Goal: Task Accomplishment & Management: Manage account settings

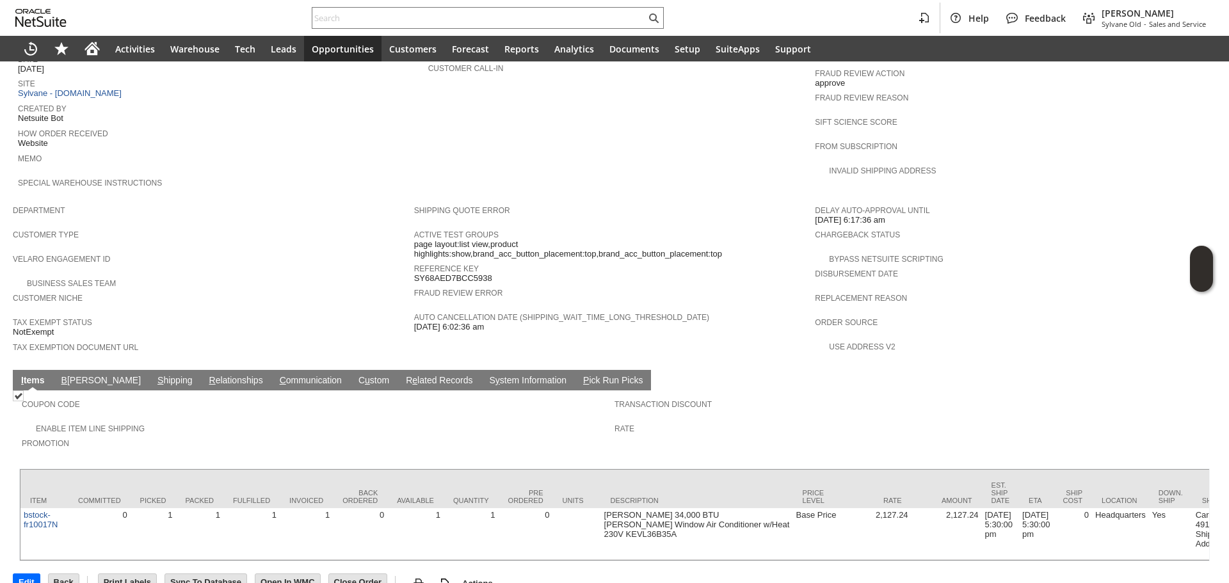
scroll to position [592, 0]
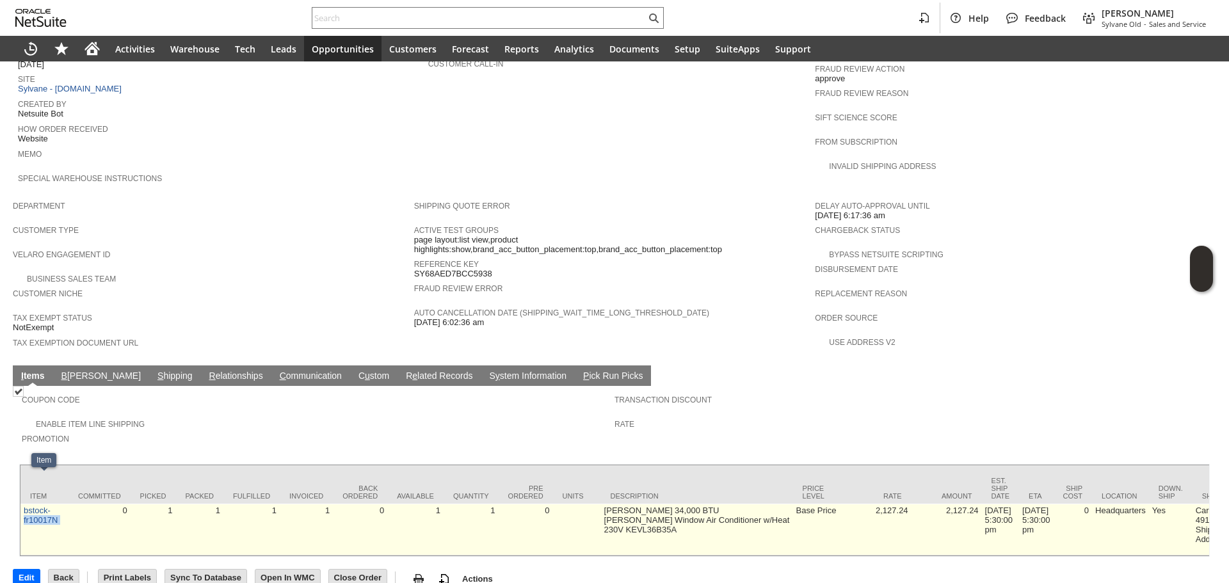
copy tr "fr10017N"
drag, startPoint x: 73, startPoint y: 501, endPoint x: 21, endPoint y: 499, distance: 51.9
drag, startPoint x: 589, startPoint y: 488, endPoint x: 689, endPoint y: 489, distance: 99.2
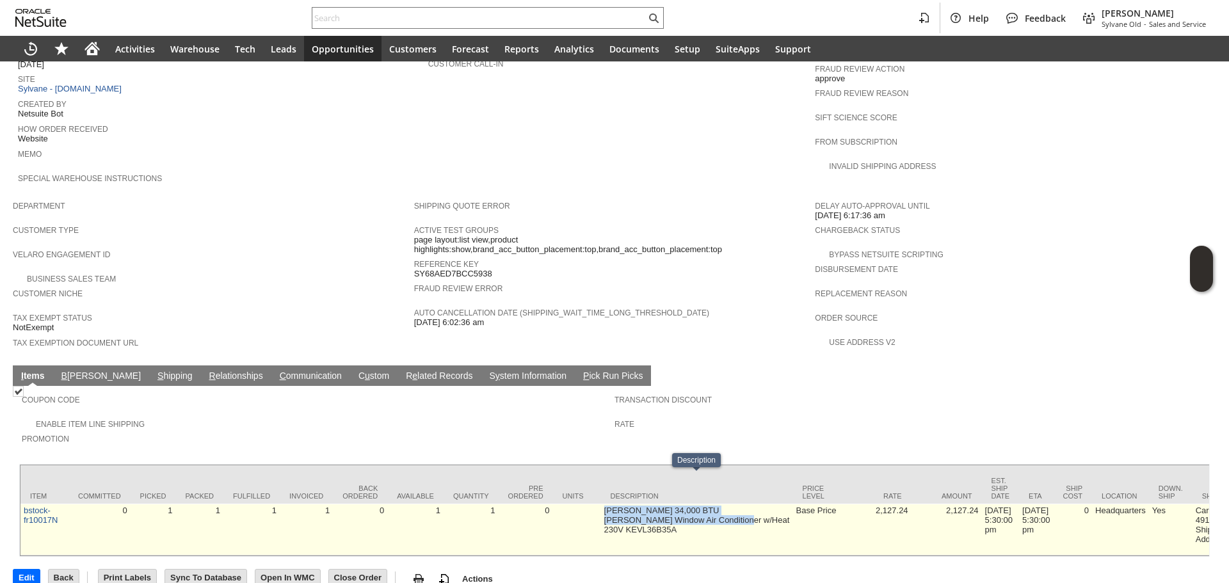
click at [689, 504] on td "Friedrich 34,000 BTU Kuhl Window Air Conditioner w/Heat 230V KEVL36B35A" at bounding box center [697, 530] width 192 height 52
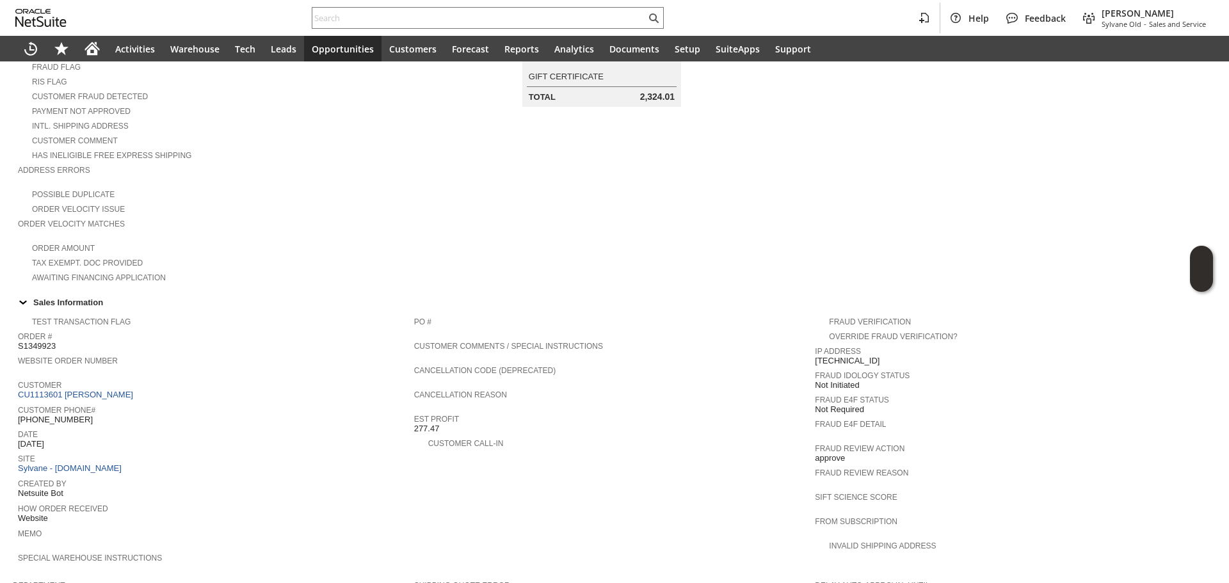
scroll to position [0, 0]
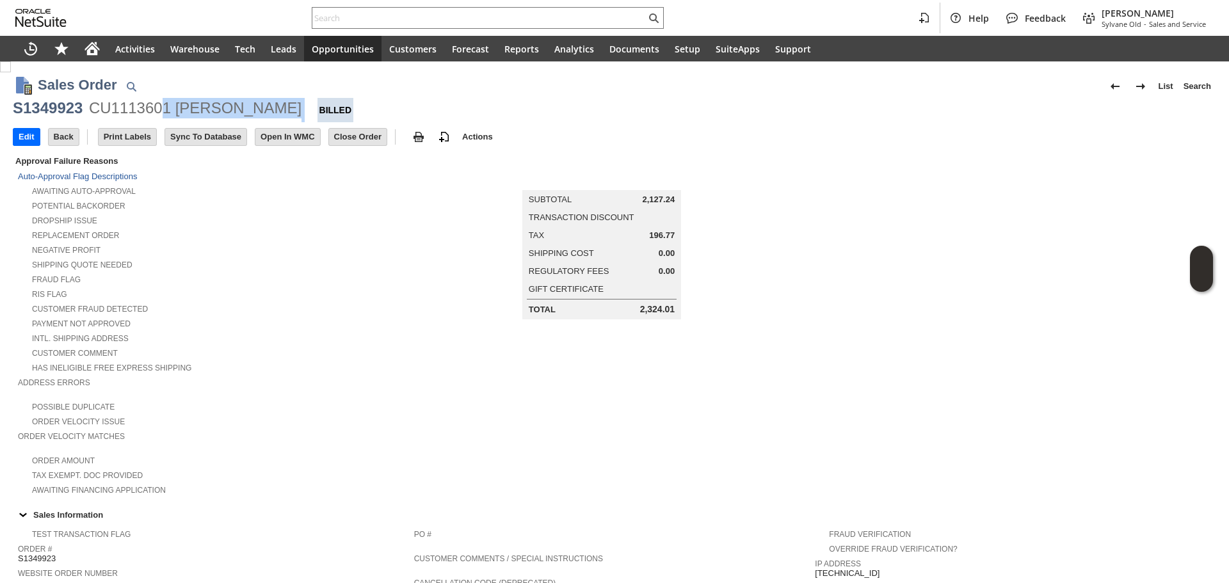
drag, startPoint x: 282, startPoint y: 116, endPoint x: 157, endPoint y: 102, distance: 125.6
click at [157, 102] on div "S1349923 CU1113601 jeffery parault Billed" at bounding box center [614, 110] width 1203 height 24
click at [57, 104] on div "S1349923" at bounding box center [48, 108] width 70 height 20
copy div "S1349923"
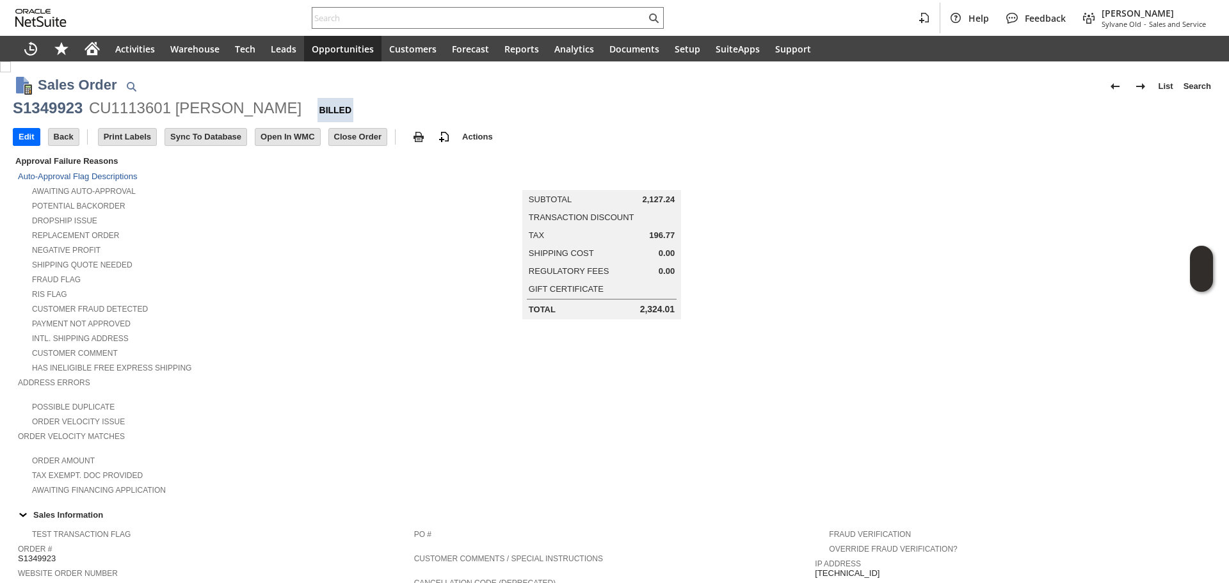
click at [369, 345] on div "Customer Comment" at bounding box center [216, 351] width 396 height 13
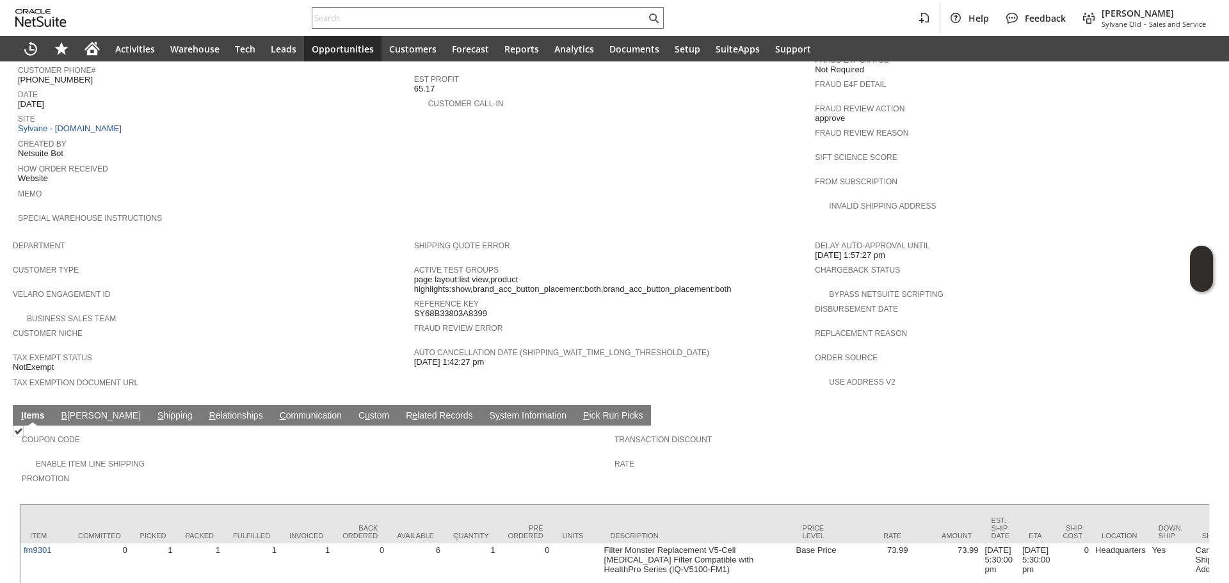
scroll to position [740, 0]
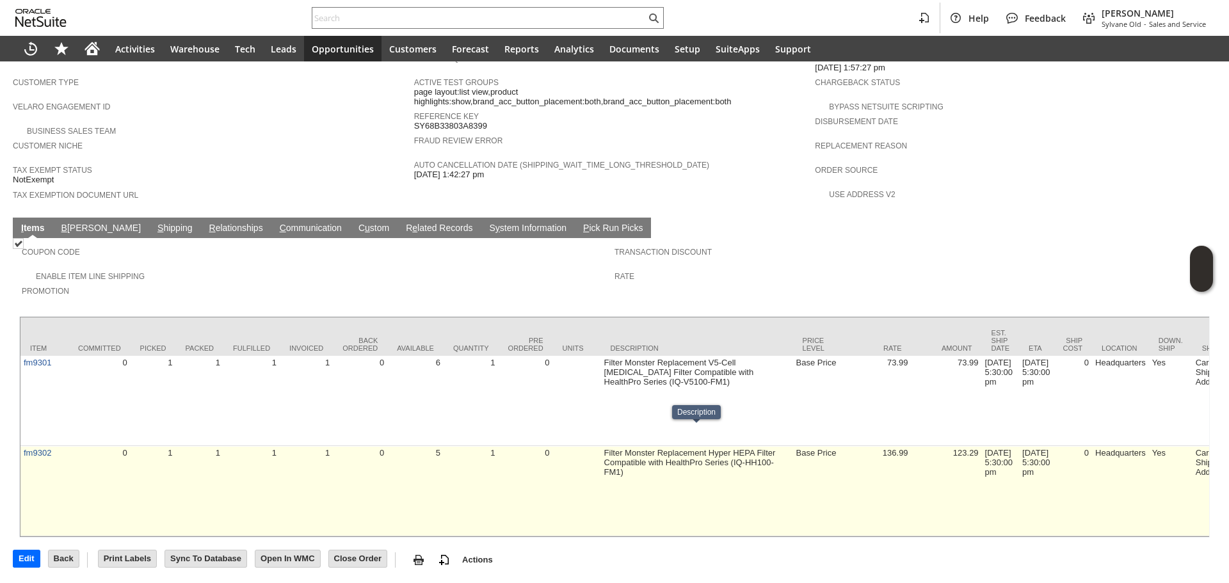
click at [636, 456] on td "Filter Monster Replacement Hyper HEPA Filter Compatible with HealthPro Series (…" at bounding box center [697, 491] width 192 height 90
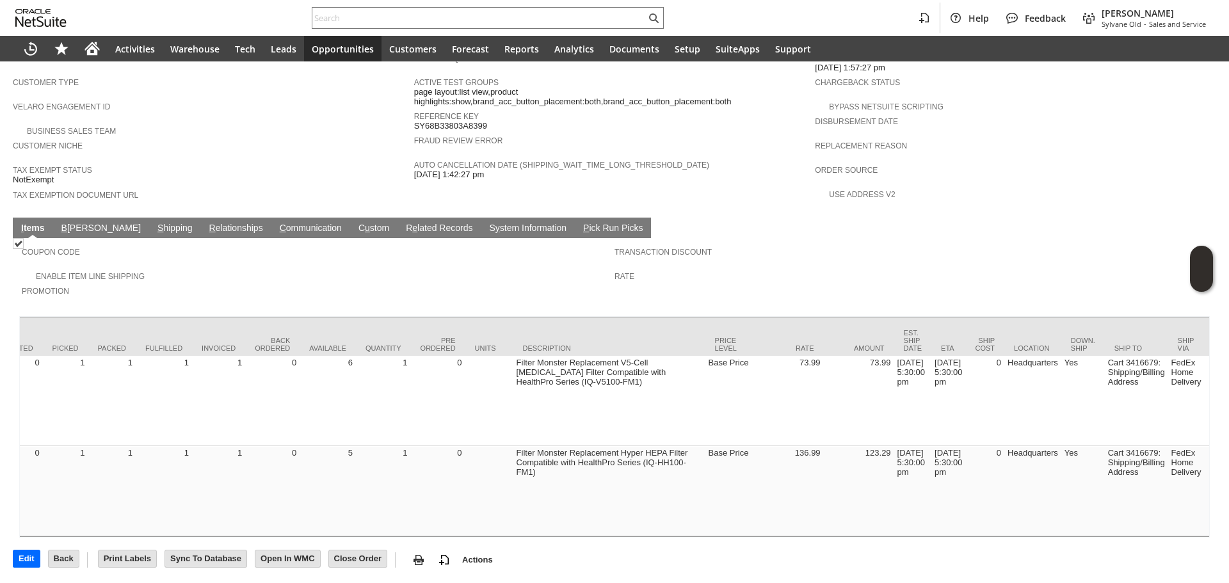
scroll to position [0, 0]
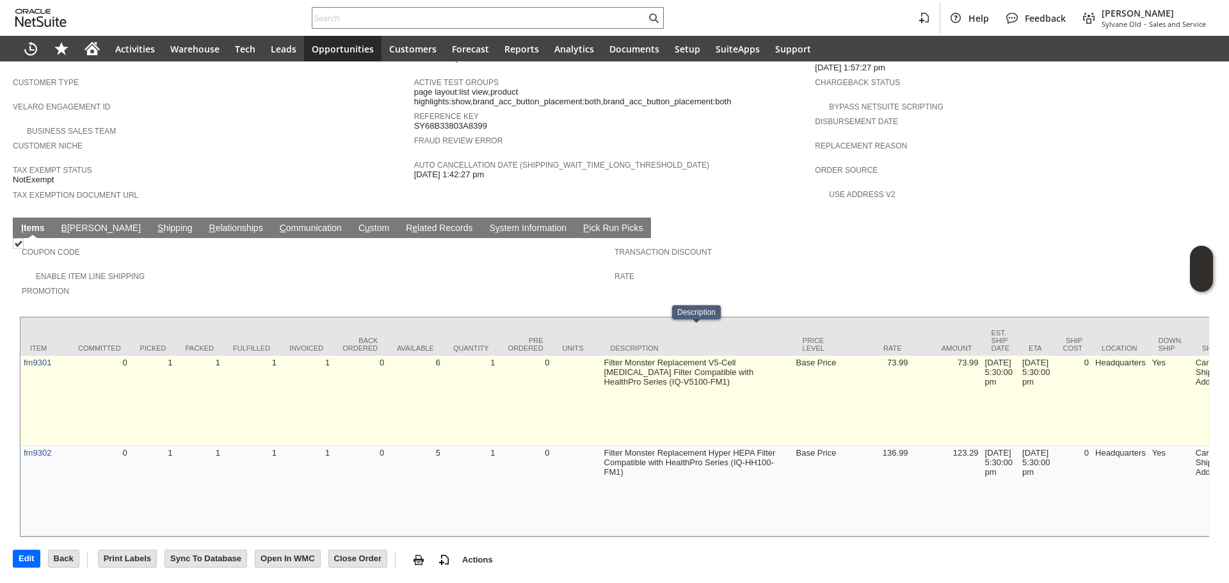
click at [668, 356] on td "Filter Monster Replacement V5-Cell Activated Carbon Filter Compatible with Heal…" at bounding box center [697, 401] width 192 height 90
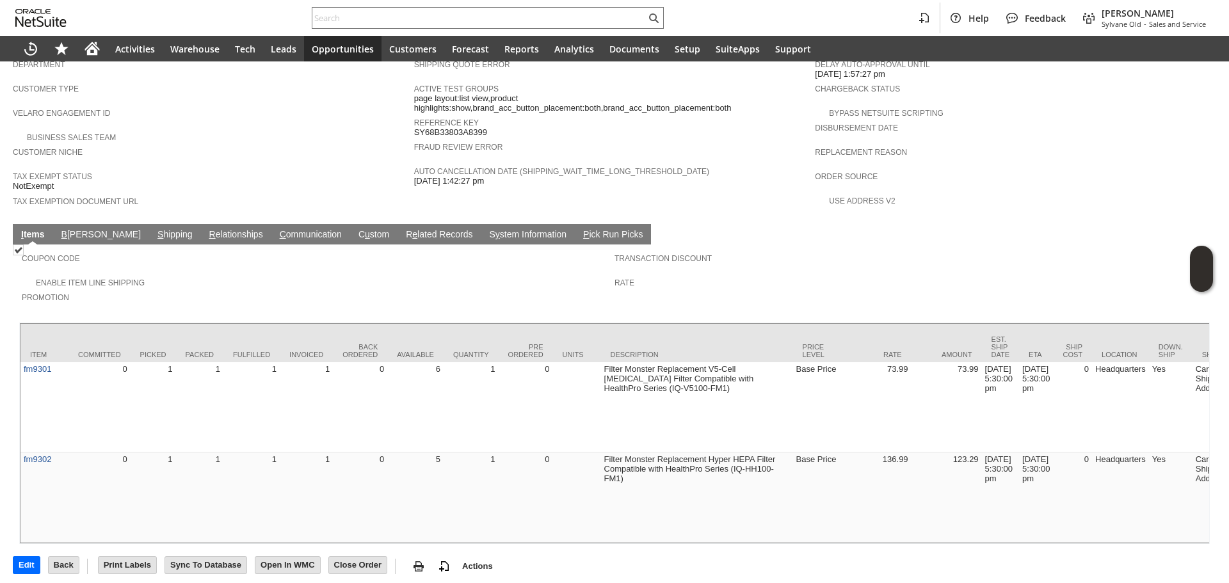
scroll to position [740, 0]
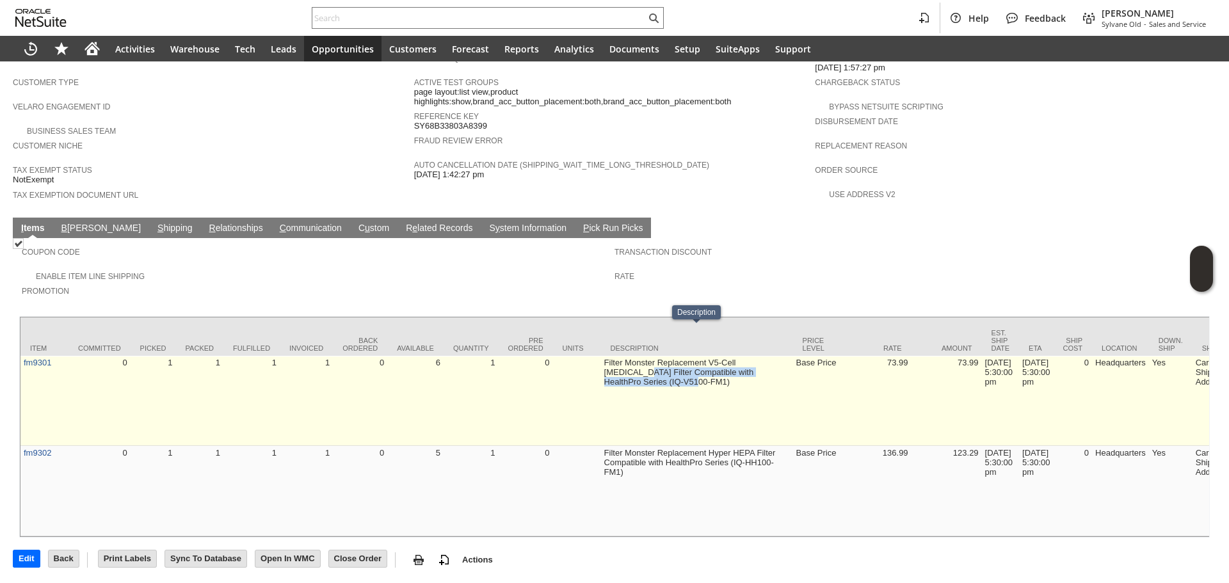
drag, startPoint x: 610, startPoint y: 358, endPoint x: 625, endPoint y: 389, distance: 34.3
click at [625, 389] on td "Filter Monster Replacement V5-Cell Activated Carbon Filter Compatible with Heal…" at bounding box center [697, 401] width 192 height 90
click at [625, 388] on td "Filter Monster Replacement V5-Cell [MEDICAL_DATA] Filter Compatible with Health…" at bounding box center [697, 401] width 192 height 90
click at [625, 388] on td "Filter Monster Replacement V5-Cell Activated Carbon Filter Compatible with Heal…" at bounding box center [697, 401] width 192 height 90
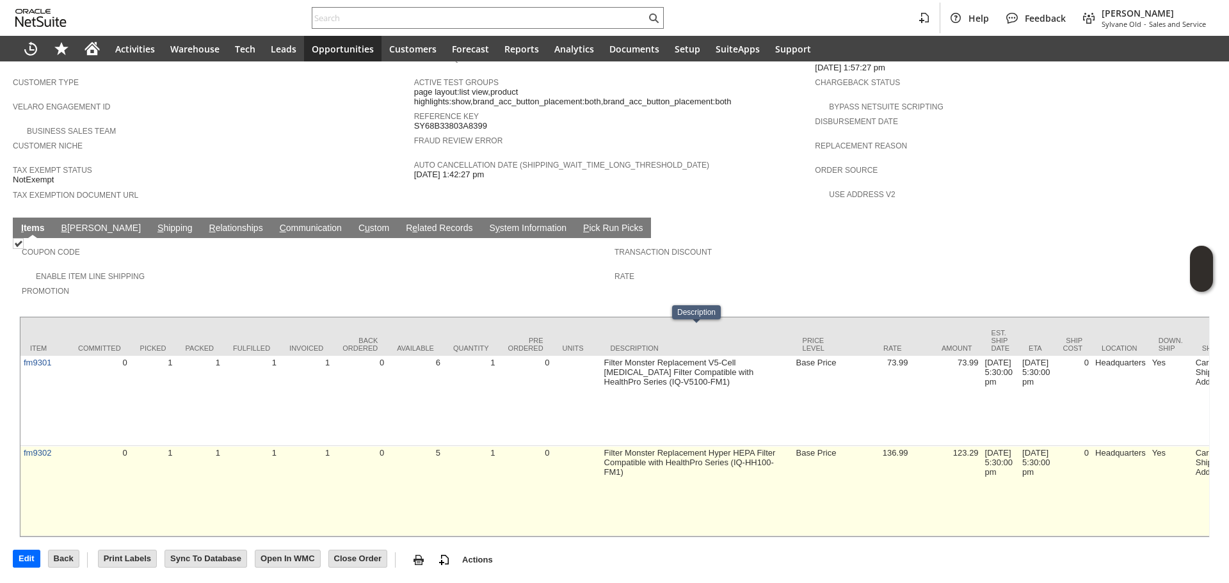
click at [637, 446] on td "Filter Monster Replacement Hyper HEPA Filter Compatible with HealthPro Series (…" at bounding box center [697, 491] width 192 height 90
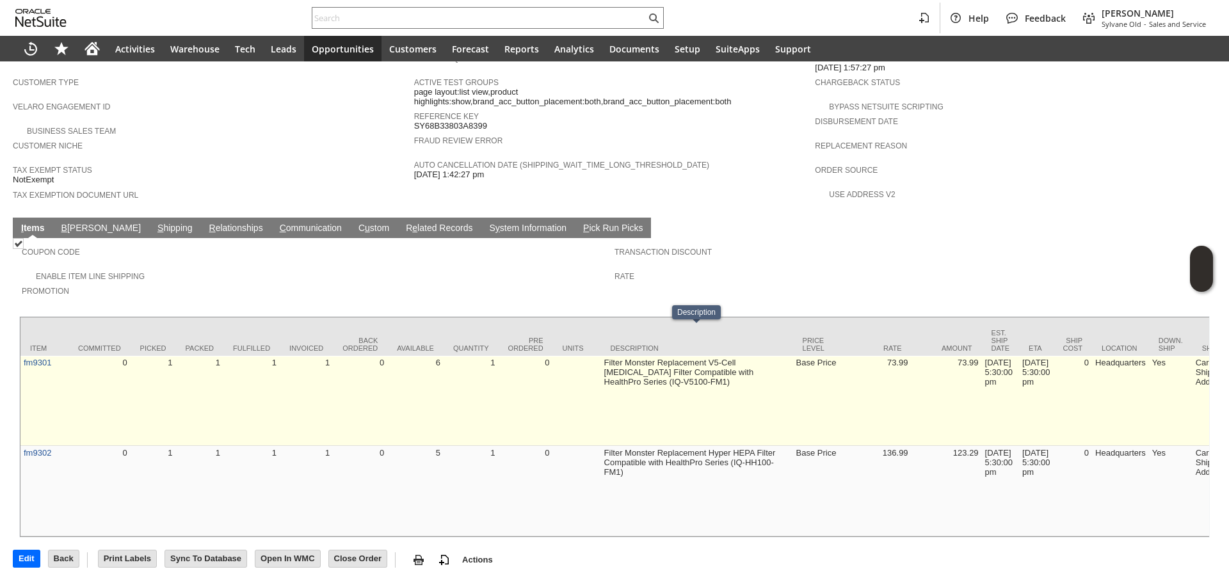
click at [665, 356] on td "Filter Monster Replacement V5-Cell Activated Carbon Filter Compatible with Heal…" at bounding box center [697, 401] width 192 height 90
drag, startPoint x: 672, startPoint y: 351, endPoint x: 595, endPoint y: 333, distance: 79.0
click at [680, 399] on td "Filter Monster Replacement V5-Cell Activated Carbon Filter Compatible with Heal…" at bounding box center [697, 401] width 192 height 90
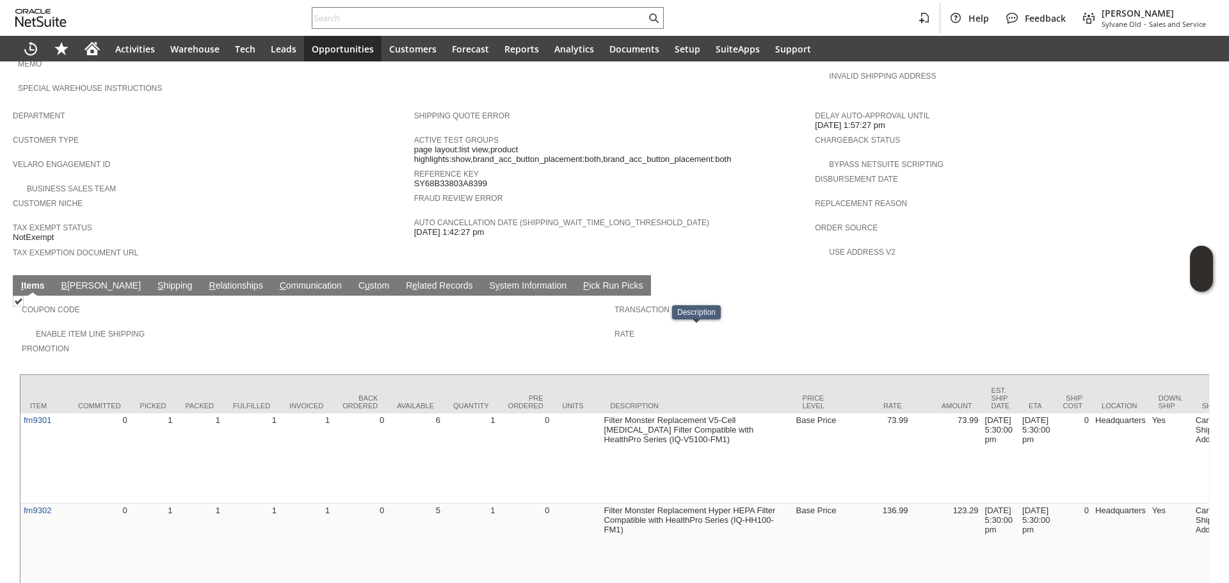
scroll to position [676, 0]
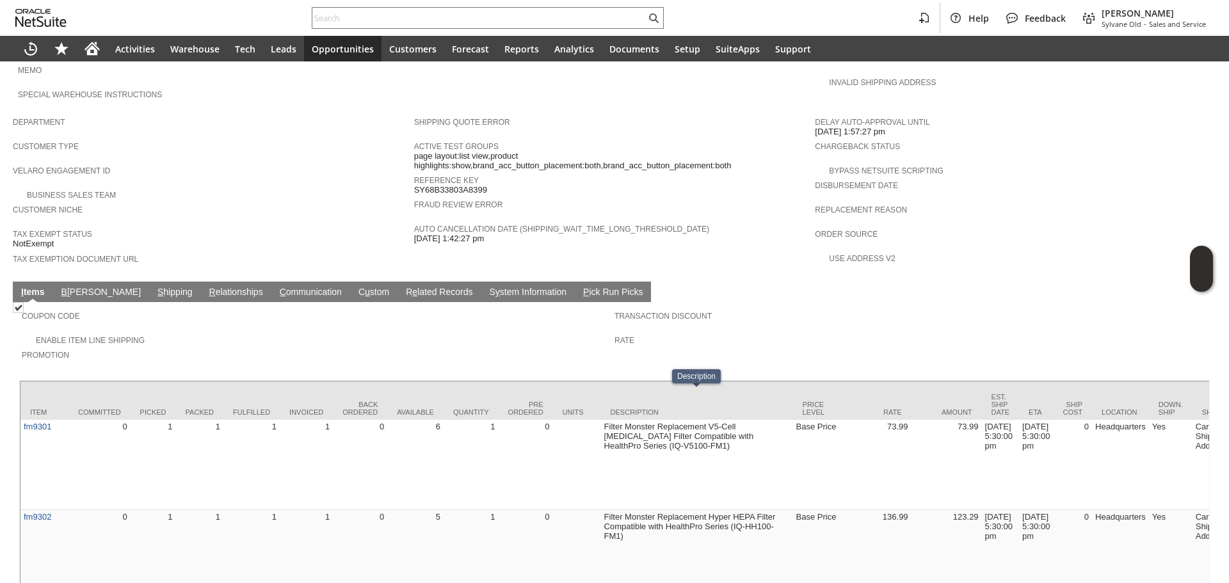
click at [149, 282] on td "S hipping" at bounding box center [175, 292] width 52 height 20
click at [154, 287] on link "S hipping" at bounding box center [175, 293] width 42 height 12
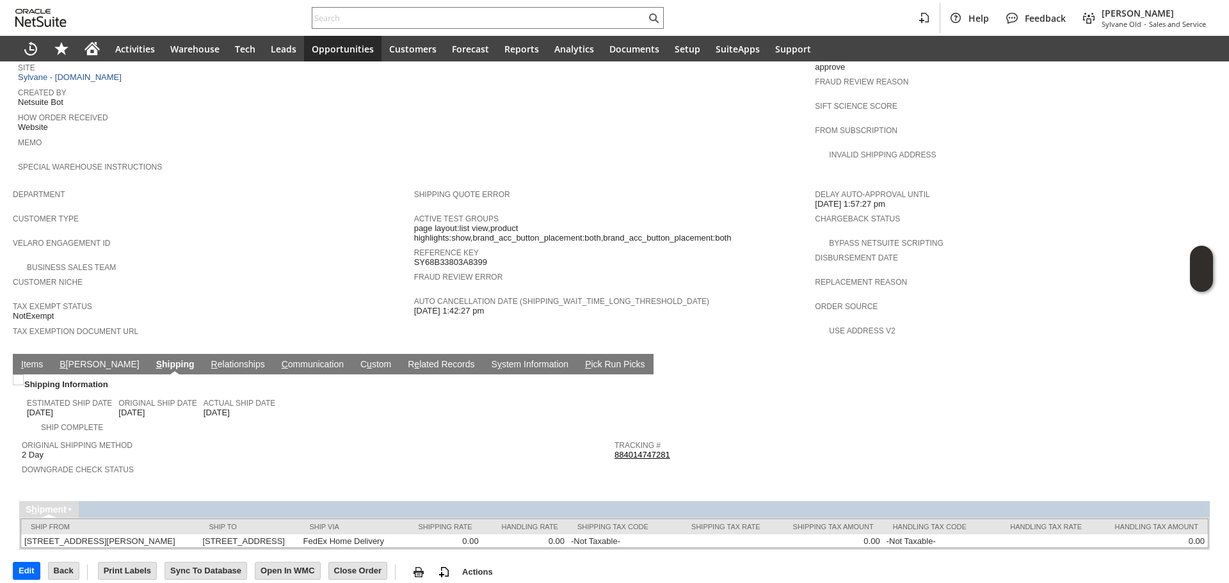
click at [38, 354] on td "I tems" at bounding box center [32, 364] width 38 height 20
click at [39, 354] on td "I tems" at bounding box center [32, 364] width 38 height 20
click at [38, 359] on link "I tems" at bounding box center [32, 365] width 28 height 12
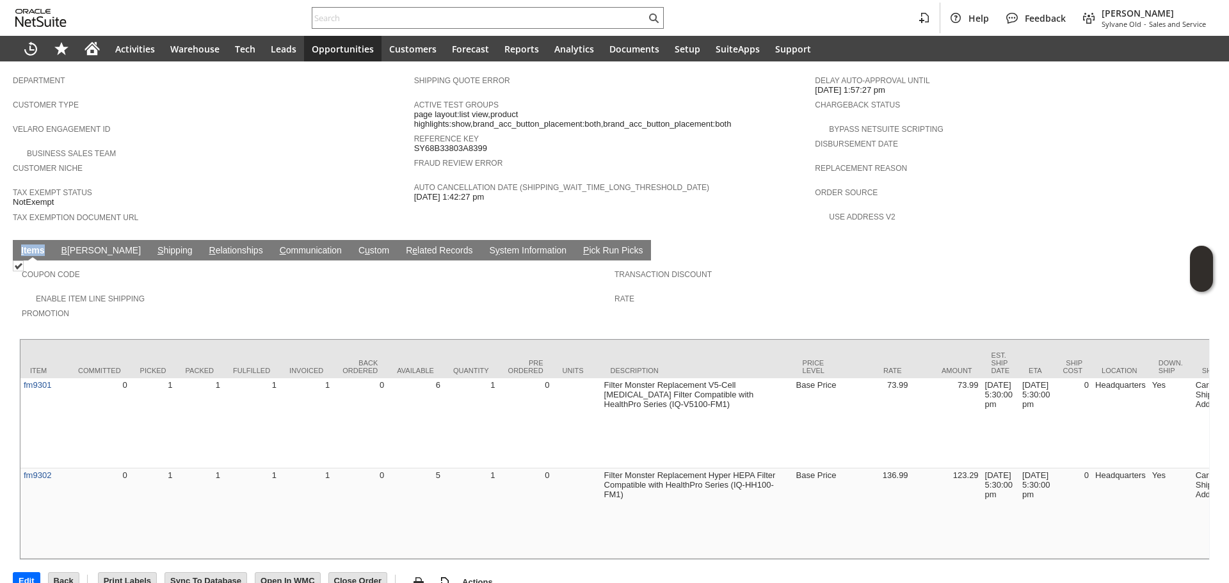
scroll to position [740, 0]
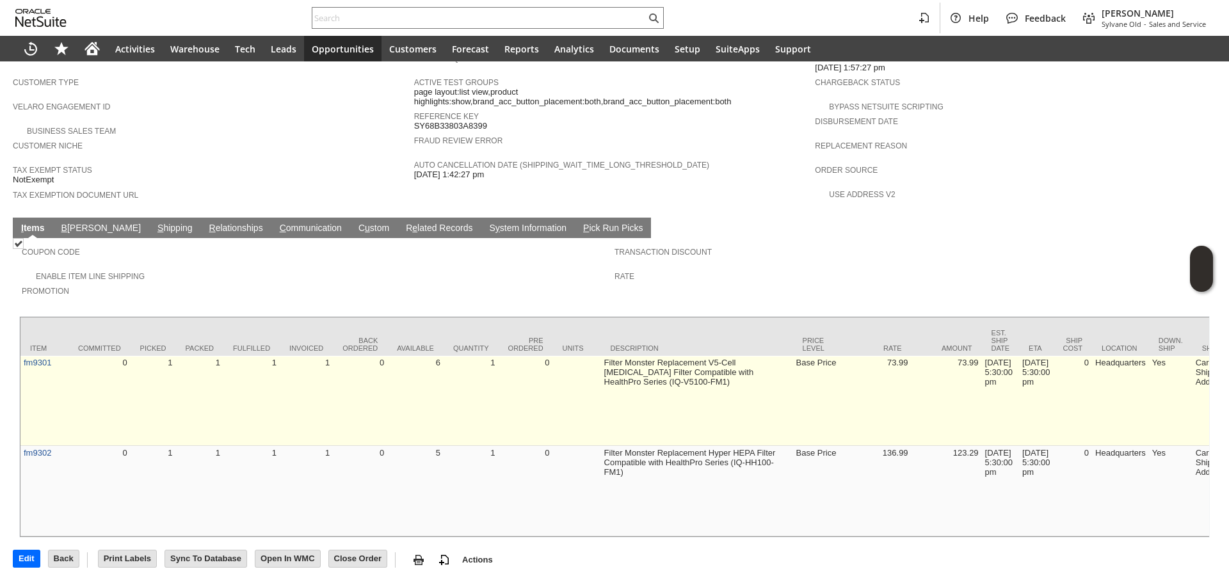
click at [590, 392] on td at bounding box center [577, 401] width 48 height 90
drag, startPoint x: 695, startPoint y: 355, endPoint x: 660, endPoint y: 342, distance: 37.5
click at [660, 356] on td "Filter Monster Replacement V5-Cell Activated Carbon Filter Compatible with Heal…" at bounding box center [697, 401] width 192 height 90
drag, startPoint x: 663, startPoint y: 332, endPoint x: 679, endPoint y: 347, distance: 22.2
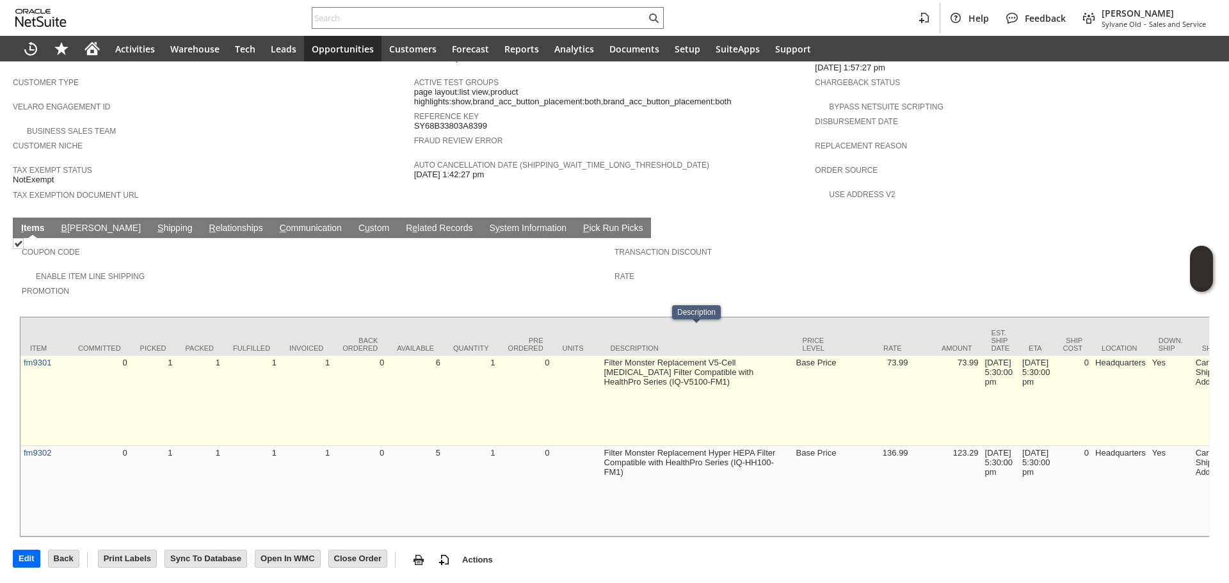
click at [679, 356] on td "Filter Monster Replacement V5-Cell Activated Carbon Filter Compatible with Heal…" at bounding box center [697, 401] width 192 height 90
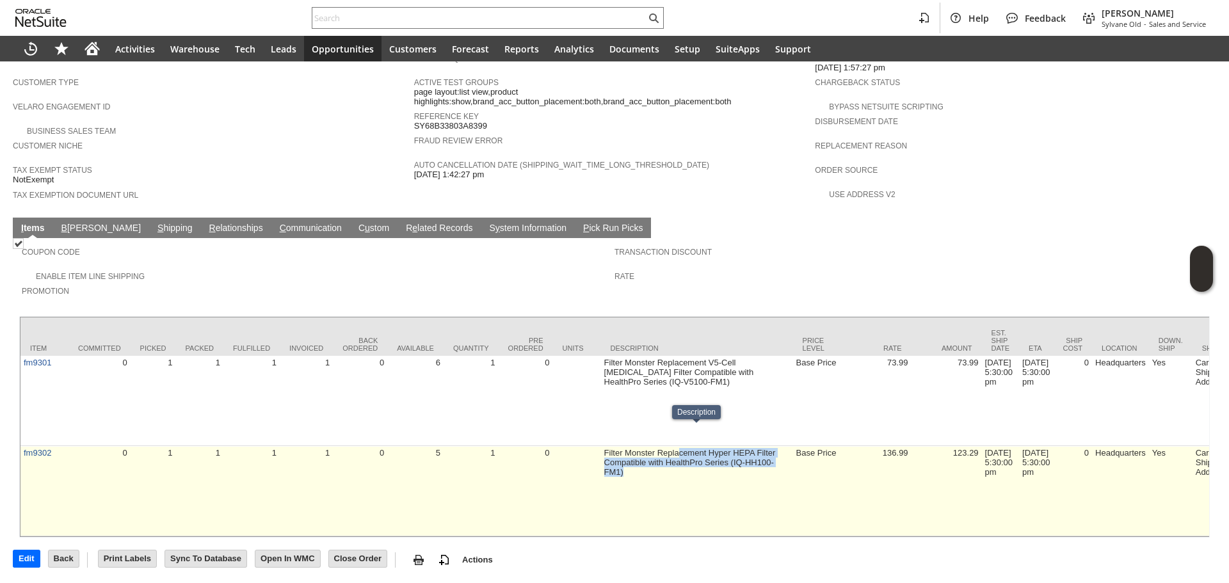
drag, startPoint x: 677, startPoint y: 434, endPoint x: 675, endPoint y: 474, distance: 39.7
click at [675, 474] on td "Filter Monster Replacement Hyper HEPA Filter Compatible with HealthPro Series (…" at bounding box center [697, 491] width 192 height 90
drag, startPoint x: 674, startPoint y: 461, endPoint x: 664, endPoint y: 441, distance: 22.0
click at [664, 446] on td "Filter Monster Replacement Hyper HEPA Filter Compatible with HealthPro Series (…" at bounding box center [697, 491] width 192 height 90
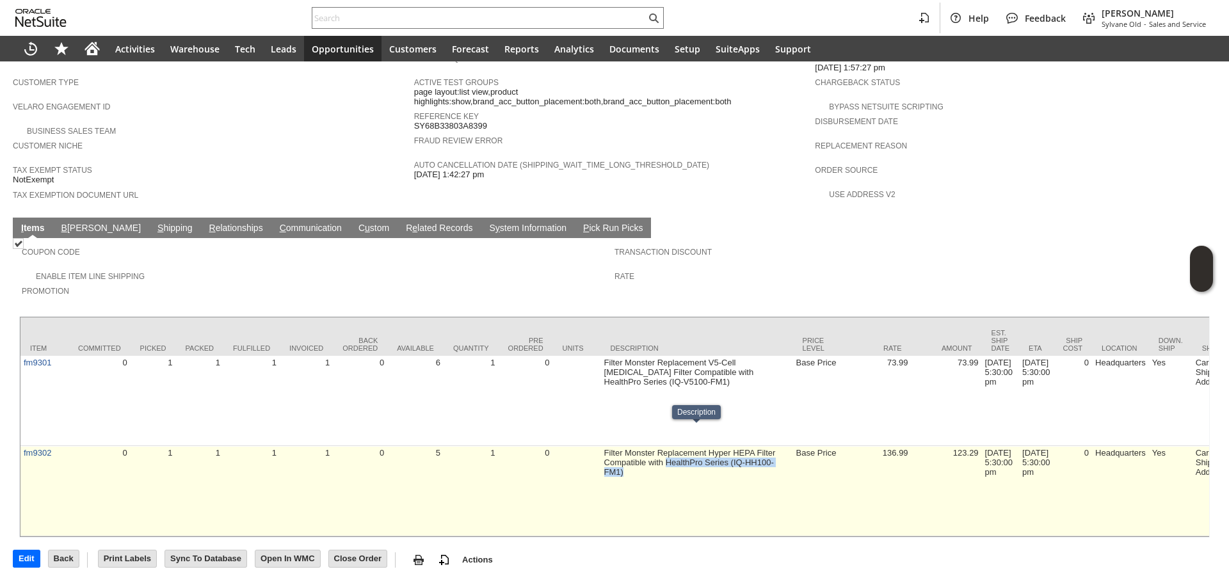
click at [664, 446] on td "Filter Monster Replacement Hyper HEPA Filter Compatible with HealthPro Series (…" at bounding box center [697, 491] width 192 height 90
click at [670, 449] on td "Filter Monster Replacement Hyper HEPA Filter Compatible with HealthPro Series (…" at bounding box center [697, 491] width 192 height 90
drag, startPoint x: 668, startPoint y: 454, endPoint x: 664, endPoint y: 437, distance: 18.2
click at [664, 446] on td "Filter Monster Replacement Hyper HEPA Filter Compatible with HealthPro Series (…" at bounding box center [697, 491] width 192 height 90
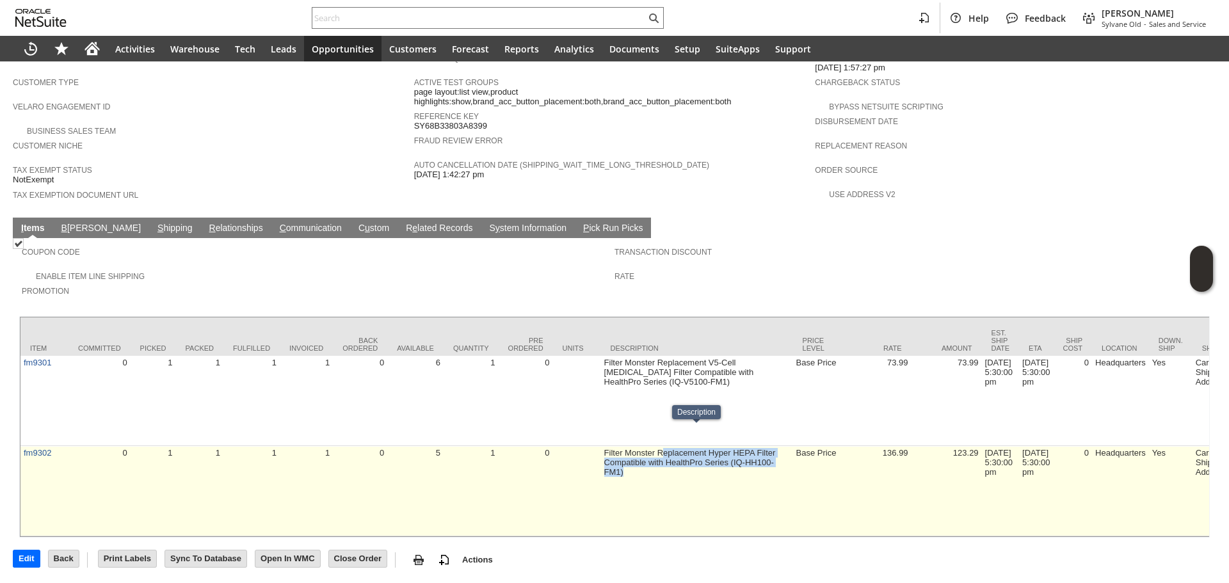
click at [664, 446] on td "Filter Monster Replacement Hyper HEPA Filter Compatible with HealthPro Series (…" at bounding box center [697, 491] width 192 height 90
click at [657, 456] on td "Filter Monster Replacement Hyper HEPA Filter Compatible with HealthPro Series (…" at bounding box center [697, 491] width 192 height 90
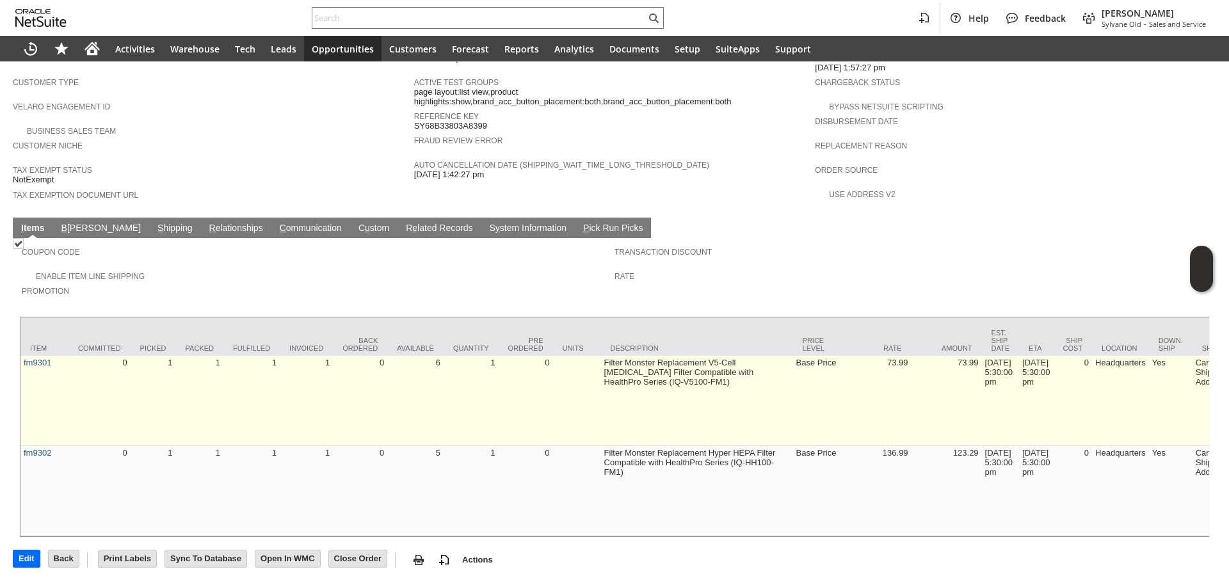
click at [699, 404] on td "Filter Monster Replacement V5-Cell Activated Carbon Filter Compatible with Heal…" at bounding box center [697, 401] width 192 height 90
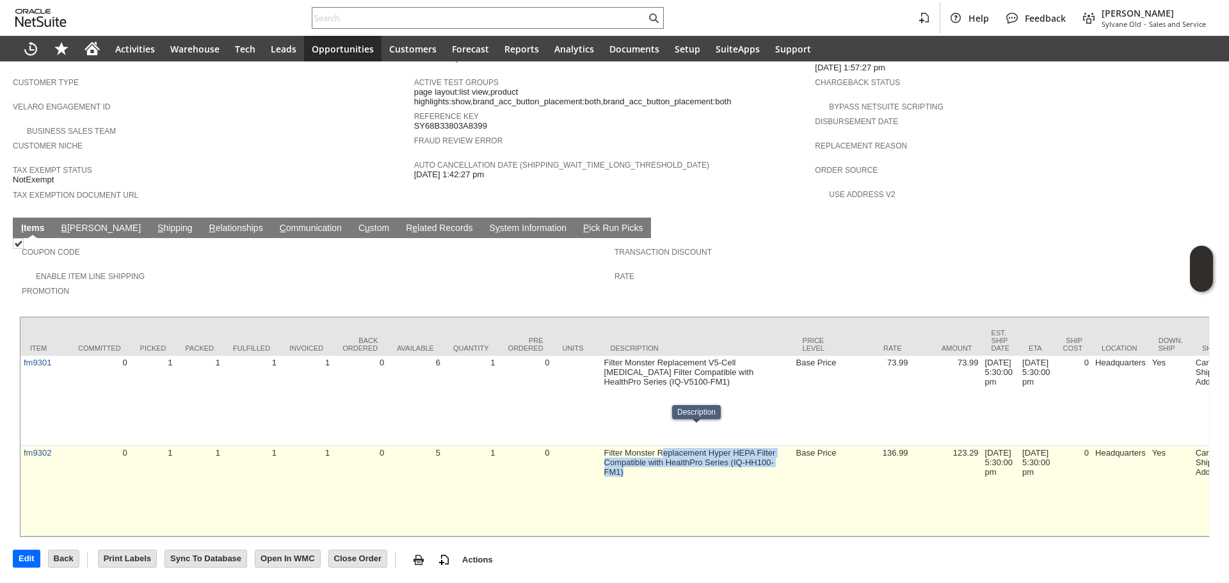
drag, startPoint x: 664, startPoint y: 446, endPoint x: 663, endPoint y: 455, distance: 9.0
click at [663, 455] on td "Filter Monster Replacement Hyper HEPA Filter Compatible with HealthPro Series (…" at bounding box center [697, 491] width 192 height 90
click at [671, 449] on td "Filter Monster Replacement Hyper HEPA Filter Compatible with HealthPro Series (…" at bounding box center [697, 491] width 192 height 90
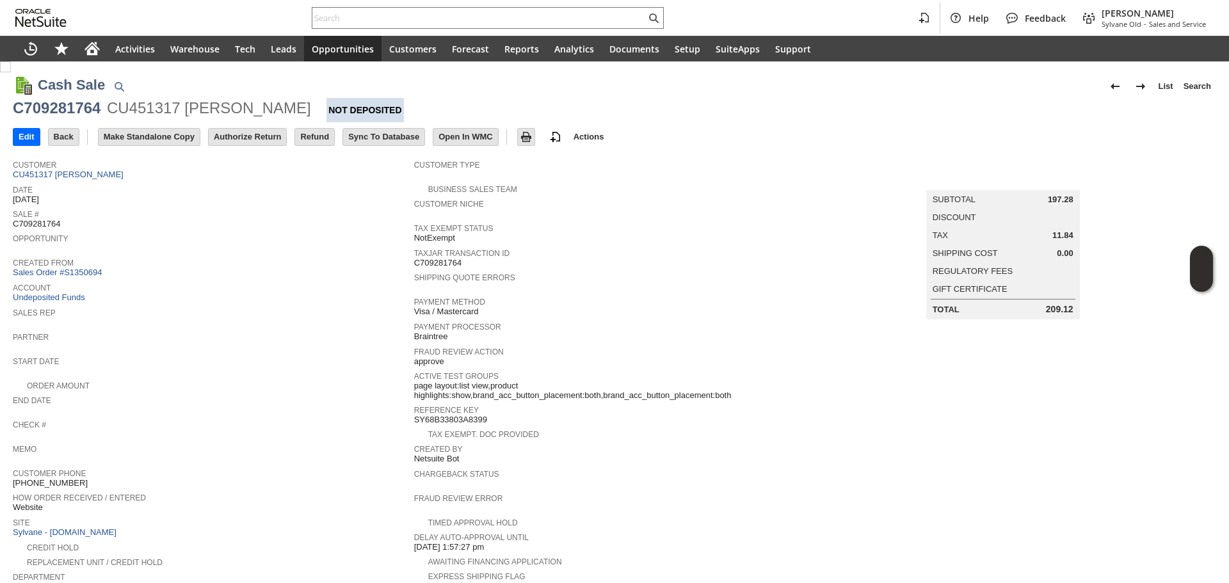
click at [257, 342] on div "Partner" at bounding box center [210, 340] width 395 height 23
click at [225, 141] on input "Authorize Return" at bounding box center [247, 137] width 77 height 17
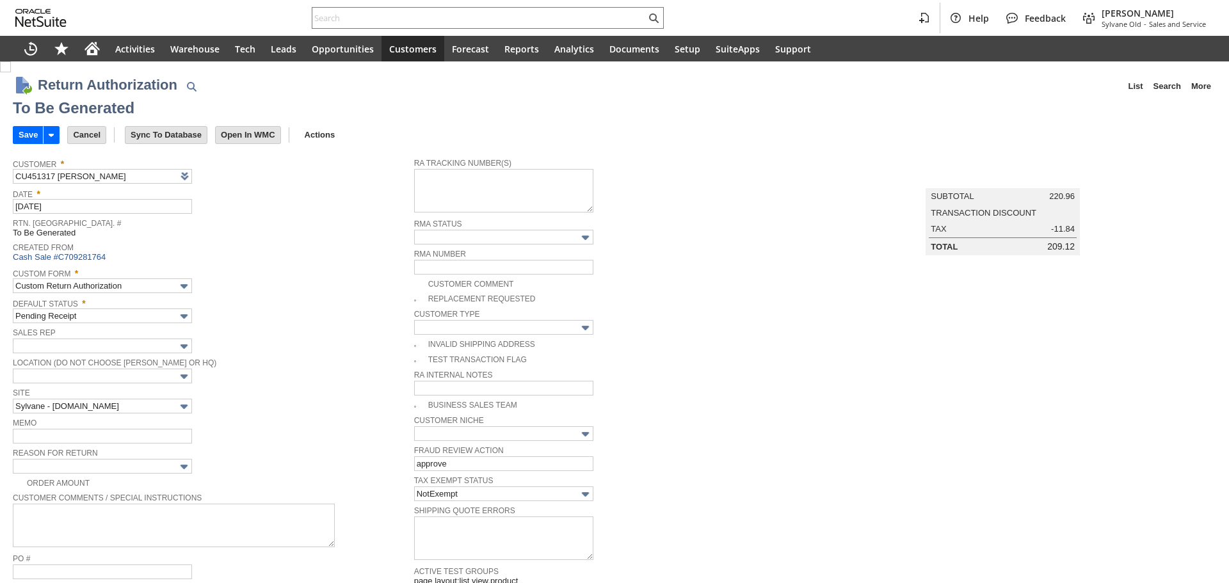
type input "Add"
type input "Copy Previous"
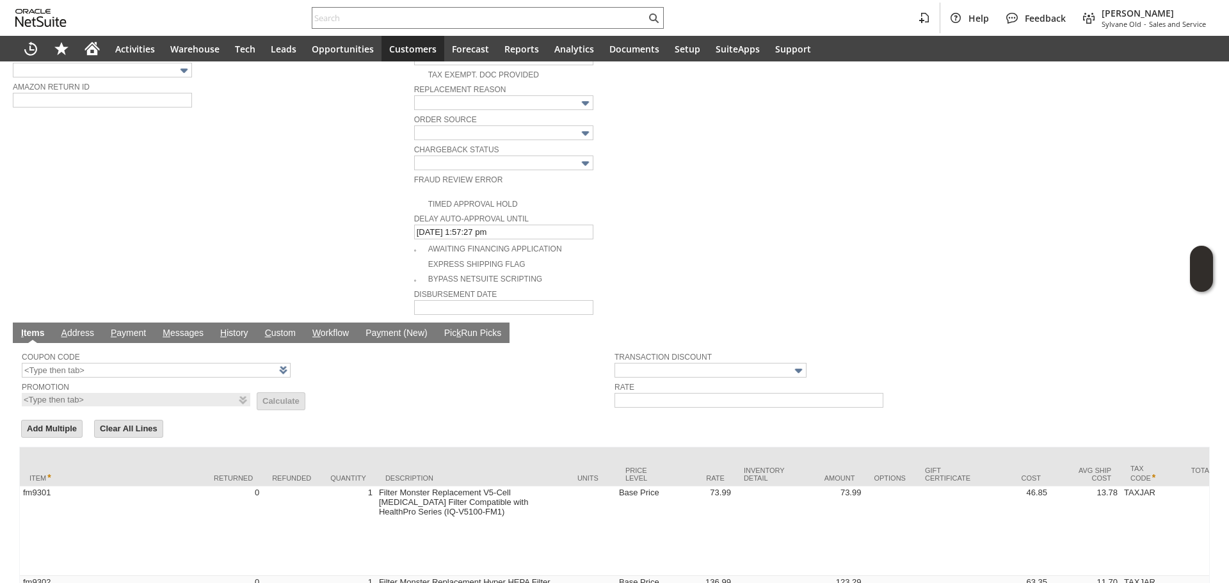
scroll to position [732, 0]
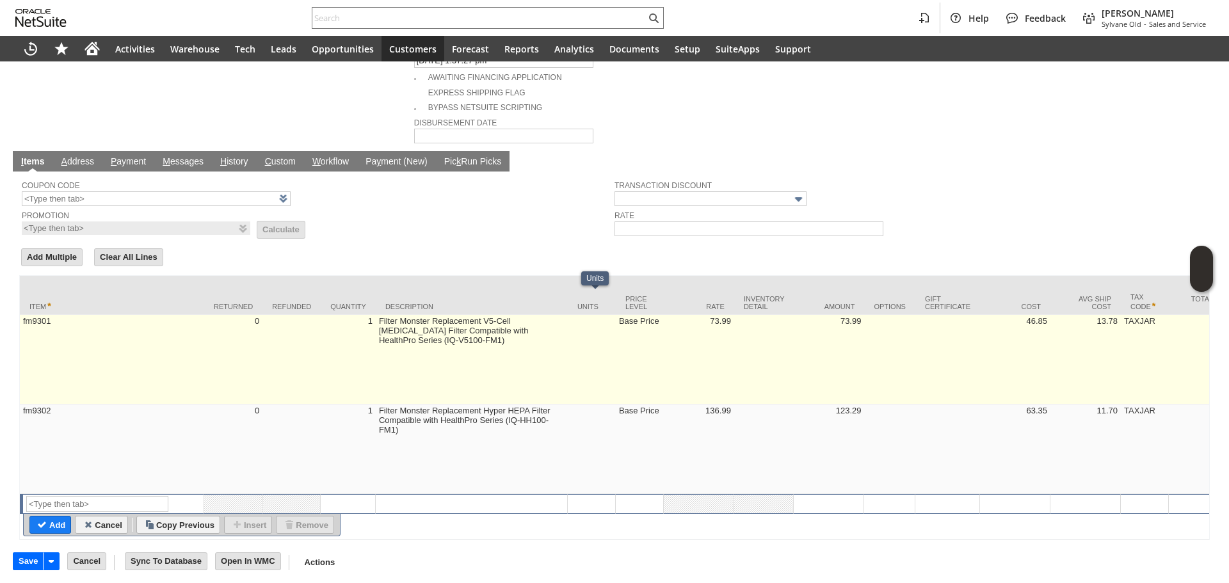
click at [310, 340] on td at bounding box center [291, 360] width 58 height 90
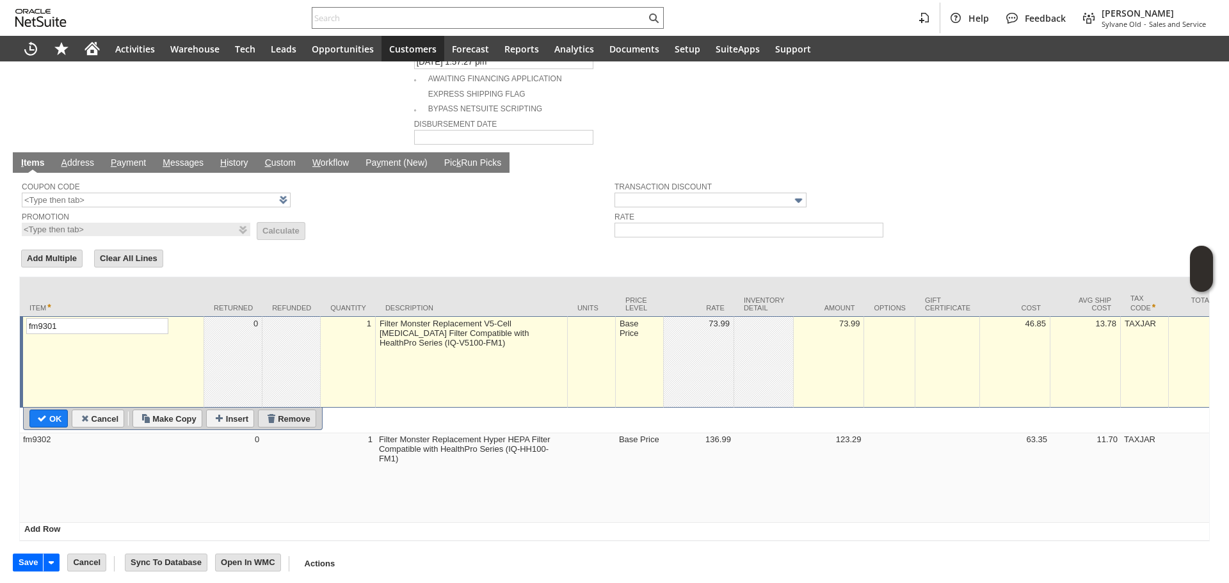
click at [272, 410] on input "Remove" at bounding box center [287, 418] width 57 height 17
type input "Base Price"
type input "fm9302"
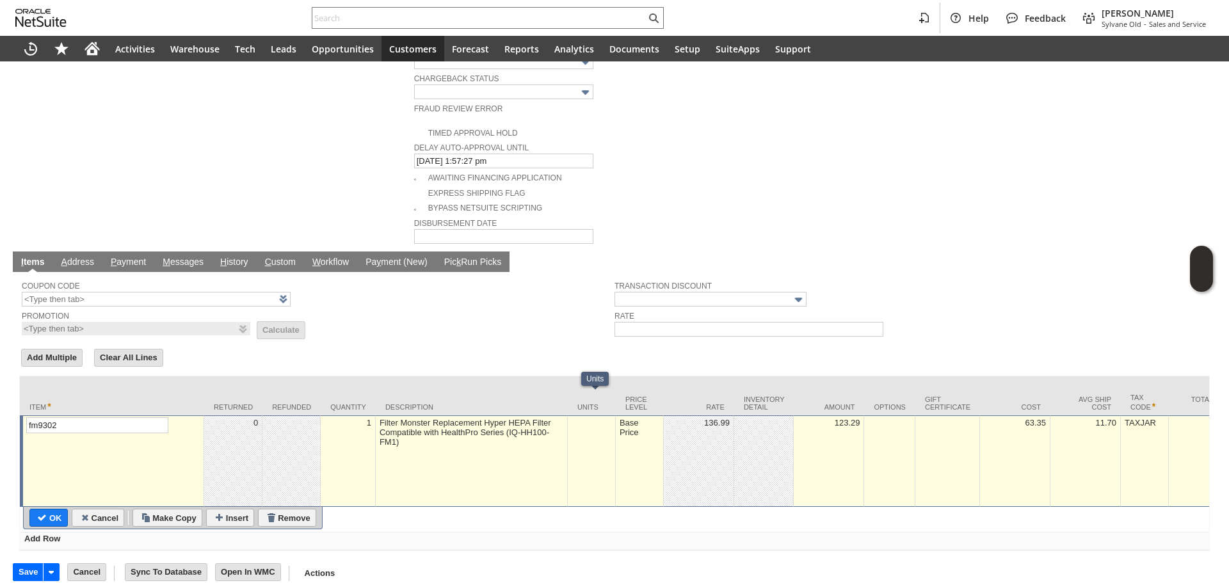
click at [634, 449] on td "Base Price" at bounding box center [640, 461] width 48 height 92
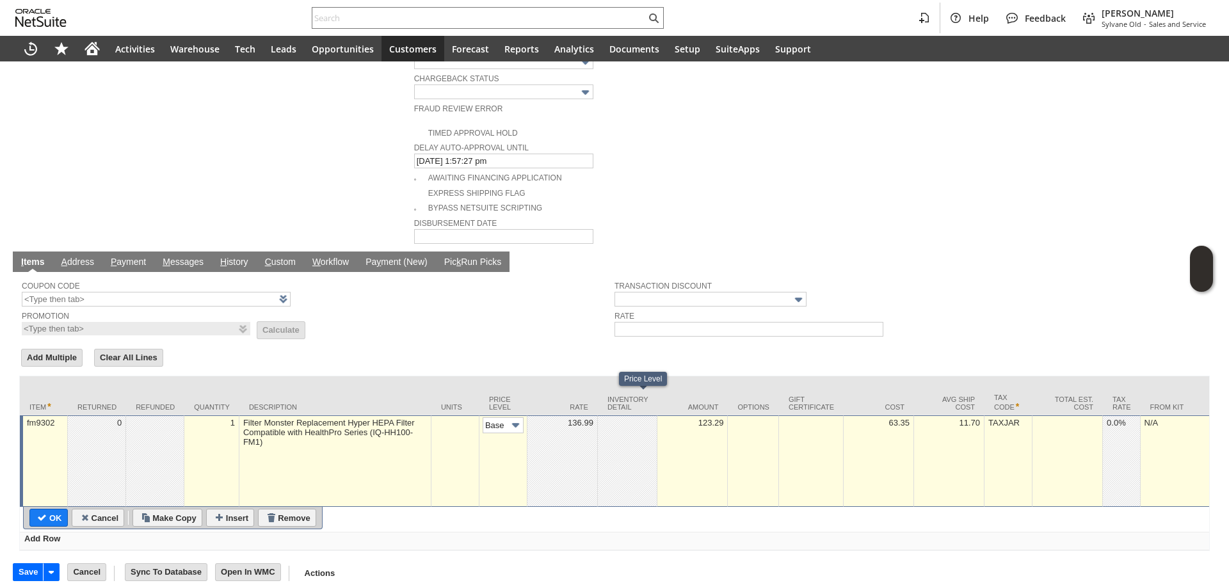
scroll to position [0, 19]
click at [508, 418] on img at bounding box center [515, 425] width 15 height 15
click at [533, 280] on div "Coupon Code" at bounding box center [315, 292] width 586 height 29
click at [514, 418] on img at bounding box center [515, 425] width 15 height 15
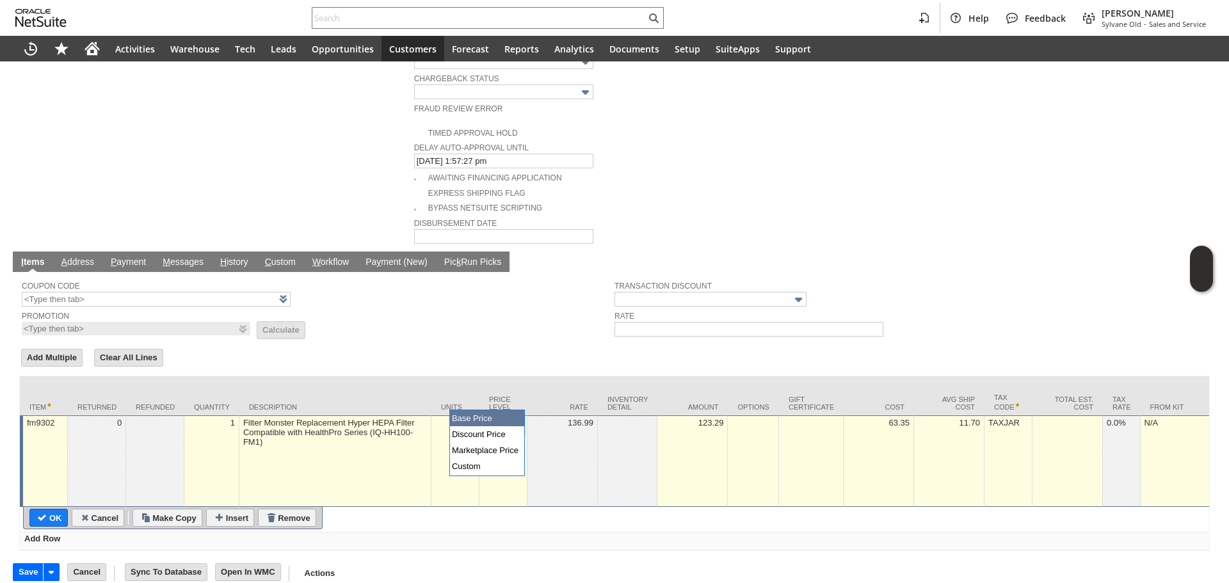
click at [534, 347] on form "Add Multiple Clear All Lines Line Items All Item * Returned Refunded Quantity D…" at bounding box center [614, 449] width 1190 height 204
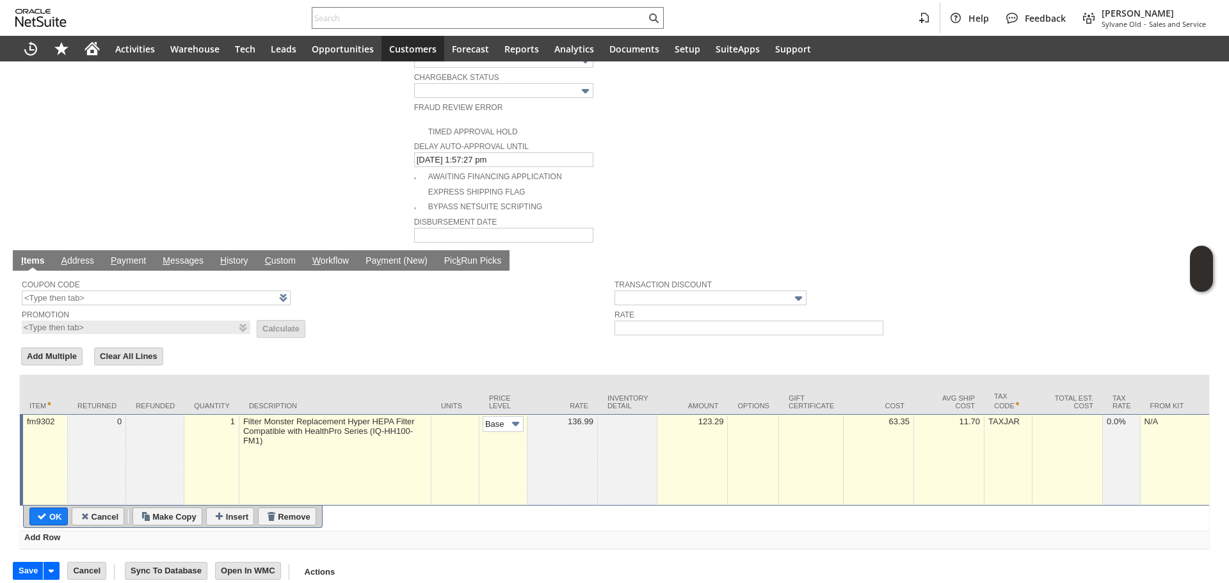
click at [1056, 307] on span "Rate" at bounding box center [907, 314] width 586 height 14
click at [495, 416] on input "Base Price" at bounding box center [503, 424] width 41 height 16
type input "Custom"
click at [562, 434] on td at bounding box center [562, 460] width 70 height 92
type input "0.00"
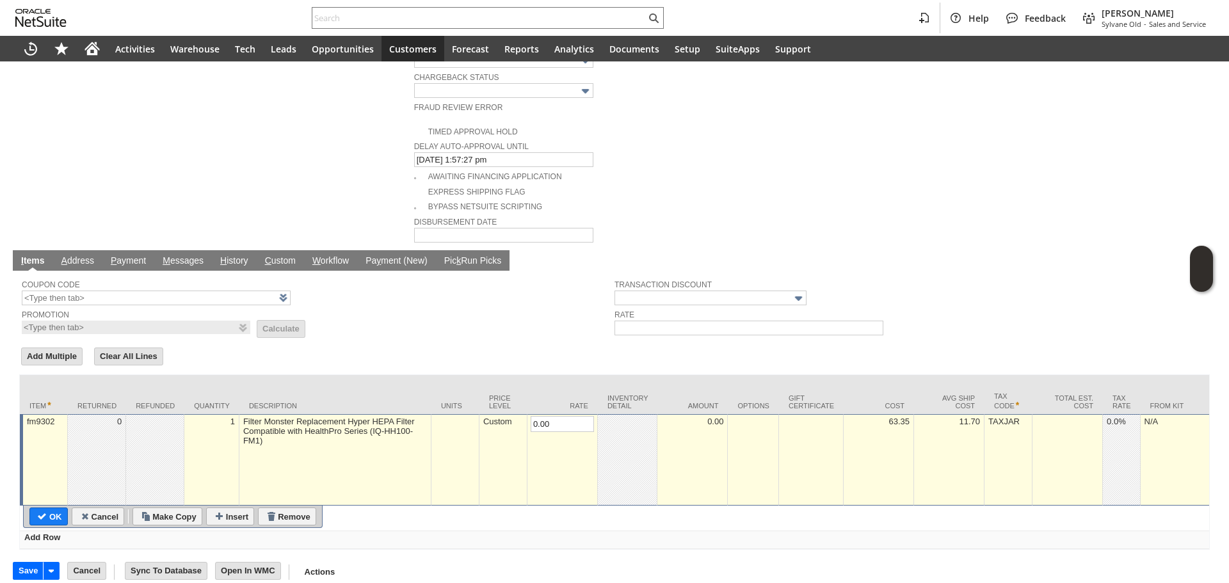
click at [46, 508] on input "OK" at bounding box center [48, 516] width 37 height 17
type input "Add"
type input "Copy Previous"
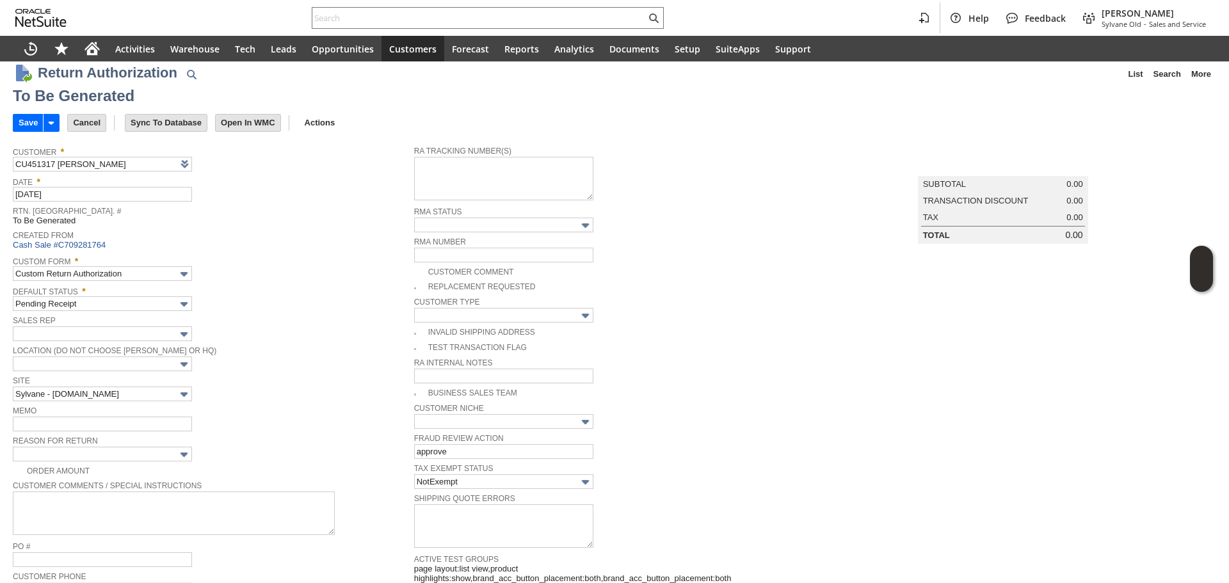
scroll to position [0, 0]
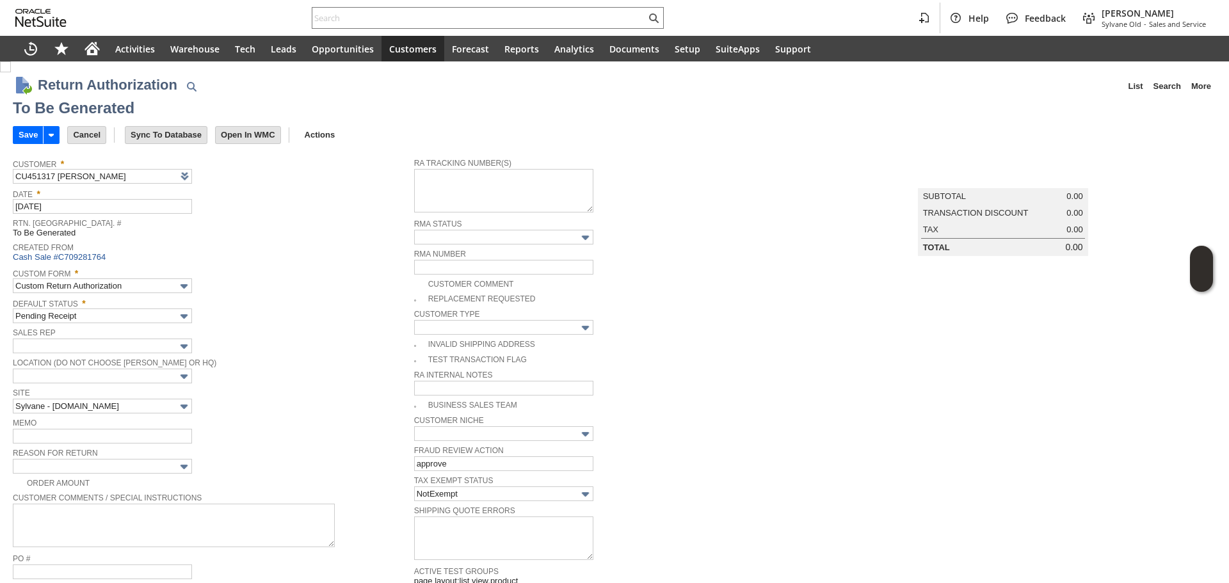
click at [11, 72] on img at bounding box center [5, 66] width 11 height 11
checkbox input "true"
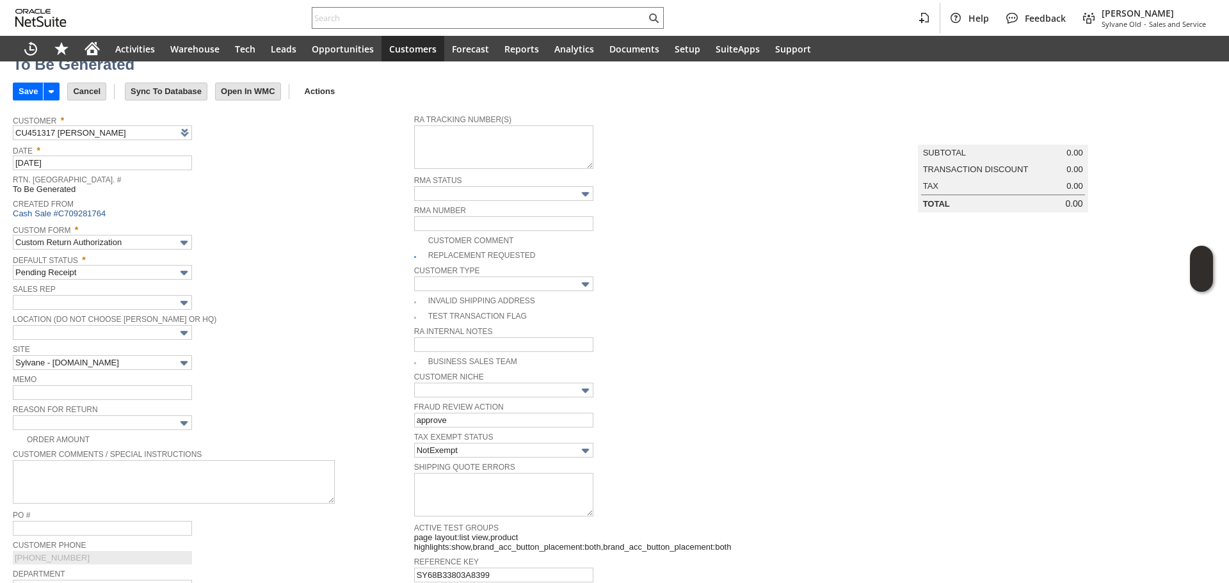
scroll to position [192, 0]
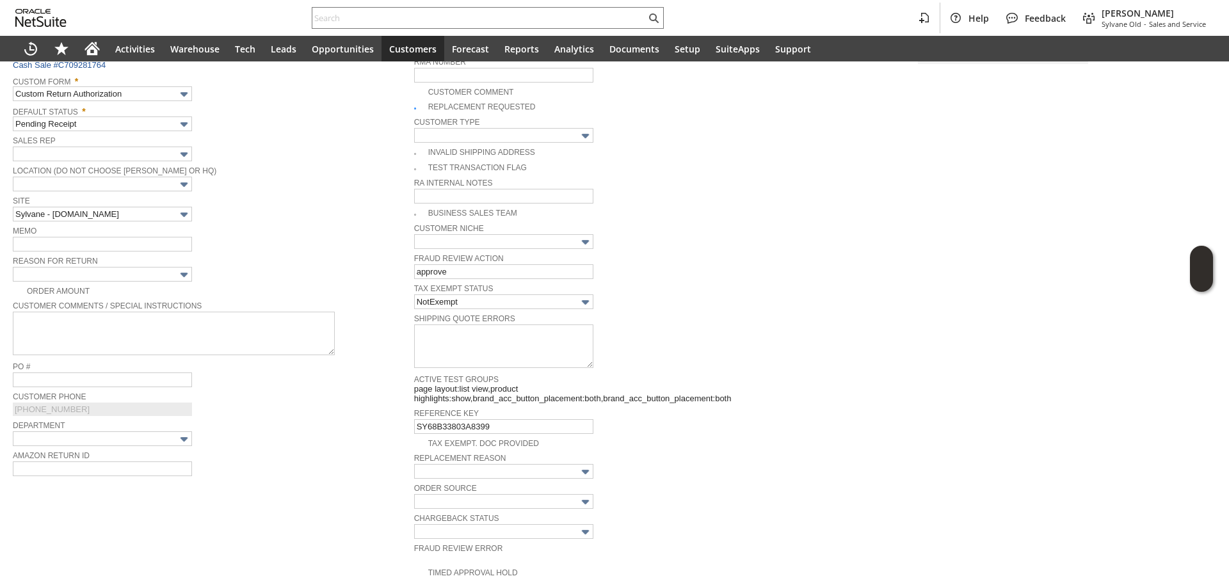
click at [151, 283] on div "Order Amount" at bounding box center [213, 289] width 401 height 13
click at [152, 268] on input "text" at bounding box center [102, 274] width 179 height 15
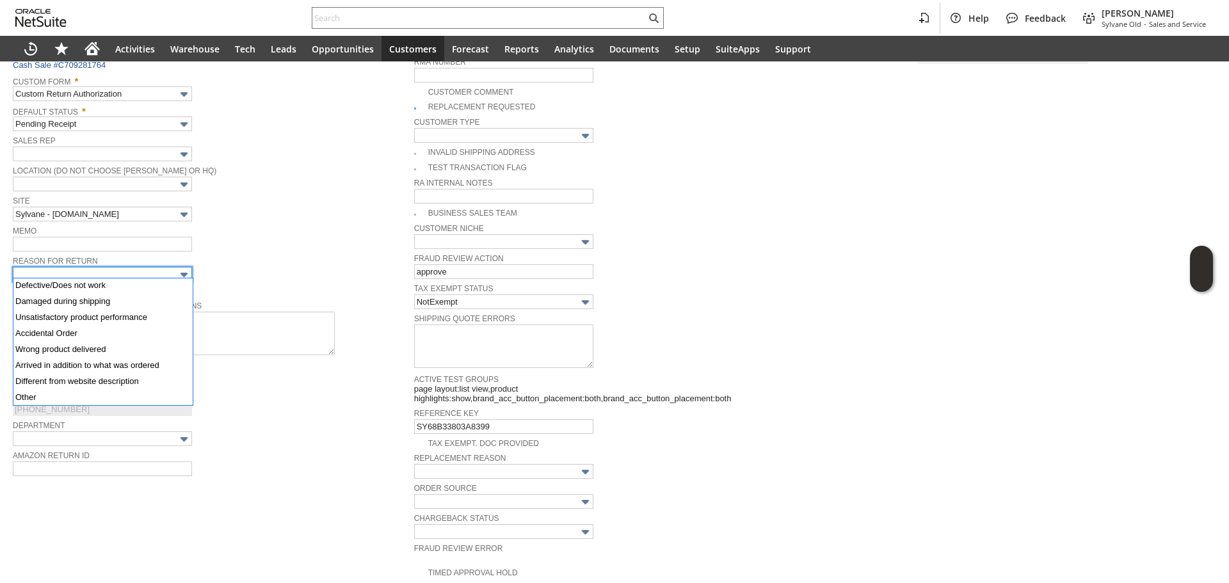
scroll to position [65, 0]
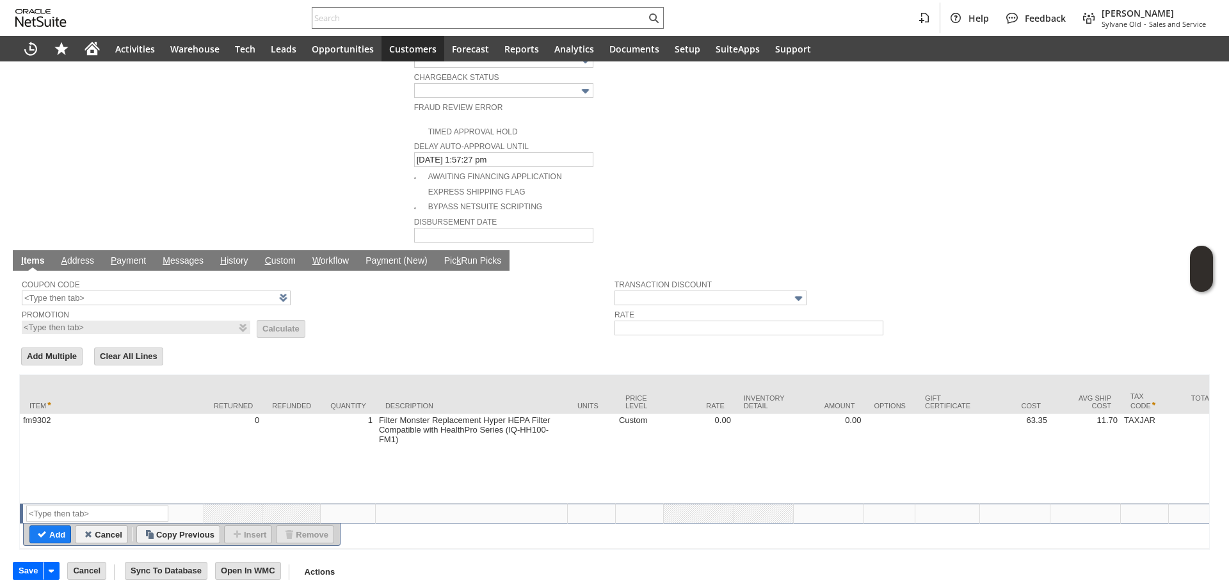
click at [723, 375] on td "Rate" at bounding box center [699, 394] width 70 height 39
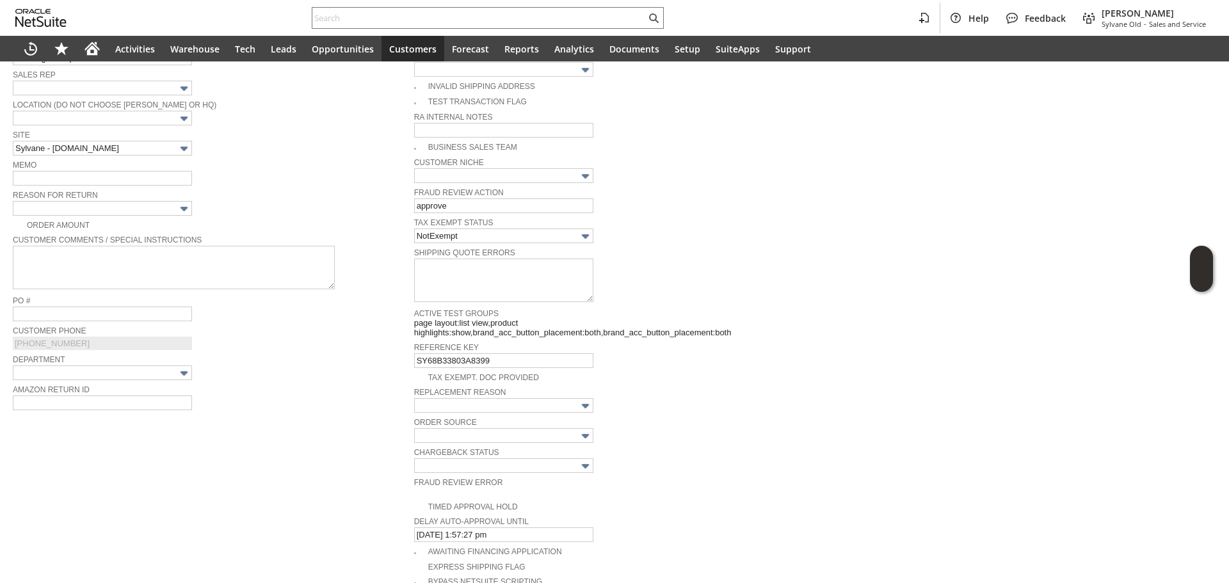
scroll to position [249, 0]
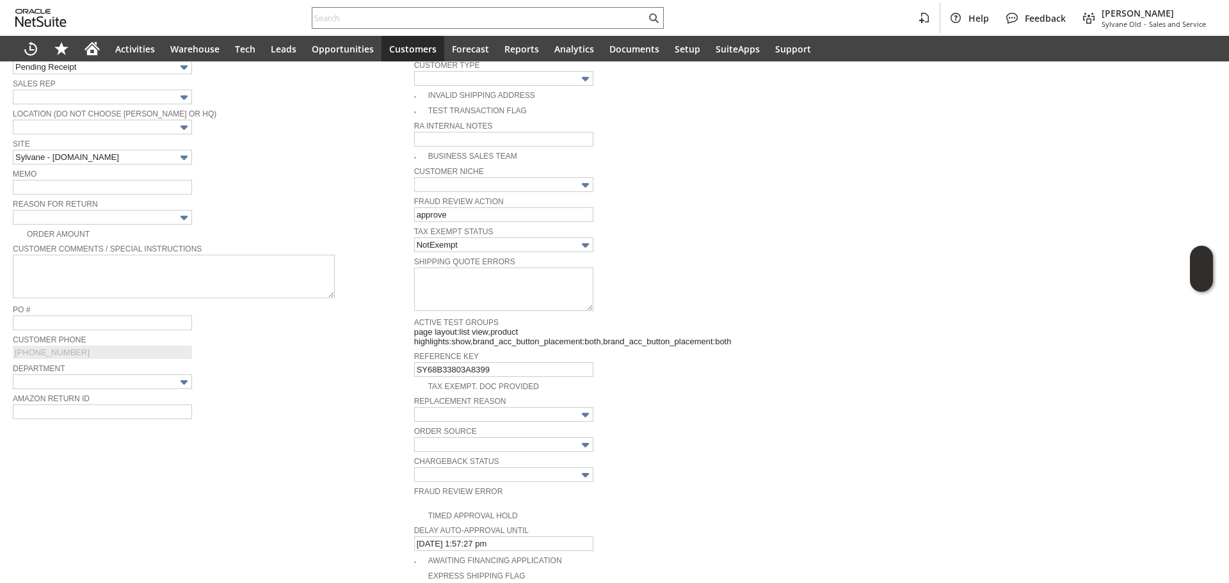
click at [965, 343] on td "Summary Subtotal 0.00 Transaction Discount 0.00 Tax 0.00 Total 0.00" at bounding box center [1015, 265] width 401 height 725
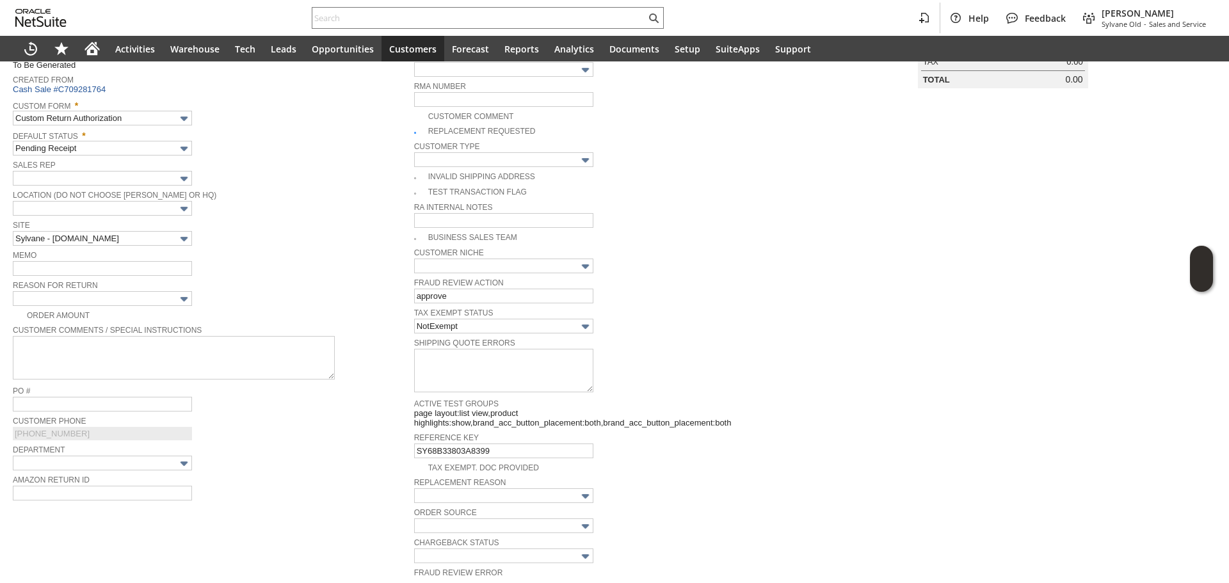
scroll to position [192, 0]
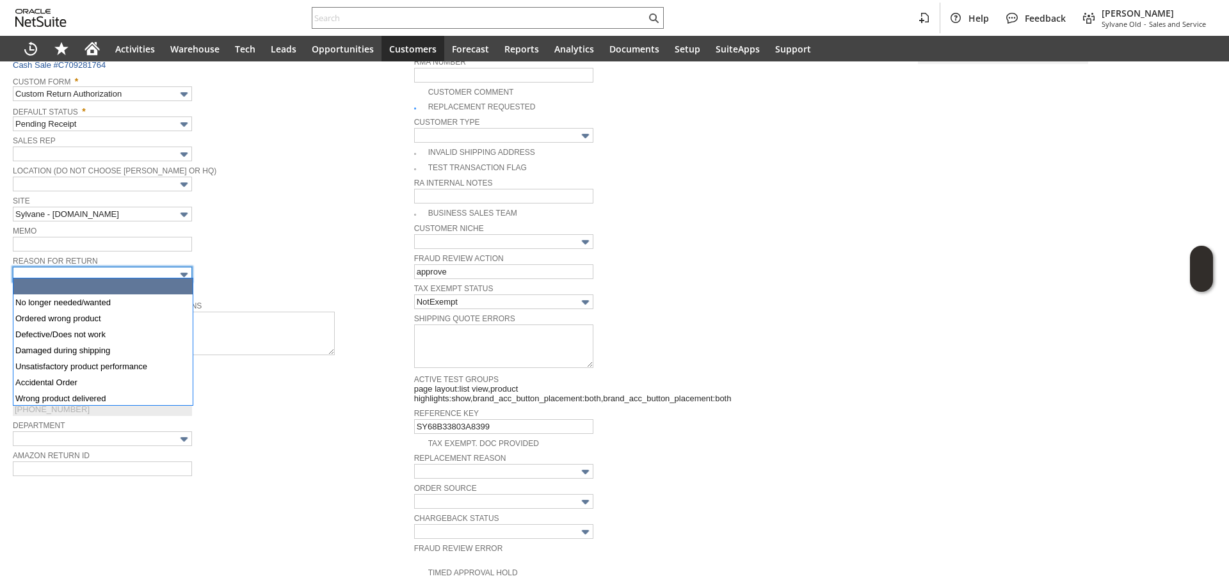
click at [153, 269] on input "text" at bounding box center [102, 274] width 179 height 15
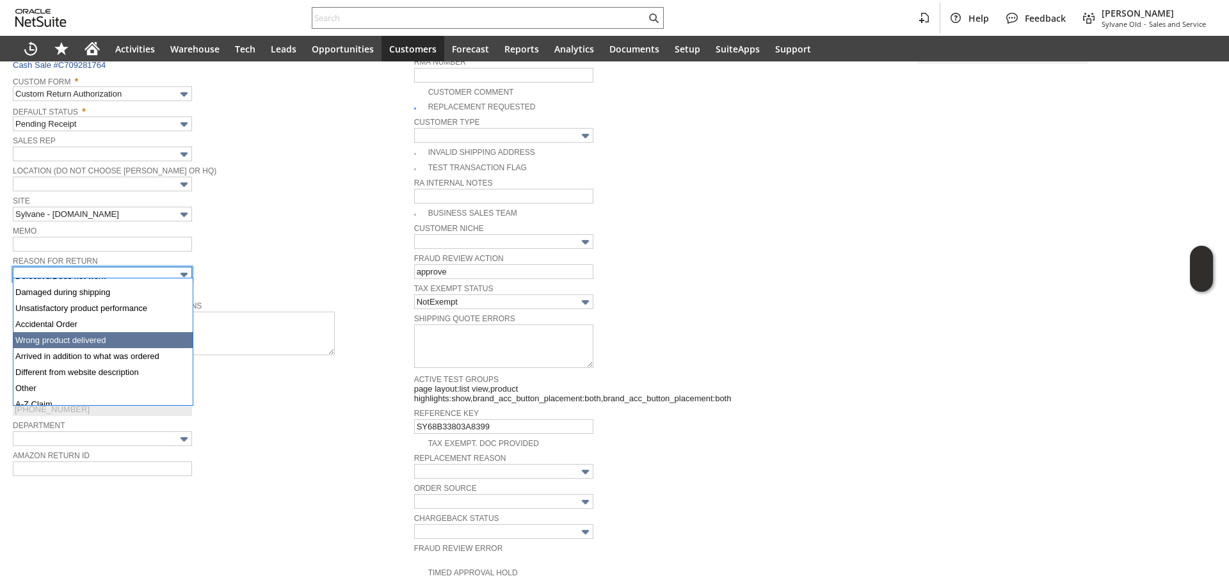
scroll to position [64, 0]
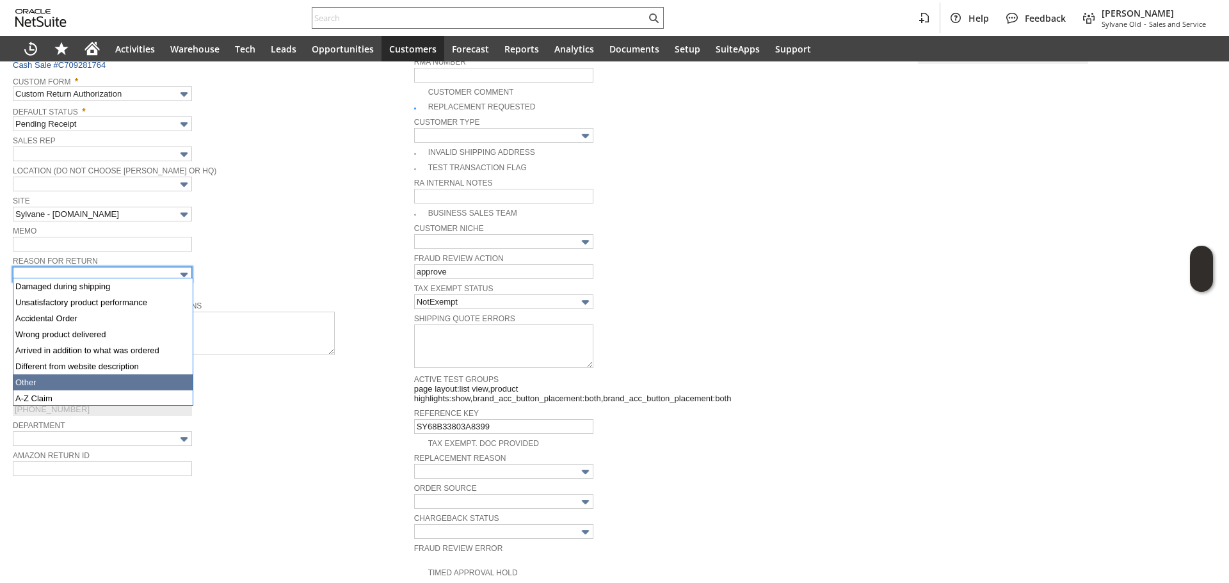
type input "Other"
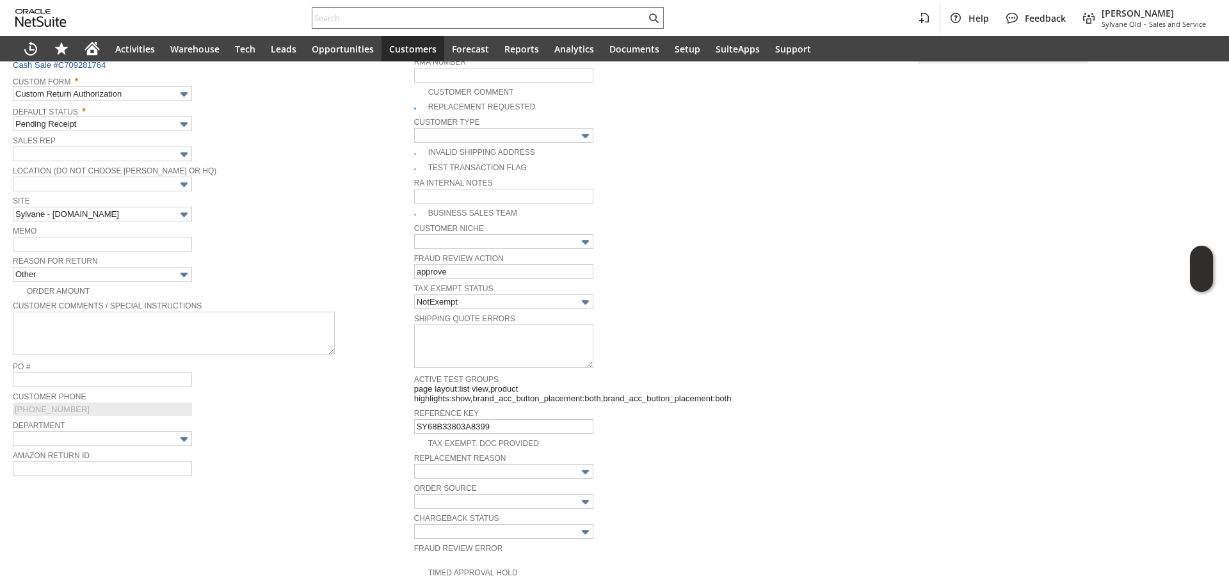
click at [278, 216] on div "Site Sylvane - www.sylvane.com" at bounding box center [210, 207] width 395 height 29
click at [83, 246] on input "text" at bounding box center [102, 244] width 179 height 15
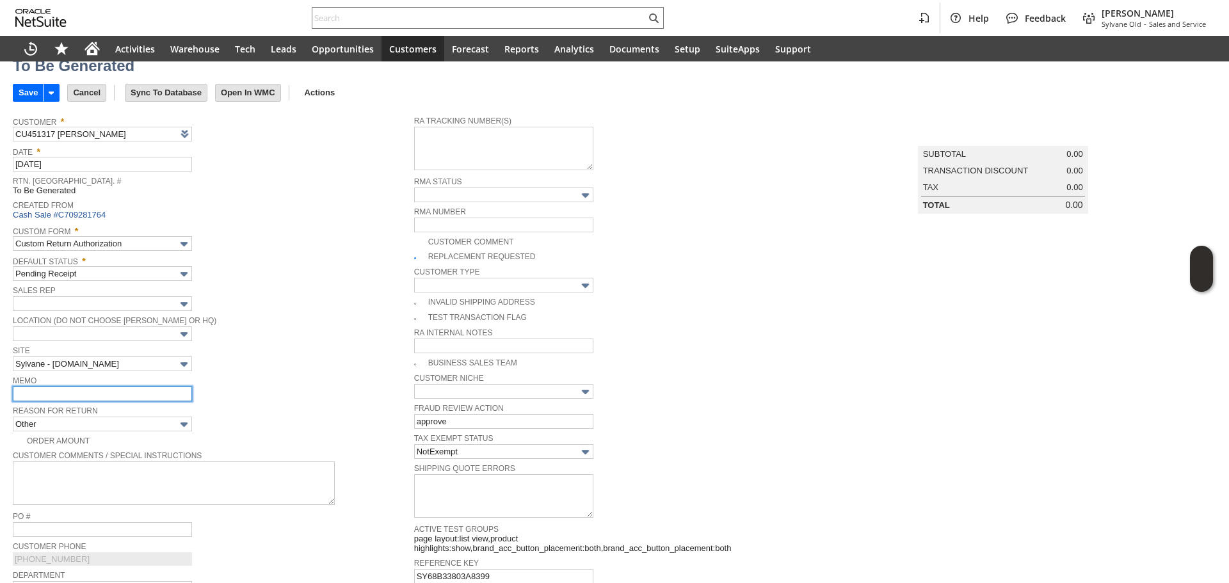
scroll to position [0, 0]
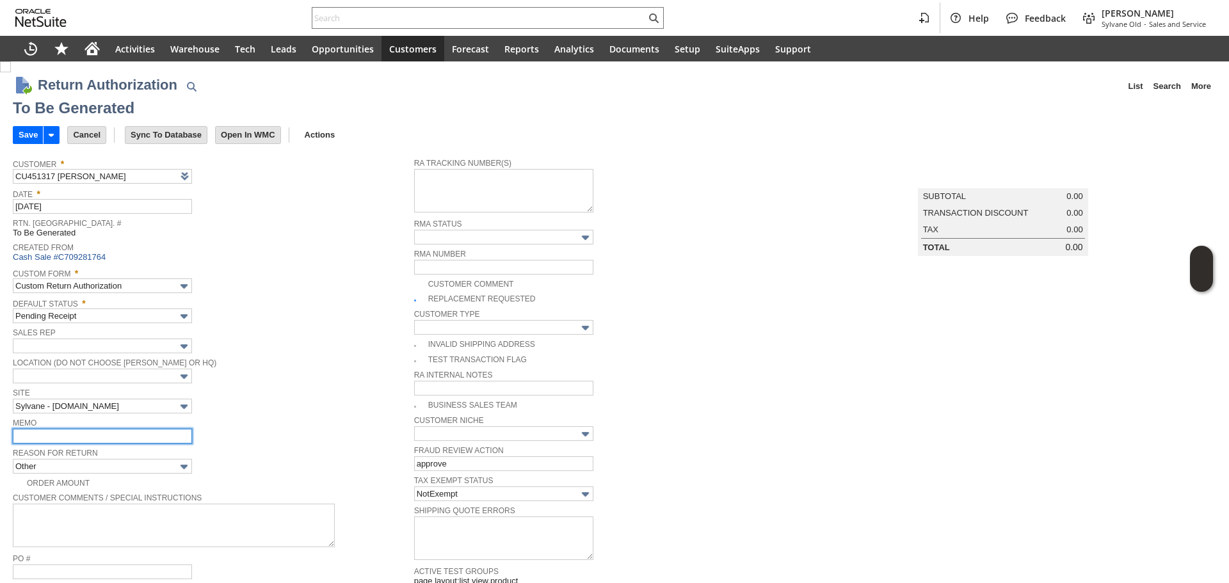
click at [158, 430] on input "text" at bounding box center [102, 436] width 179 height 15
type input "p"
type input "i"
type input "n"
type input "p"
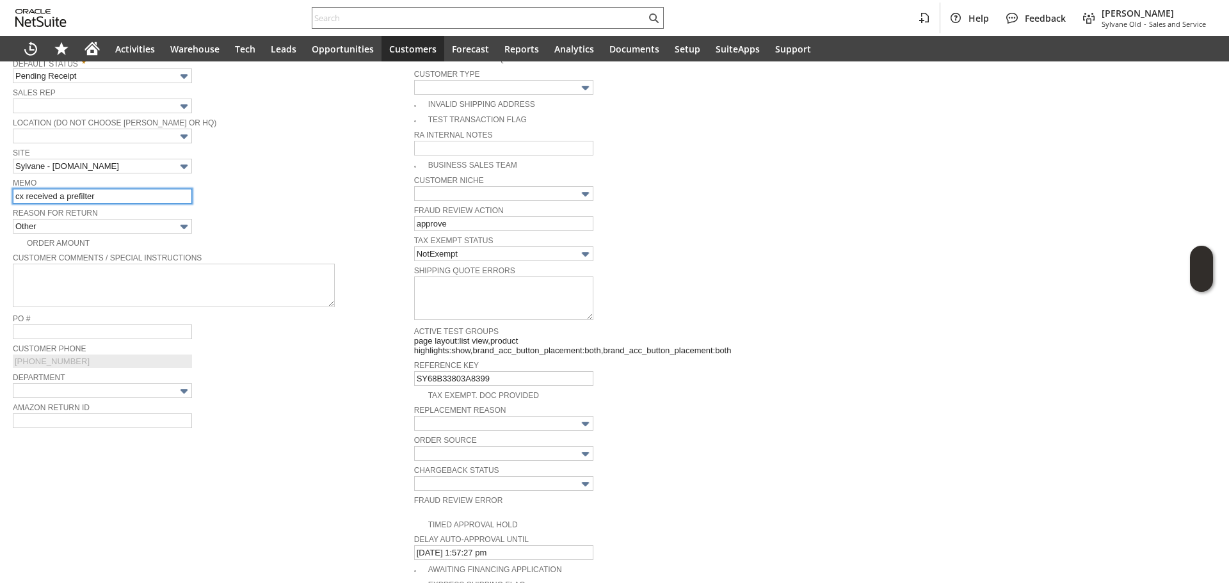
scroll to position [256, 0]
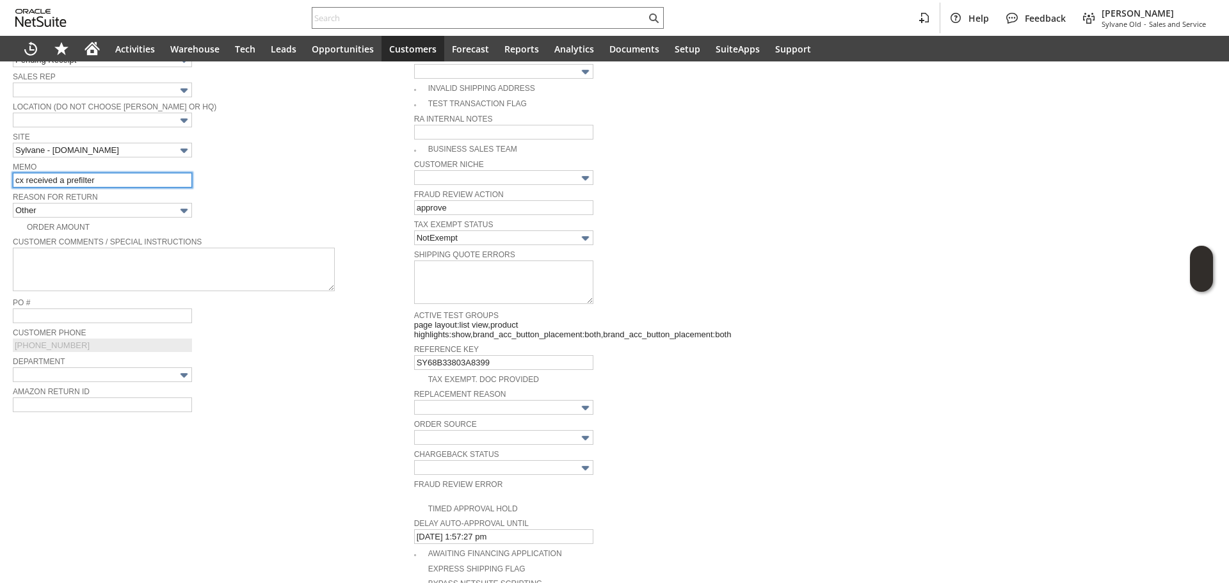
click at [108, 183] on input "cx received a prefilter" at bounding box center [102, 180] width 179 height 15
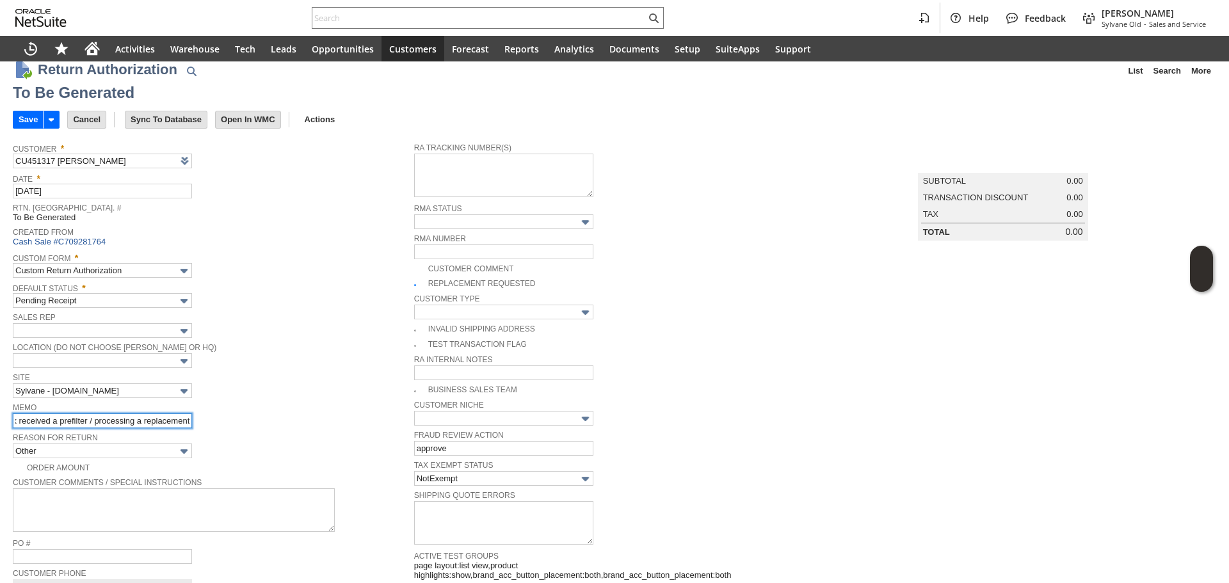
scroll to position [0, 0]
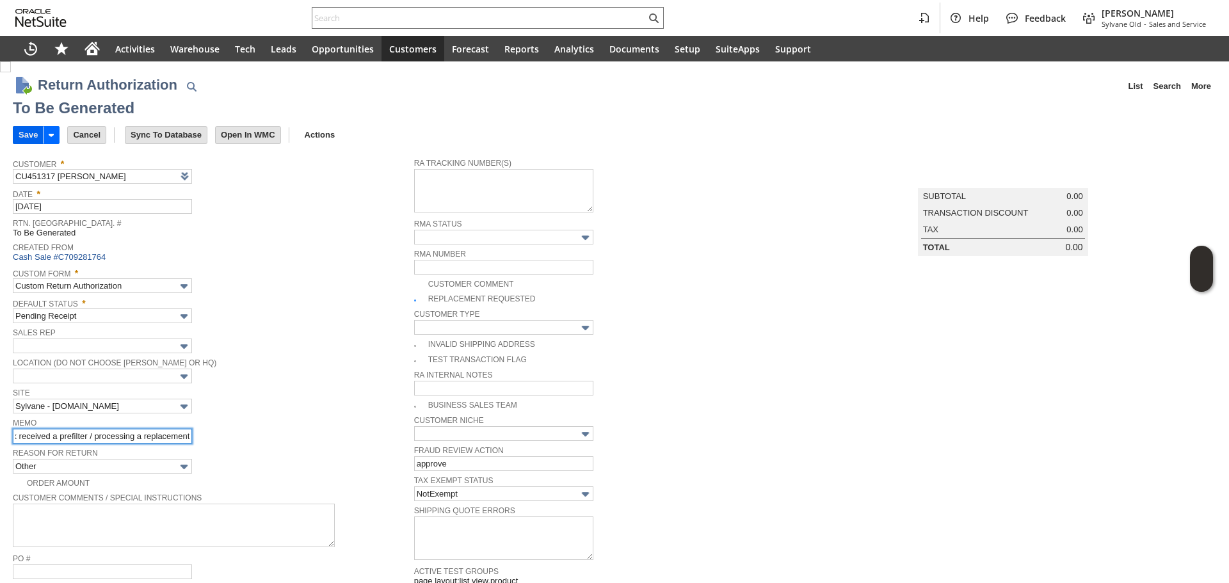
type input "cx received a prefilter / processing a replacement"
click at [26, 138] on input "Save" at bounding box center [27, 135] width 29 height 17
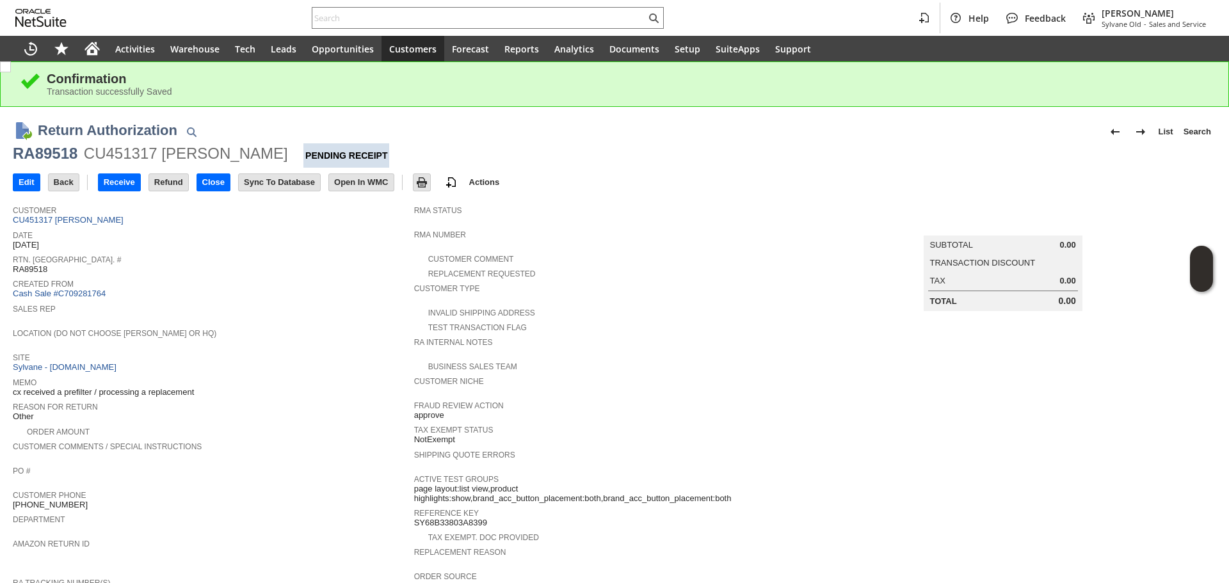
click at [48, 161] on div "RA89518" at bounding box center [45, 153] width 65 height 20
copy div "RA89518"
click at [12, 180] on div "Return Authorization List Search RA89518 CU451317 [PERSON_NAME] Pending Receipt…" at bounding box center [614, 567] width 1229 height 920
click at [24, 184] on input "Edit" at bounding box center [26, 182] width 26 height 17
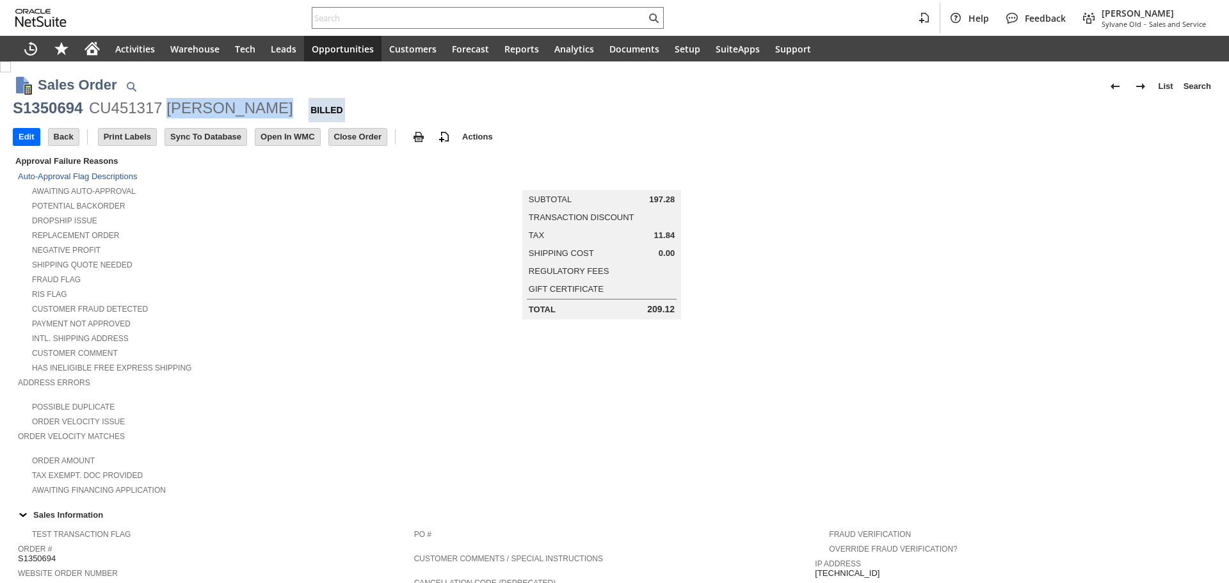
click at [253, 106] on div "CU451317 [PERSON_NAME]" at bounding box center [191, 108] width 204 height 20
click at [268, 113] on div "S1350694 CU451317 Elaine Jeffress Billed" at bounding box center [614, 110] width 1203 height 24
copy div "[PERSON_NAME]"
drag, startPoint x: 268, startPoint y: 113, endPoint x: 179, endPoint y: 115, distance: 89.6
click at [179, 115] on div "S1350694 CU451317 Elaine Jeffress Billed" at bounding box center [614, 110] width 1203 height 24
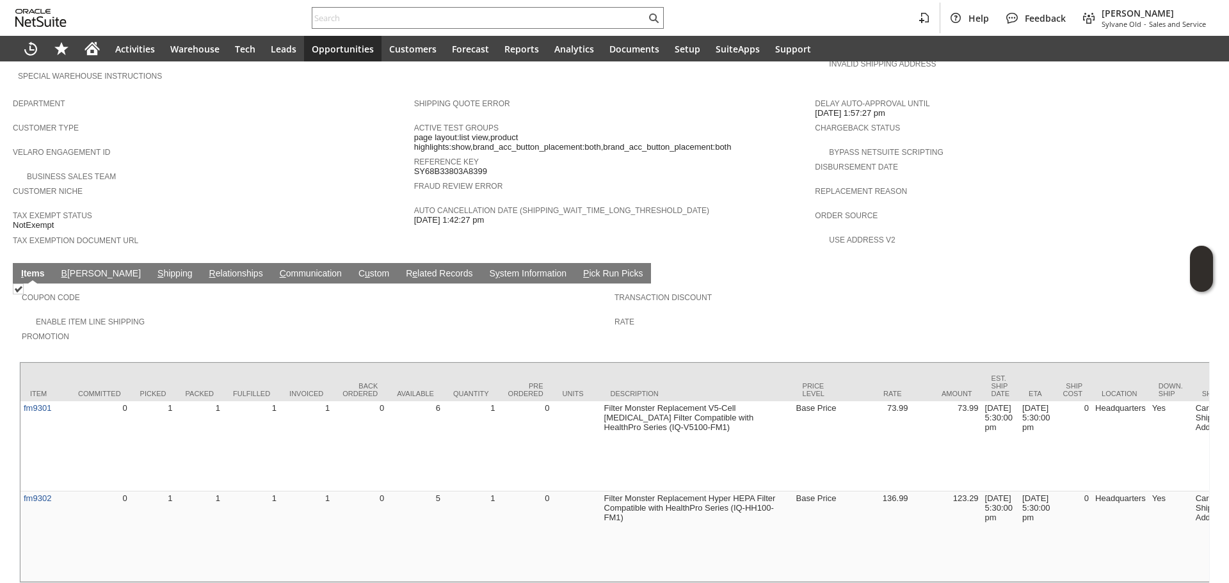
scroll to position [704, 0]
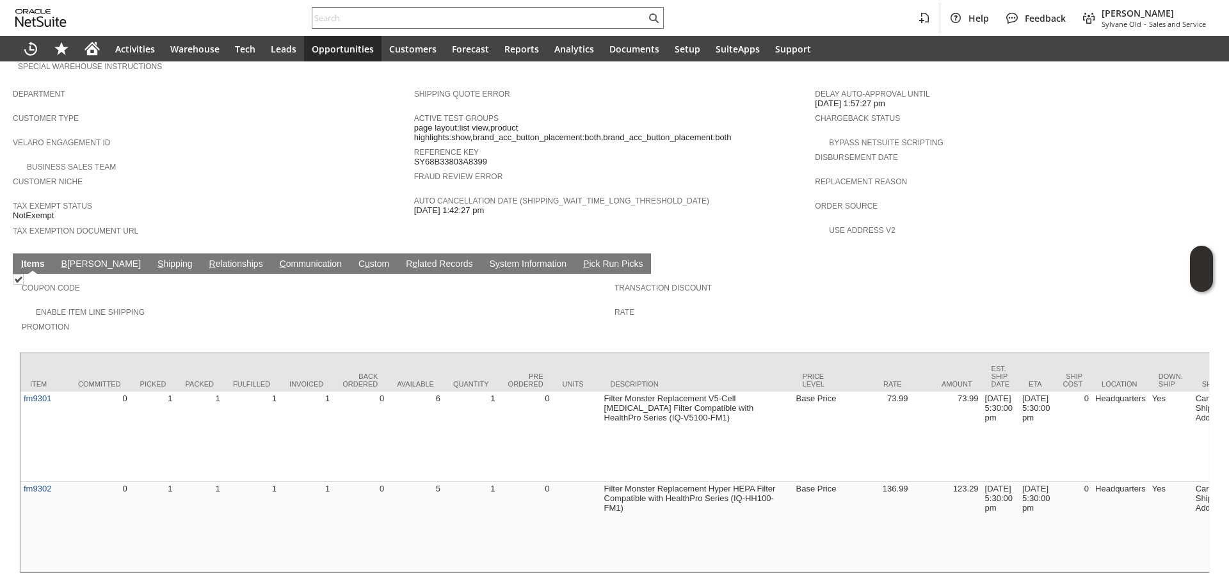
click at [154, 259] on link "S hipping" at bounding box center [175, 265] width 42 height 12
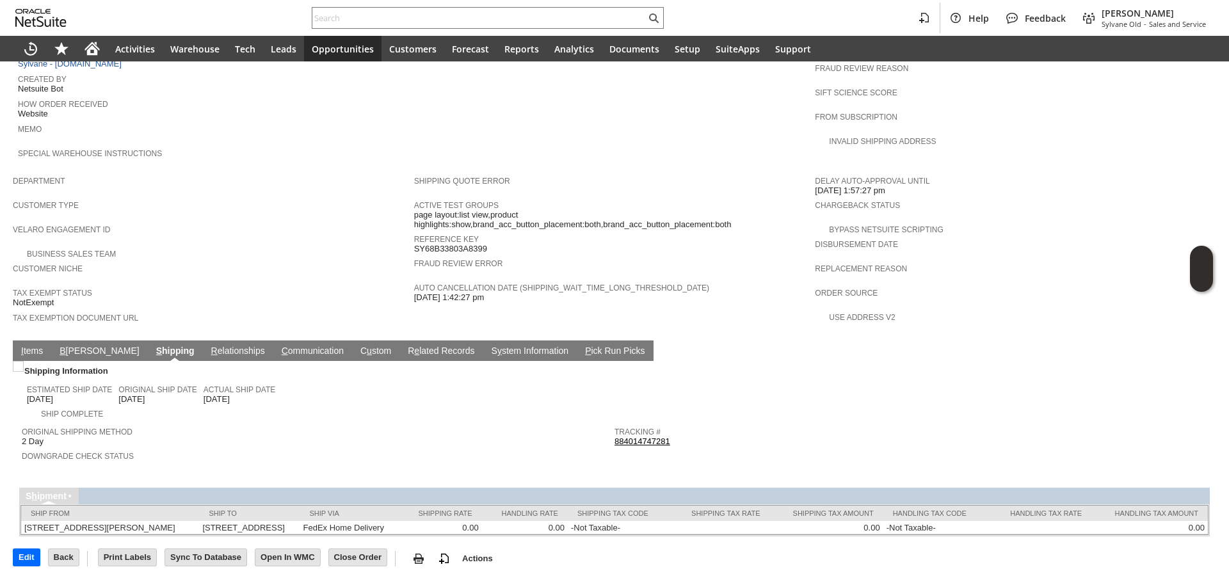
scroll to position [604, 0]
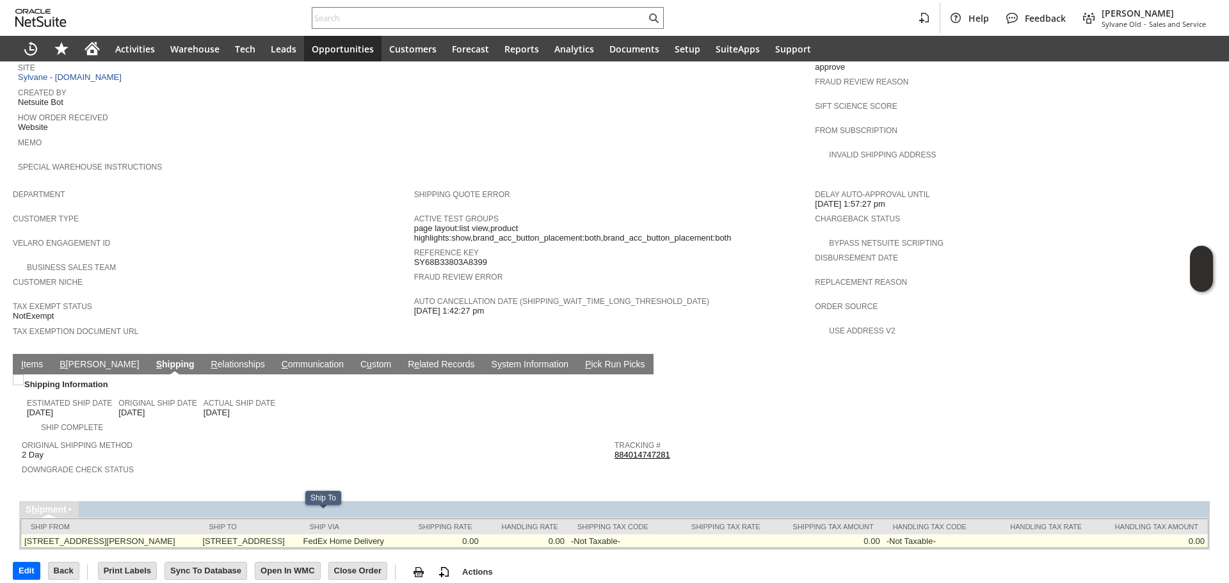
copy td "[STREET_ADDRESS]"
drag, startPoint x: 232, startPoint y: 517, endPoint x: 301, endPoint y: 515, distance: 69.1
click at [300, 534] on td "2133 N Lincoln St Arlington VA 22207 United States" at bounding box center [249, 540] width 100 height 13
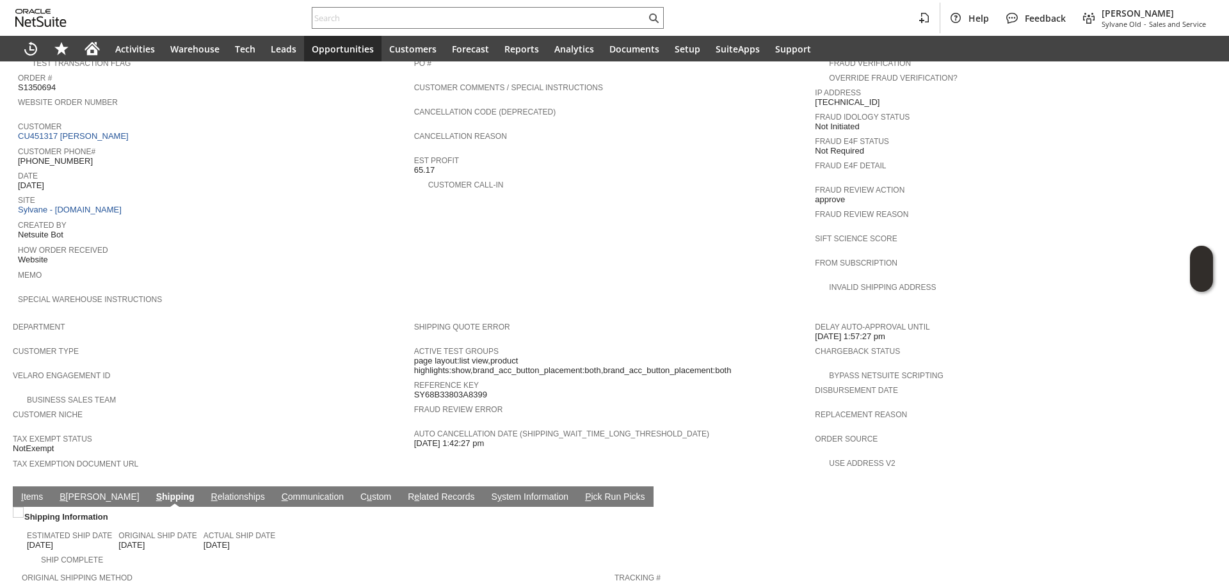
scroll to position [412, 0]
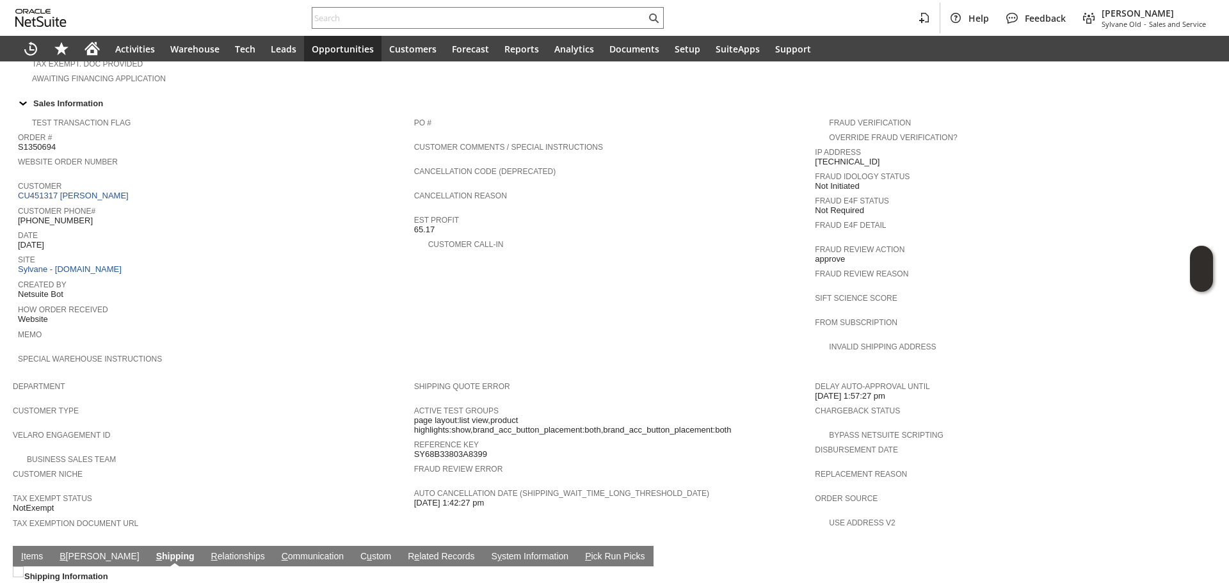
click at [64, 216] on span "[PHONE_NUMBER]" at bounding box center [55, 221] width 75 height 10
copy tbody "[PHONE_NUMBER]"
click at [64, 216] on span "[PHONE_NUMBER]" at bounding box center [55, 221] width 75 height 10
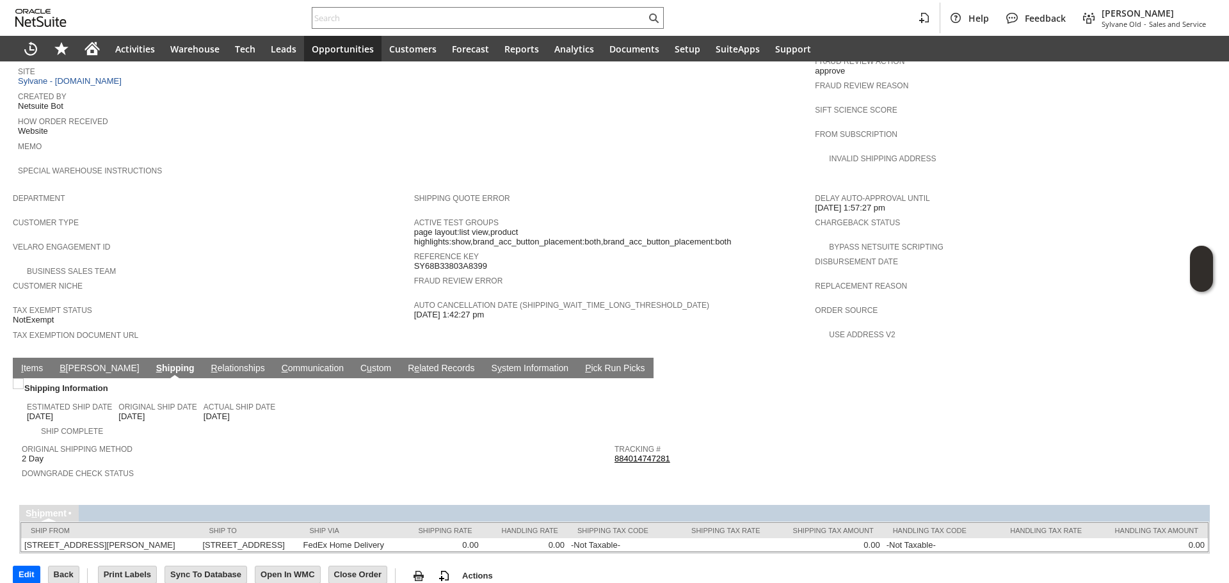
scroll to position [604, 0]
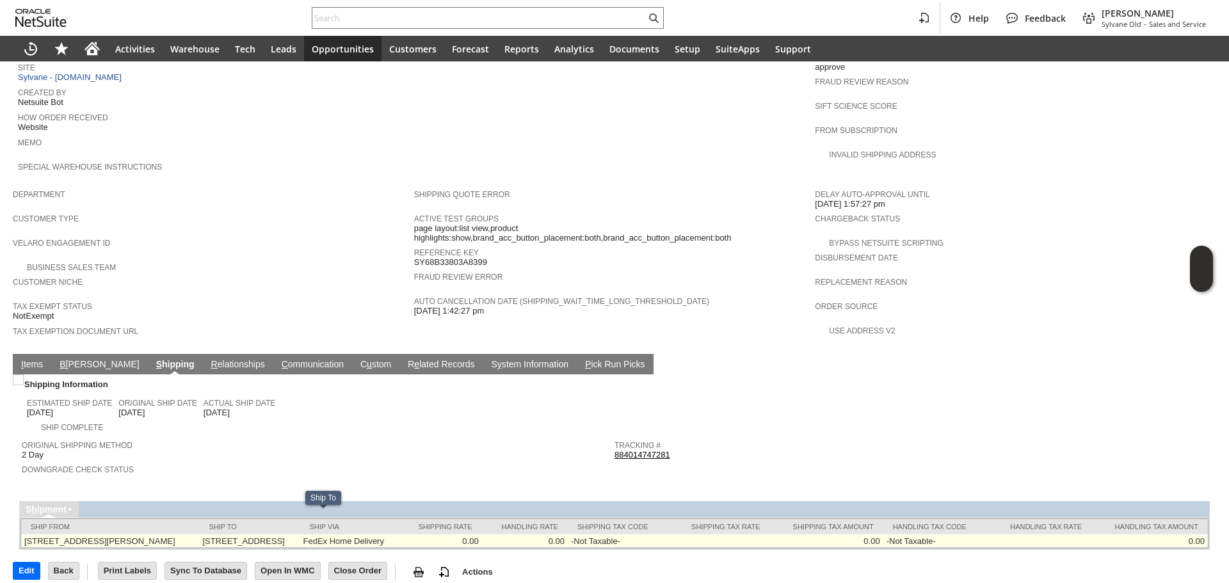
click at [300, 534] on td "2133 N Lincoln St Arlington VA 22207 United States" at bounding box center [249, 540] width 100 height 13
copy td "22207"
click at [300, 534] on td "2133 N Lincoln St Arlington VA 22207 United States" at bounding box center [249, 540] width 100 height 13
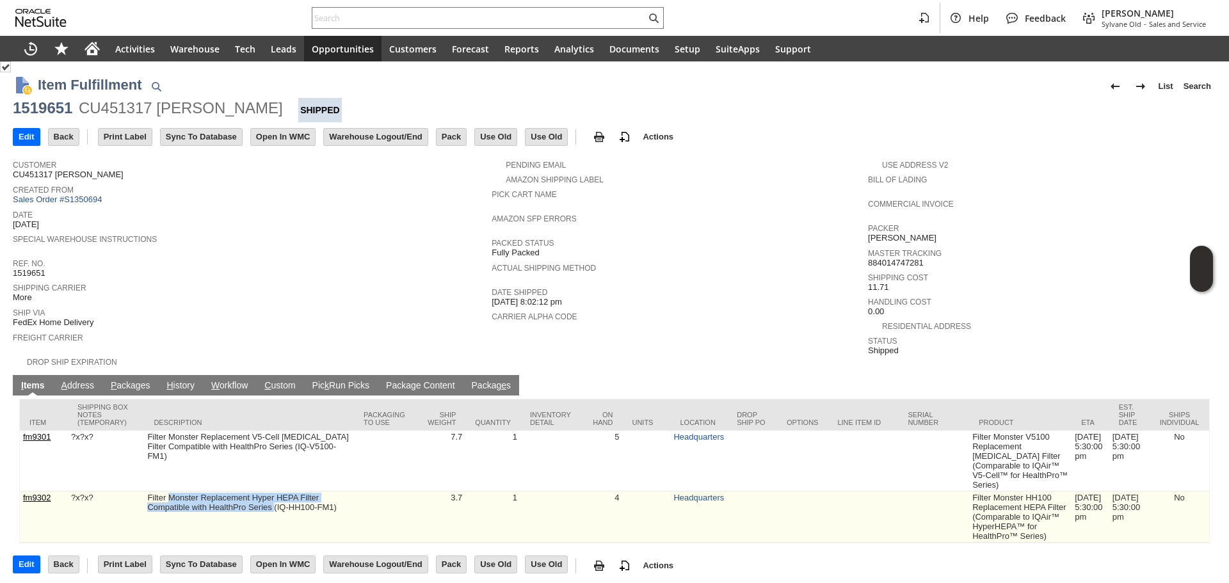
drag, startPoint x: 168, startPoint y: 493, endPoint x: 273, endPoint y: 509, distance: 106.9
click at [273, 509] on td "Filter Monster Replacement Hyper HEPA Filter Compatible with HealthPro Series (…" at bounding box center [249, 517] width 210 height 51
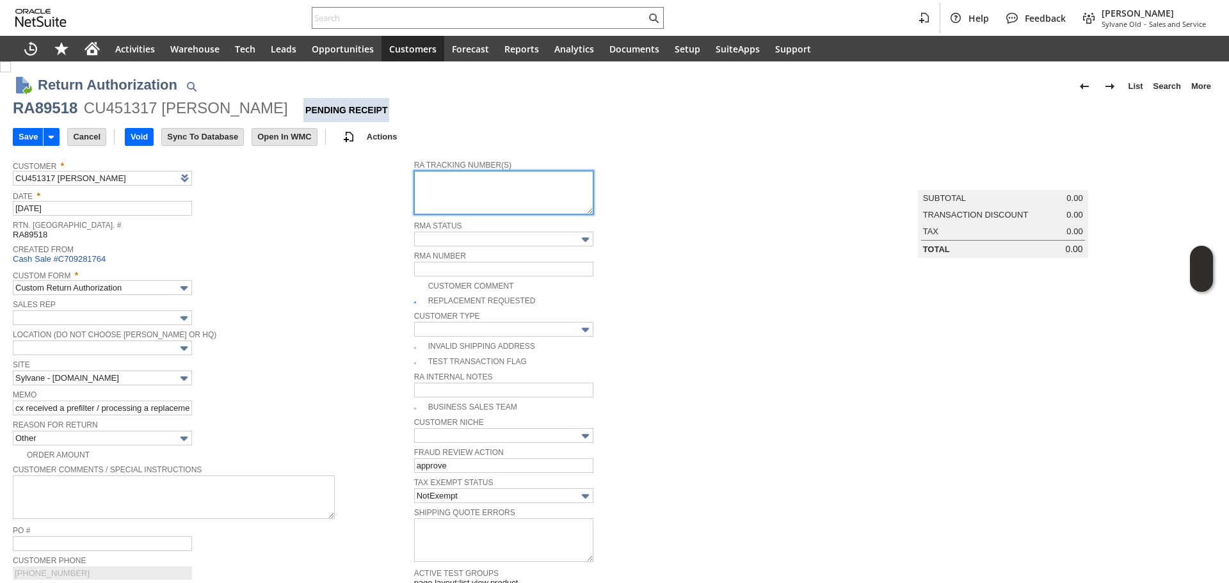
click at [487, 205] on textarea at bounding box center [503, 193] width 179 height 44
paste textarea "791925682866"
type textarea "791925682866"
click at [29, 141] on input "Save" at bounding box center [27, 137] width 29 height 17
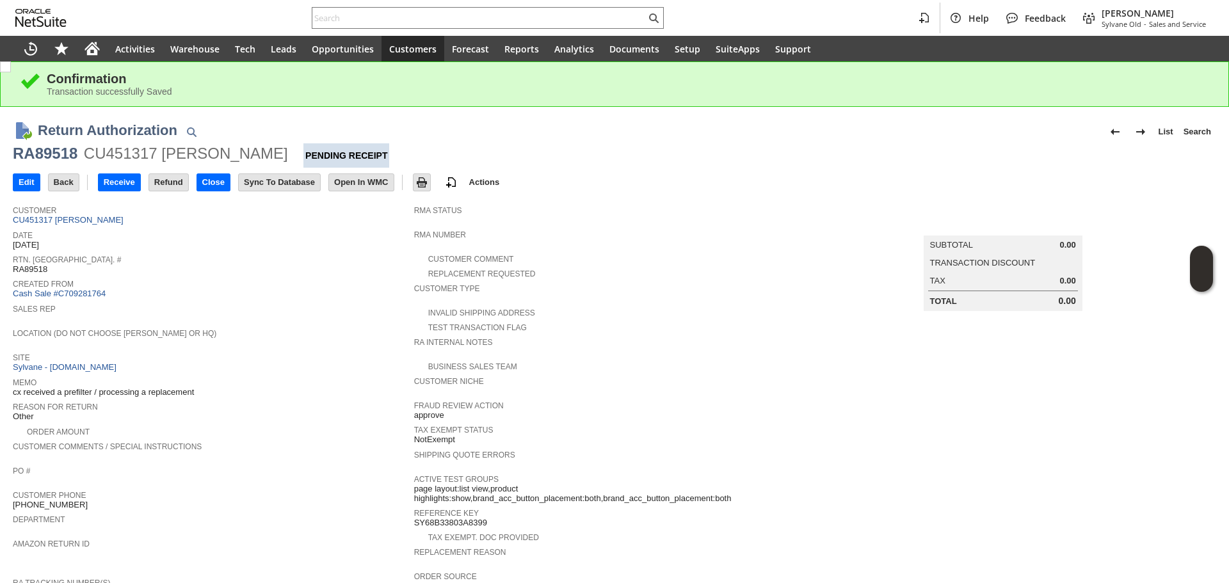
click at [37, 155] on div "RA89518" at bounding box center [45, 153] width 65 height 20
copy div "RA89518"
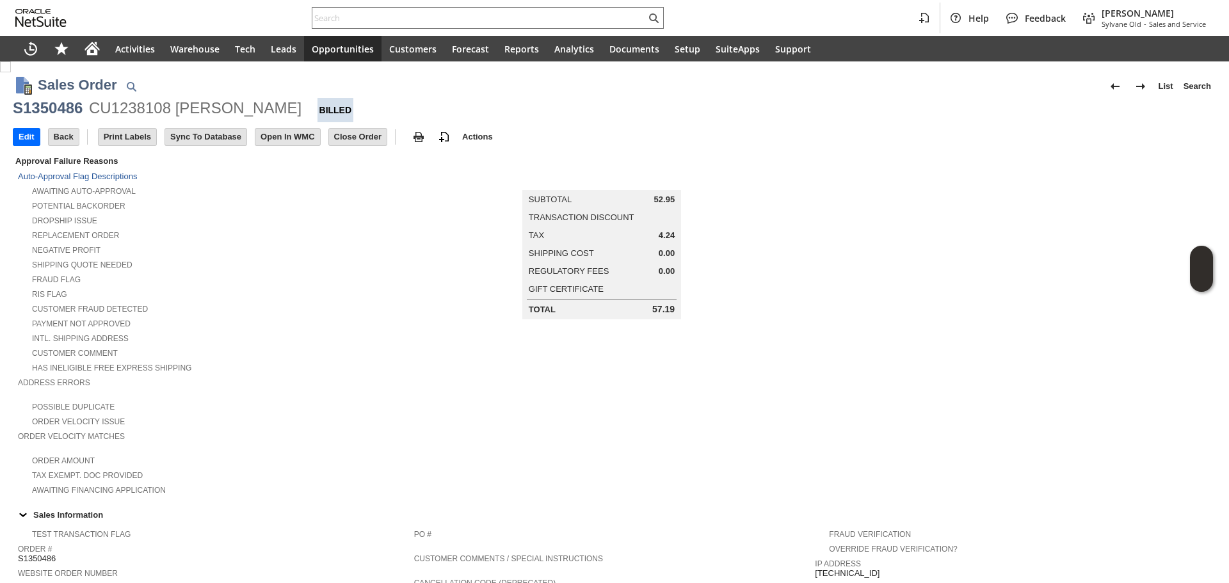
drag, startPoint x: 290, startPoint y: 109, endPoint x: 282, endPoint y: 110, distance: 7.8
click at [282, 110] on div "CU1238108 [PERSON_NAME]" at bounding box center [195, 108] width 212 height 20
click at [284, 106] on div "CU1238108 [PERSON_NAME]" at bounding box center [195, 108] width 212 height 20
copy div "[PERSON_NAME]"
drag, startPoint x: 292, startPoint y: 108, endPoint x: 179, endPoint y: 111, distance: 113.4
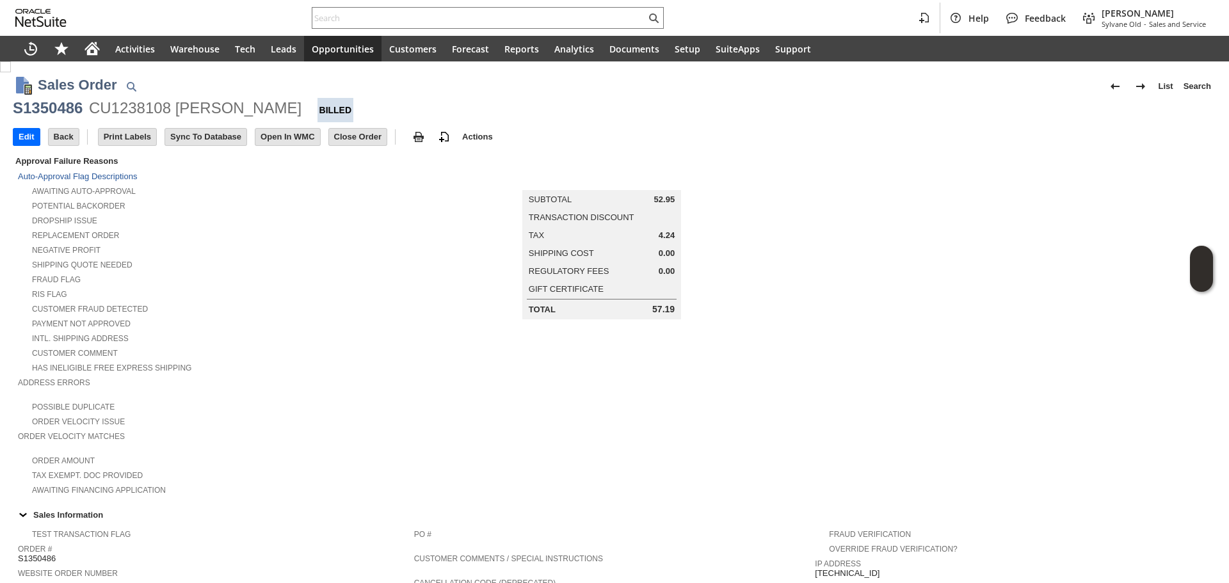
click at [179, 111] on div "CU1238108 [PERSON_NAME]" at bounding box center [195, 108] width 212 height 20
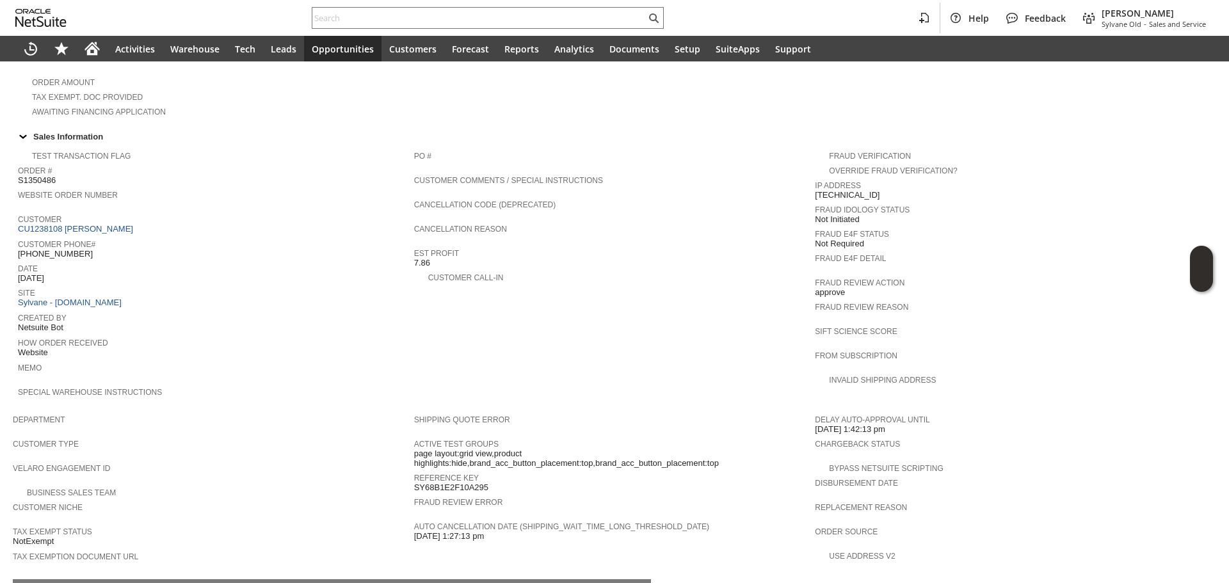
scroll to position [576, 0]
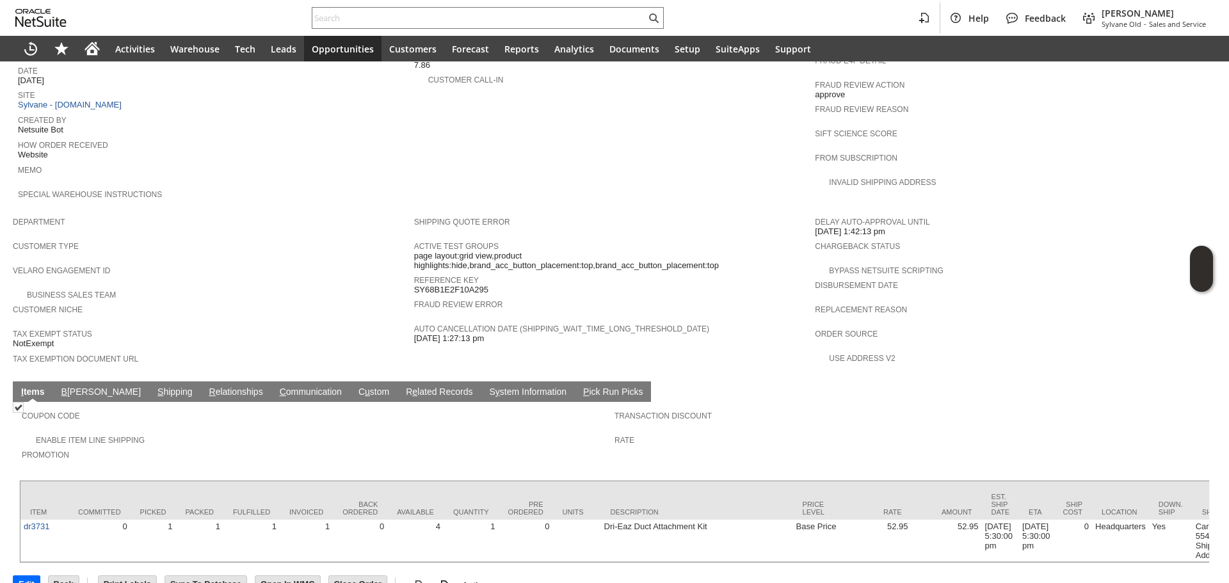
click at [154, 387] on link "S hipping" at bounding box center [175, 393] width 42 height 12
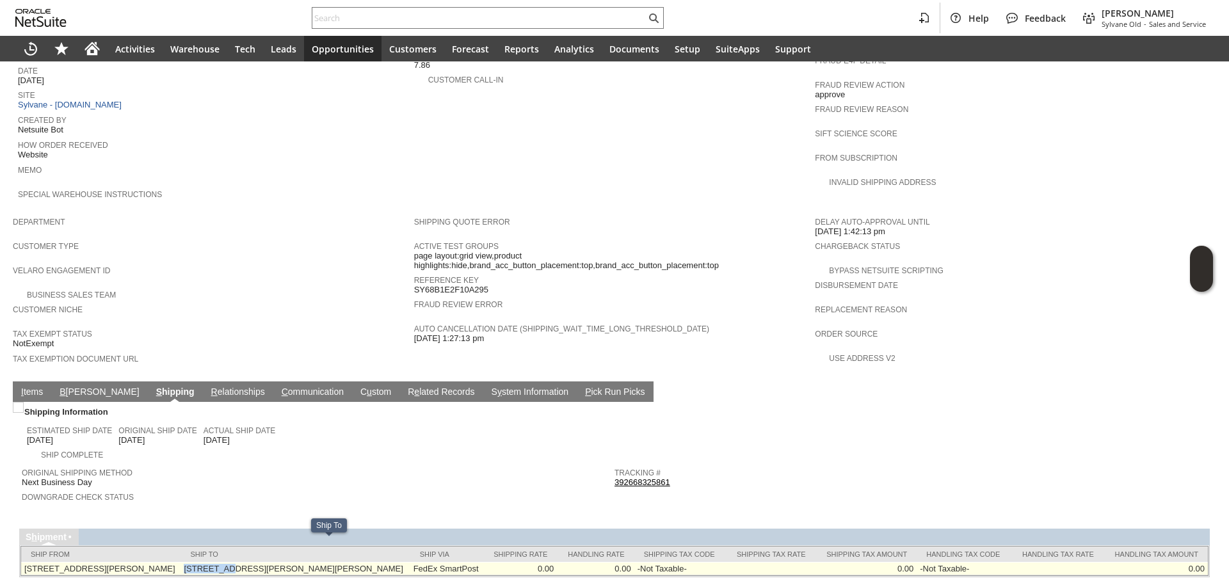
copy td "87 [PERSON_NAME] St"
drag, startPoint x: 240, startPoint y: 549, endPoint x: 282, endPoint y: 544, distance: 42.6
click at [282, 562] on td "87 Sims St McDonough GA 30253 United States" at bounding box center [294, 568] width 229 height 13
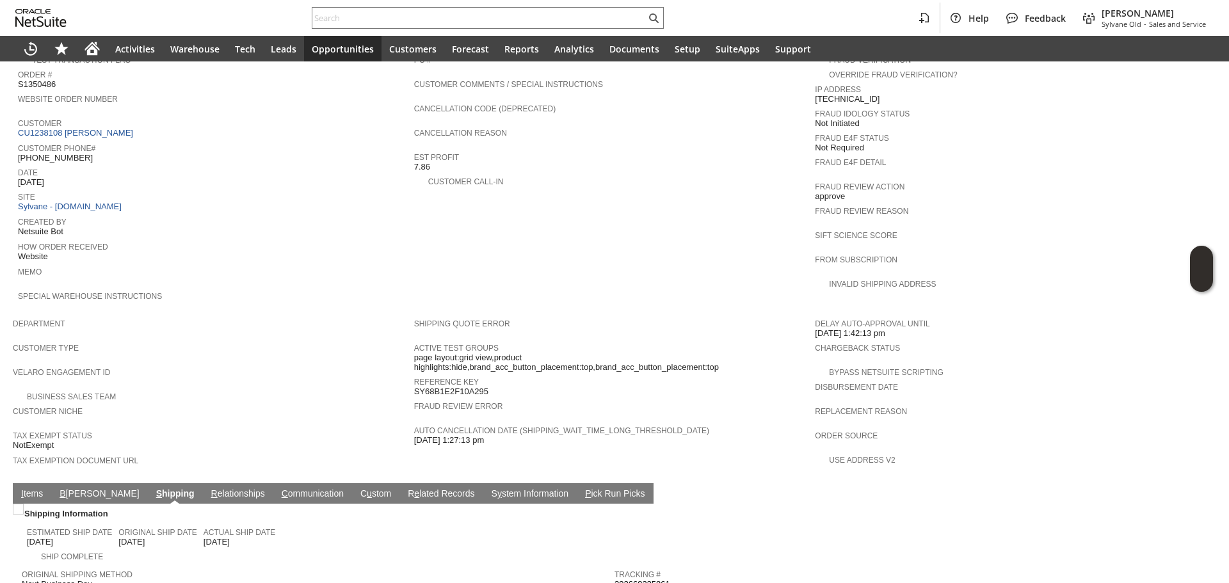
scroll to position [448, 0]
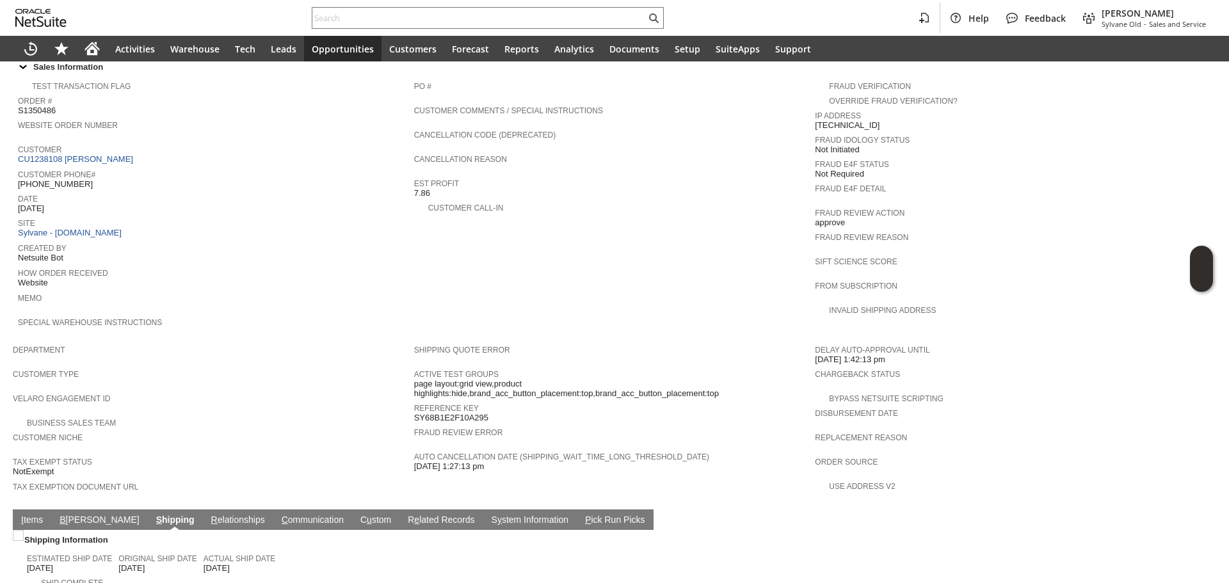
click at [53, 191] on span "Date" at bounding box center [213, 197] width 390 height 13
click at [60, 172] on td "Customer Phone# (404) 798-0200" at bounding box center [216, 178] width 396 height 24
click at [65, 179] on span "[PHONE_NUMBER]" at bounding box center [55, 184] width 75 height 10
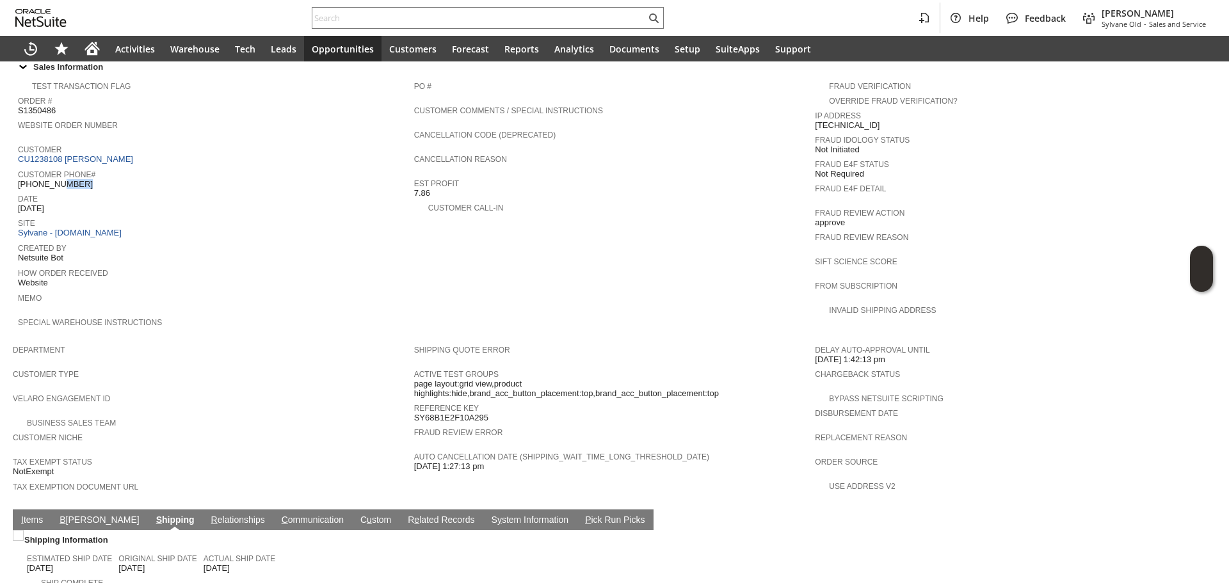
copy tbody "[PHONE_NUMBER]"
click at [65, 179] on span "[PHONE_NUMBER]" at bounding box center [55, 184] width 75 height 10
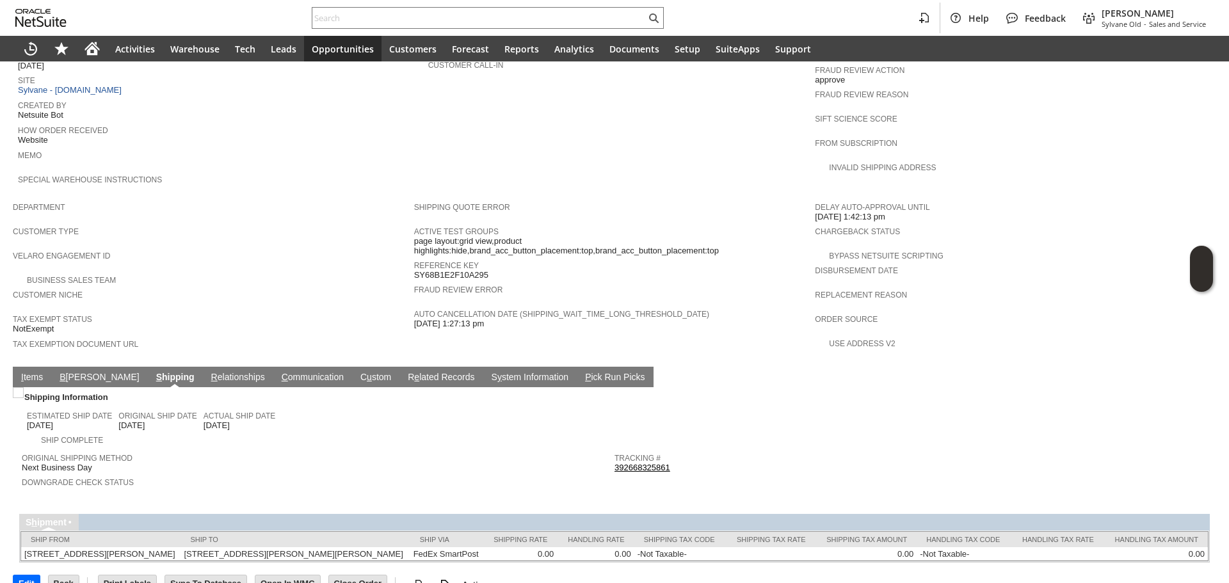
scroll to position [604, 0]
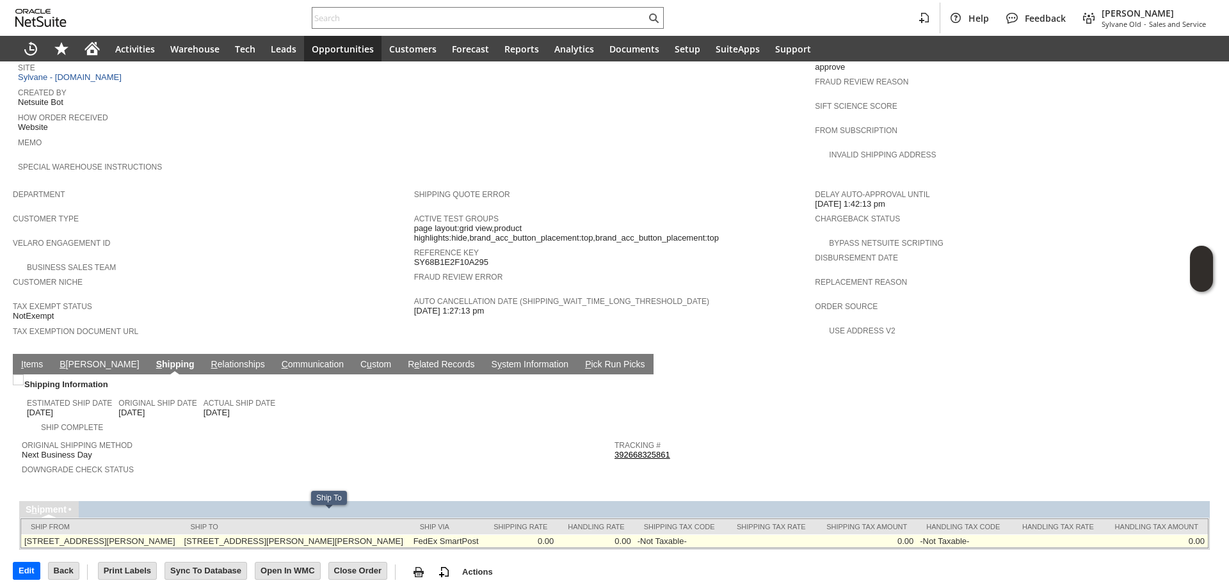
click at [348, 534] on td "87 Sims St McDonough GA 30253 United States" at bounding box center [294, 540] width 229 height 13
copy td "30253"
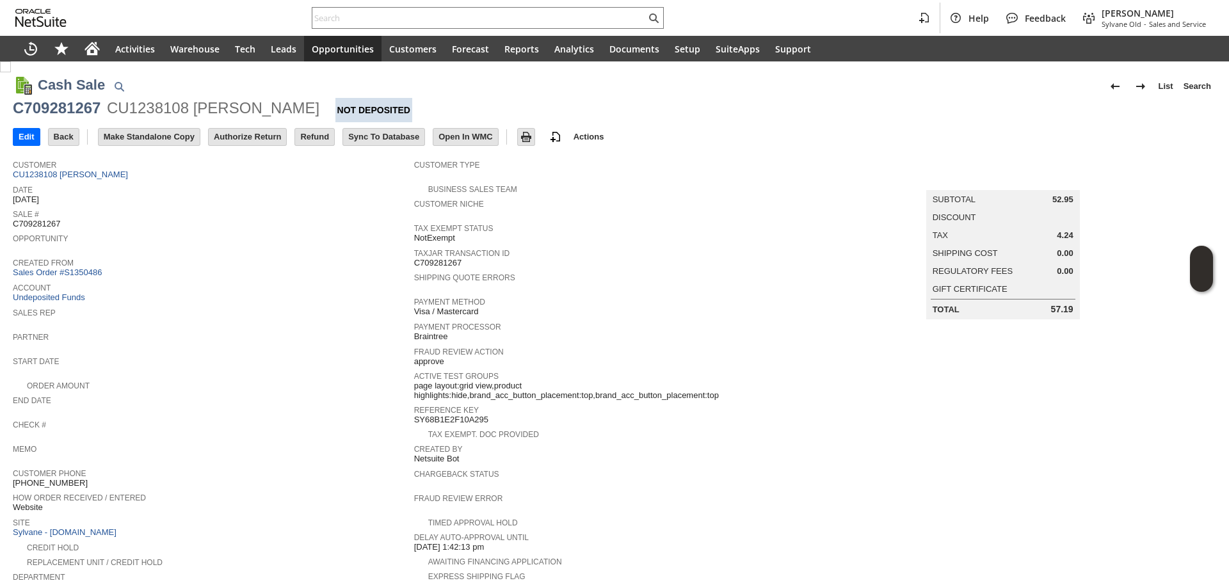
click at [298, 186] on span "Date" at bounding box center [210, 188] width 395 height 13
click at [266, 138] on input "Authorize Return" at bounding box center [247, 137] width 77 height 17
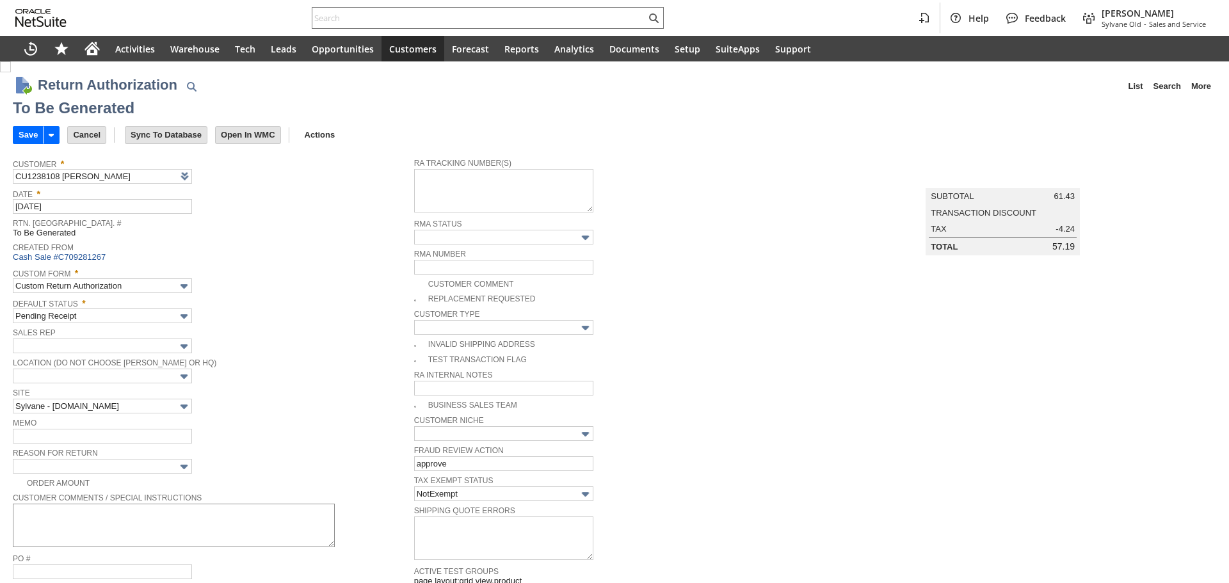
scroll to position [256, 0]
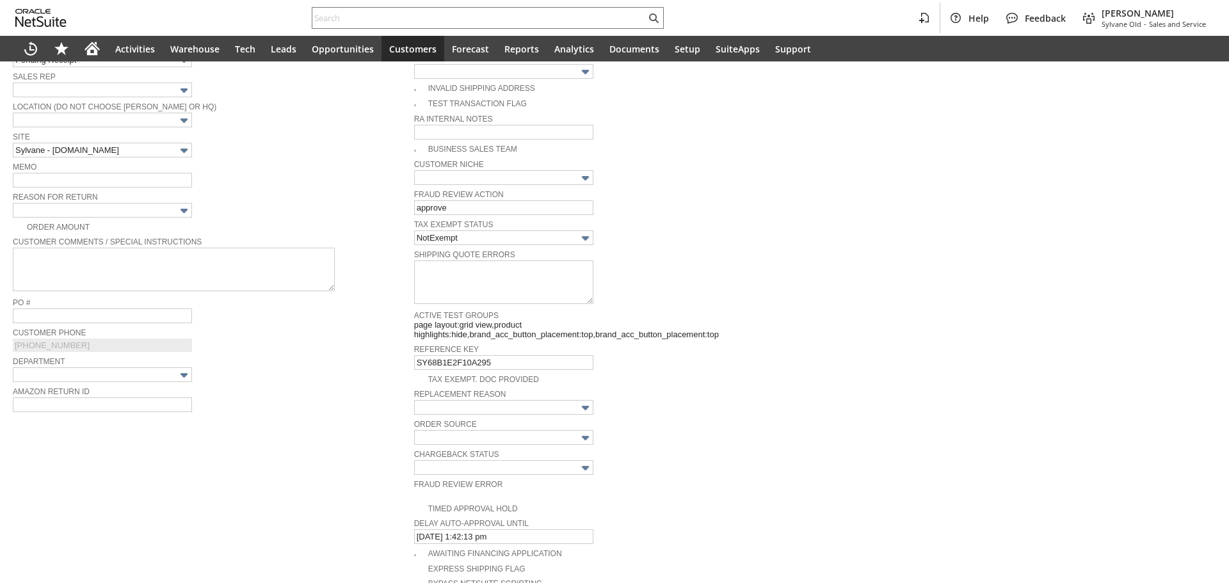
drag, startPoint x: 171, startPoint y: 223, endPoint x: 254, endPoint y: 210, distance: 84.2
click at [176, 212] on tbody "Customer * CU1238108 [PERSON_NAME] List Search Date * [DATE] [GEOGRAPHIC_DATA].…" at bounding box center [213, 167] width 401 height 542
click at [176, 212] on input "text" at bounding box center [102, 210] width 179 height 15
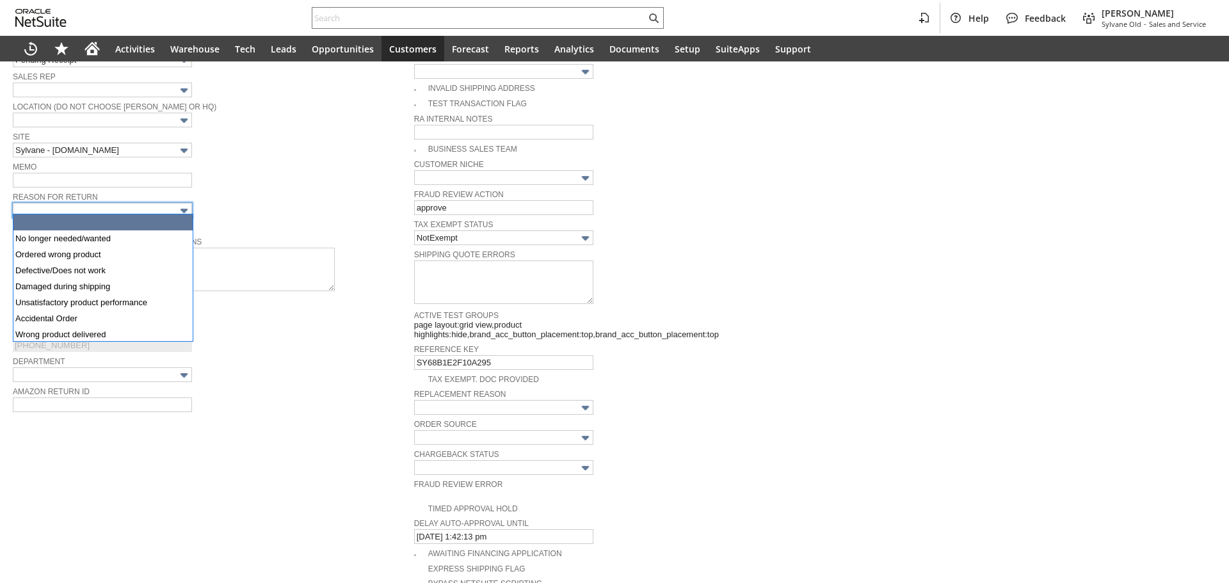
click at [254, 209] on div "Reason For Return" at bounding box center [210, 203] width 395 height 29
click at [129, 204] on input "text" at bounding box center [102, 210] width 179 height 15
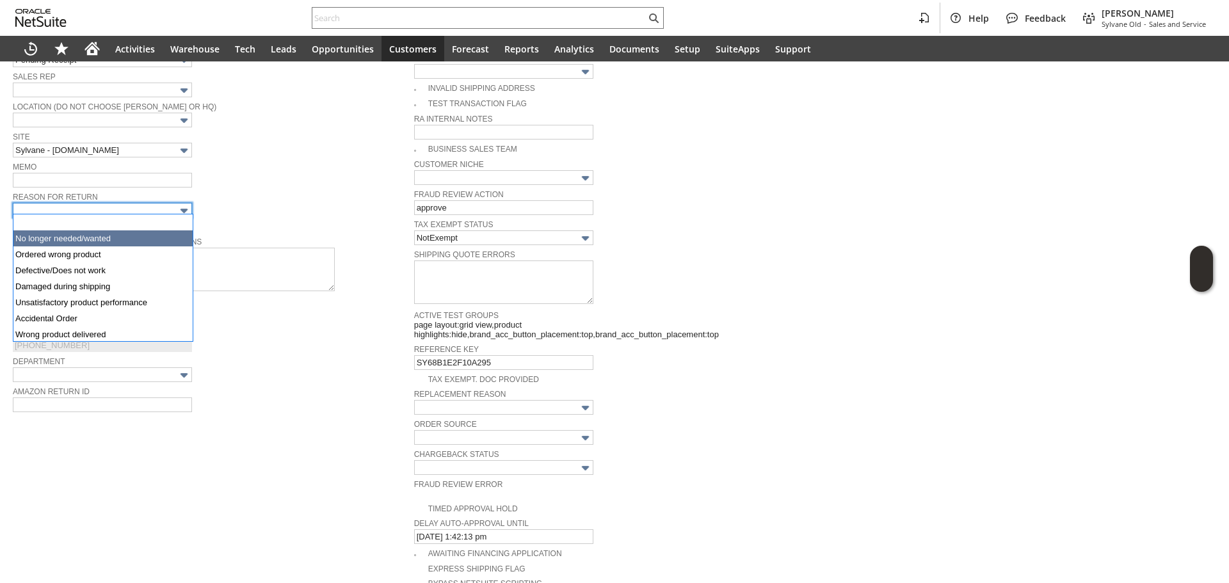
type input "No longer needed/wanted"
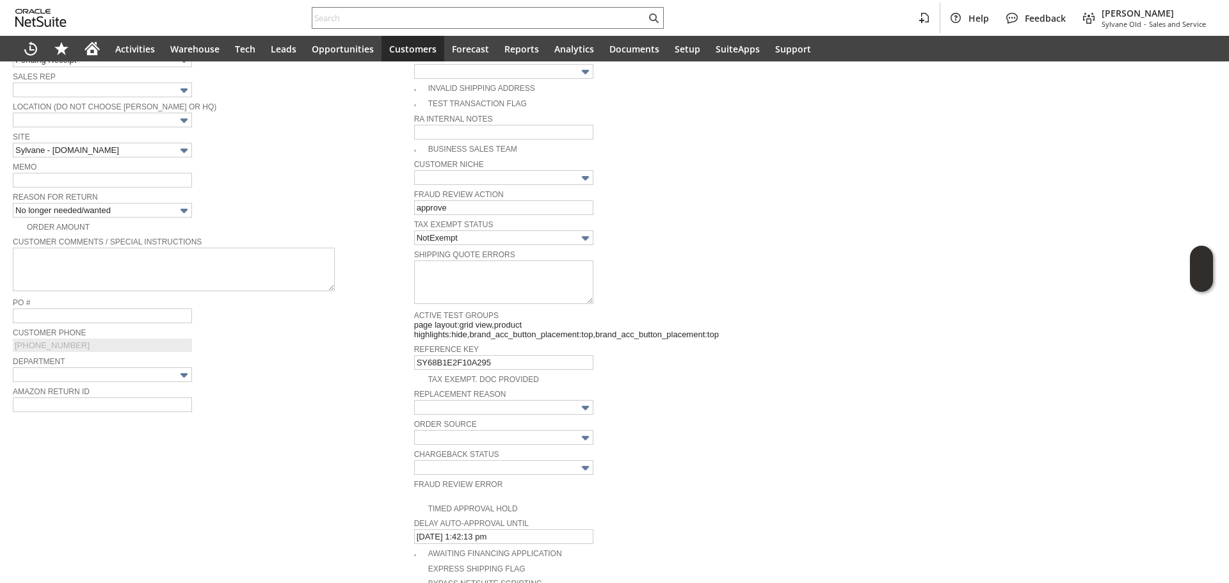
click at [284, 191] on span "Reason For Return" at bounding box center [210, 196] width 395 height 14
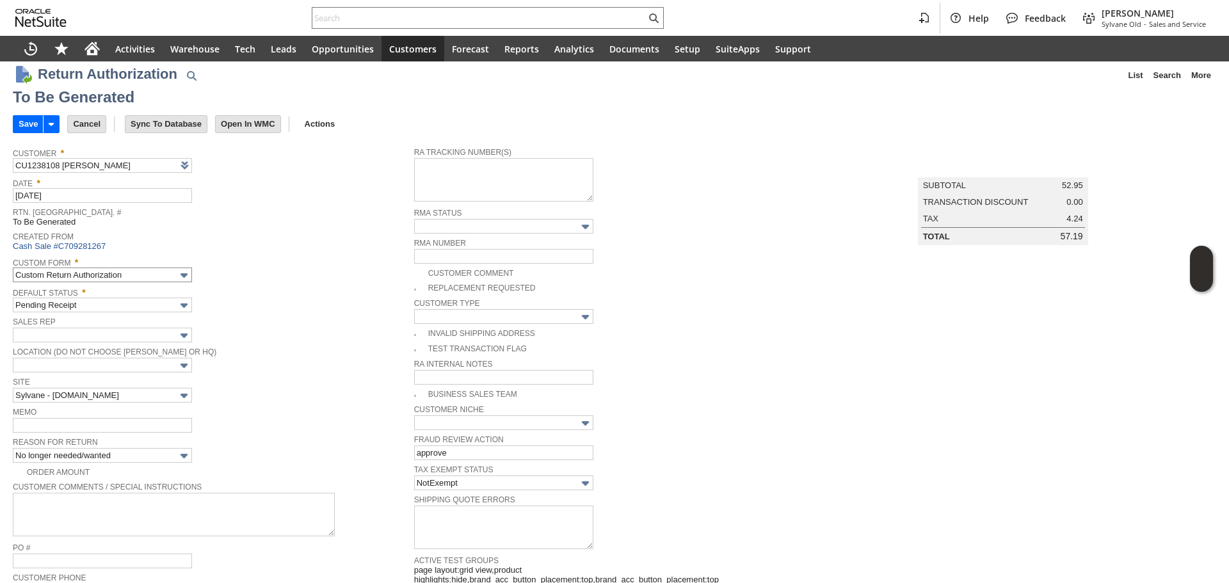
scroll to position [0, 0]
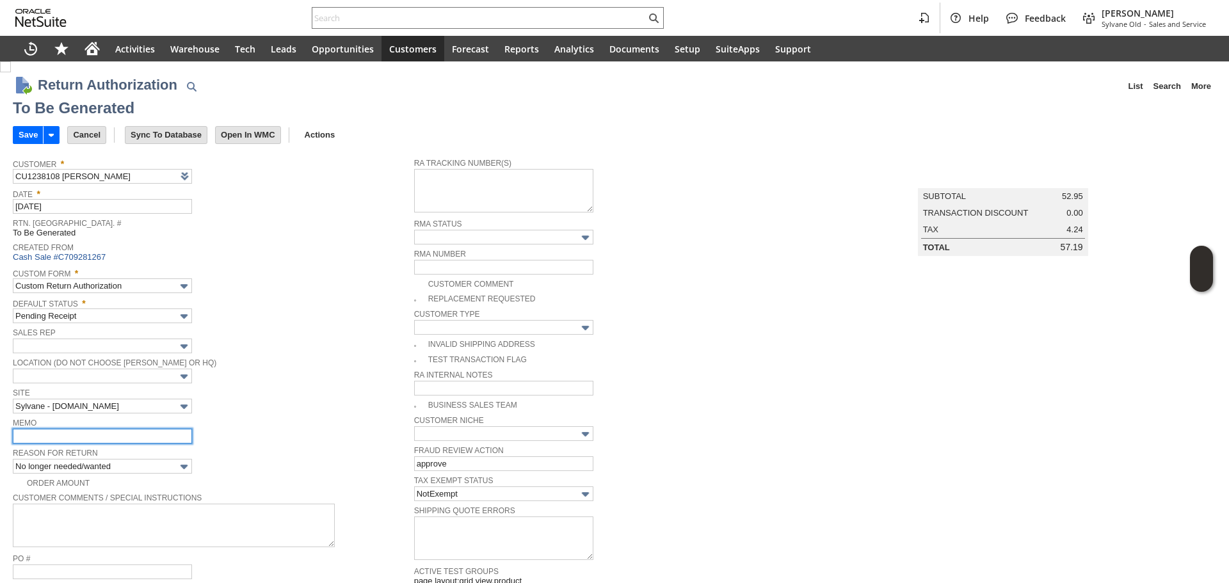
click at [125, 438] on input "text" at bounding box center [102, 436] width 179 height 15
type input "refund"
click at [29, 138] on input "Save" at bounding box center [27, 135] width 29 height 17
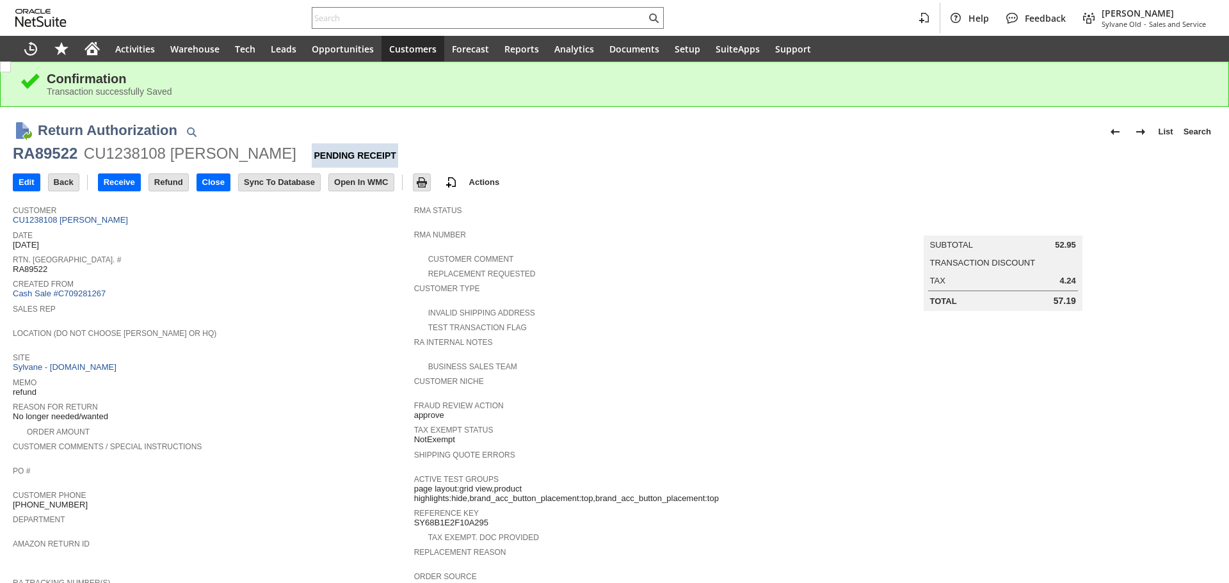
click at [70, 155] on div "RA89522" at bounding box center [45, 153] width 65 height 20
copy div "RA89522"
click at [33, 176] on input "Edit" at bounding box center [26, 182] width 26 height 17
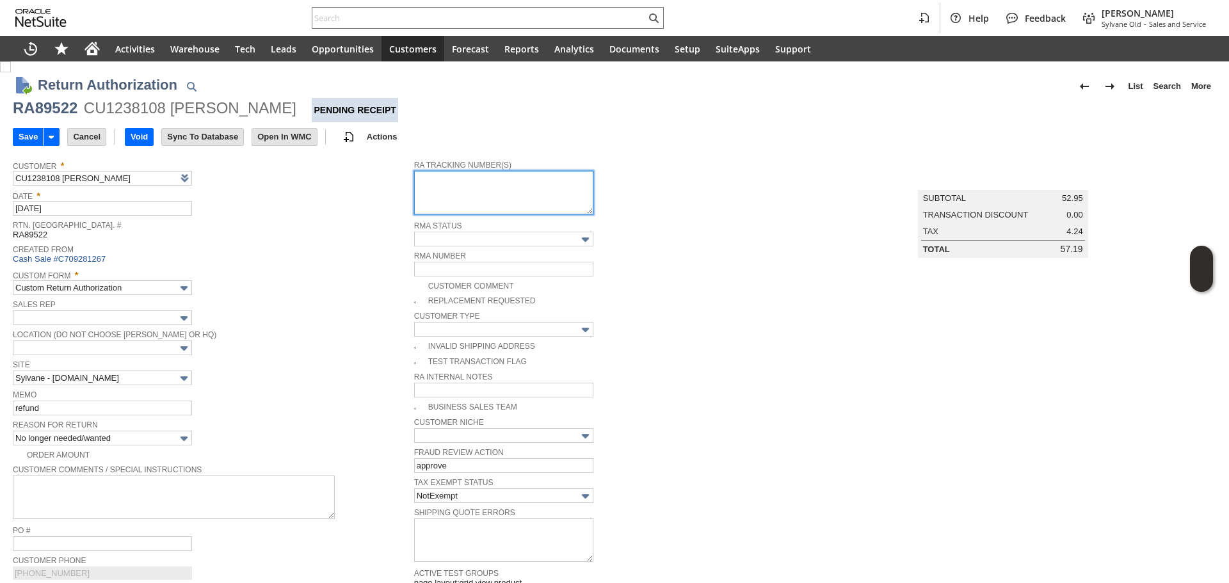
click at [463, 187] on textarea at bounding box center [503, 193] width 179 height 44
paste textarea "791925696792"
type textarea "791925696792"
click at [316, 209] on div "Date * 9/5/2025" at bounding box center [210, 201] width 395 height 29
click at [20, 138] on input "Save" at bounding box center [27, 137] width 29 height 17
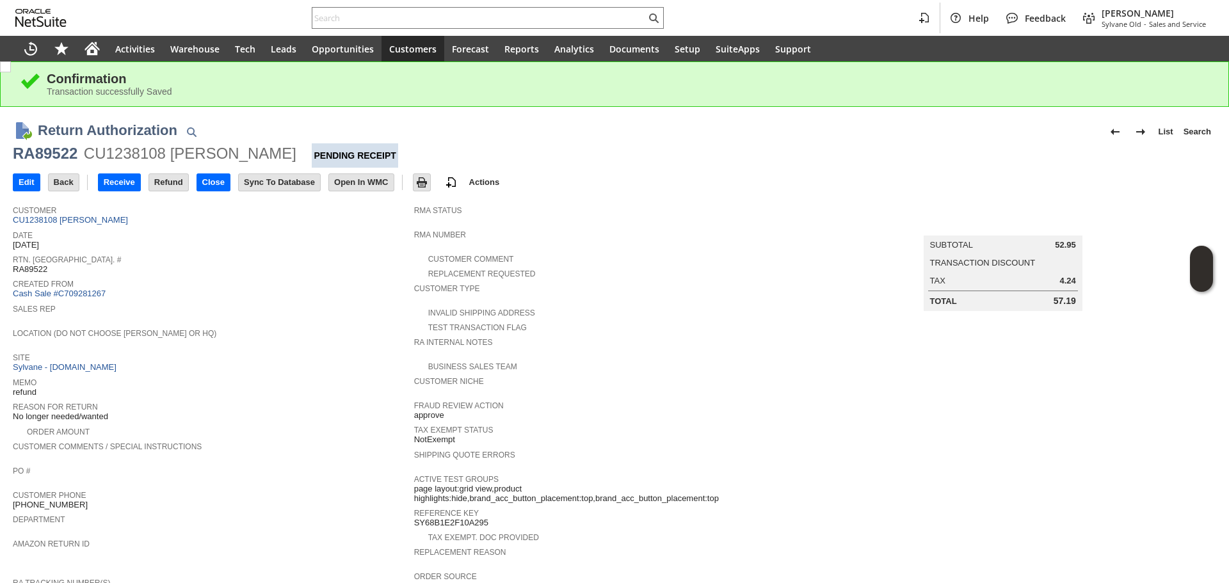
click at [28, 191] on td "Edit" at bounding box center [30, 182] width 35 height 24
click at [36, 178] on input "Edit" at bounding box center [26, 182] width 26 height 17
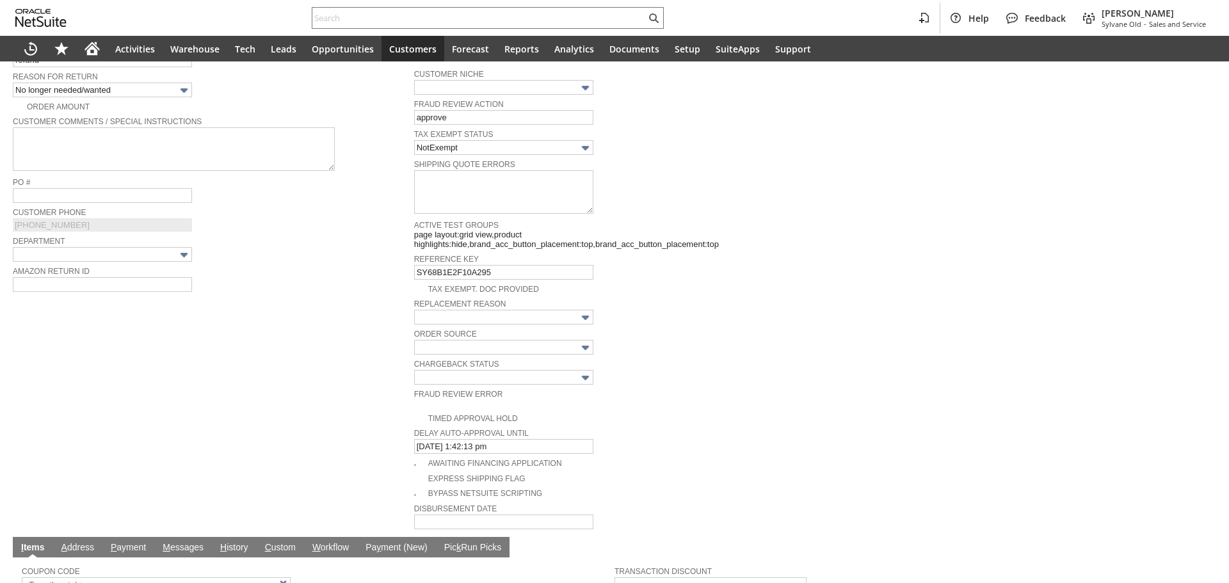
type input "Add"
type input "Copy Previous"
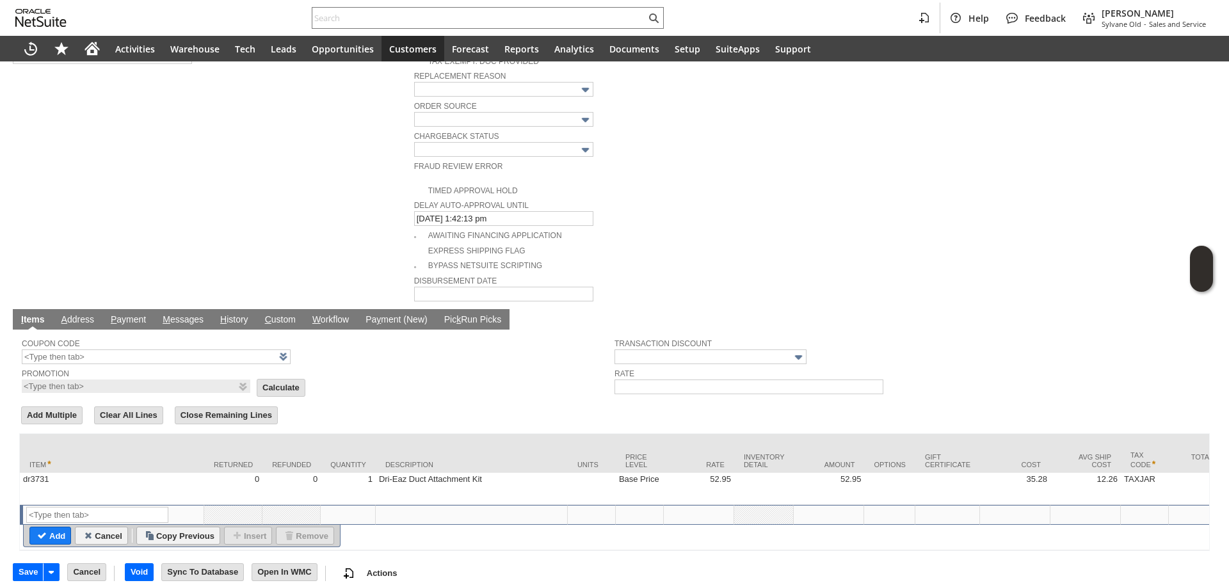
scroll to position [577, 0]
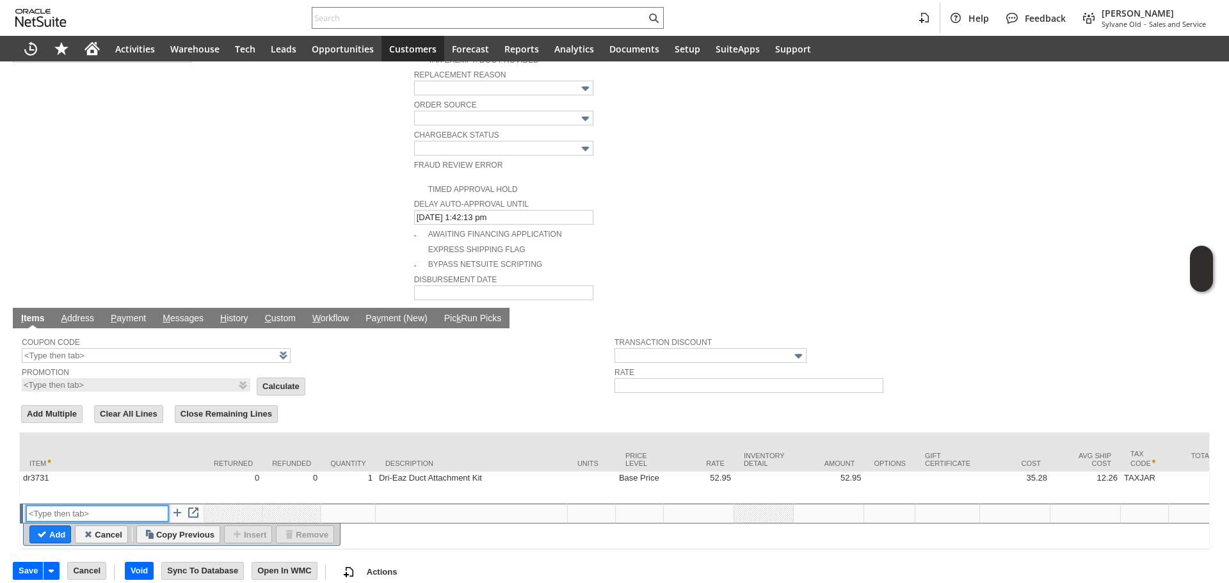
click at [122, 506] on input "text" at bounding box center [97, 514] width 142 height 16
type input "RSC1"
type input "0.00"
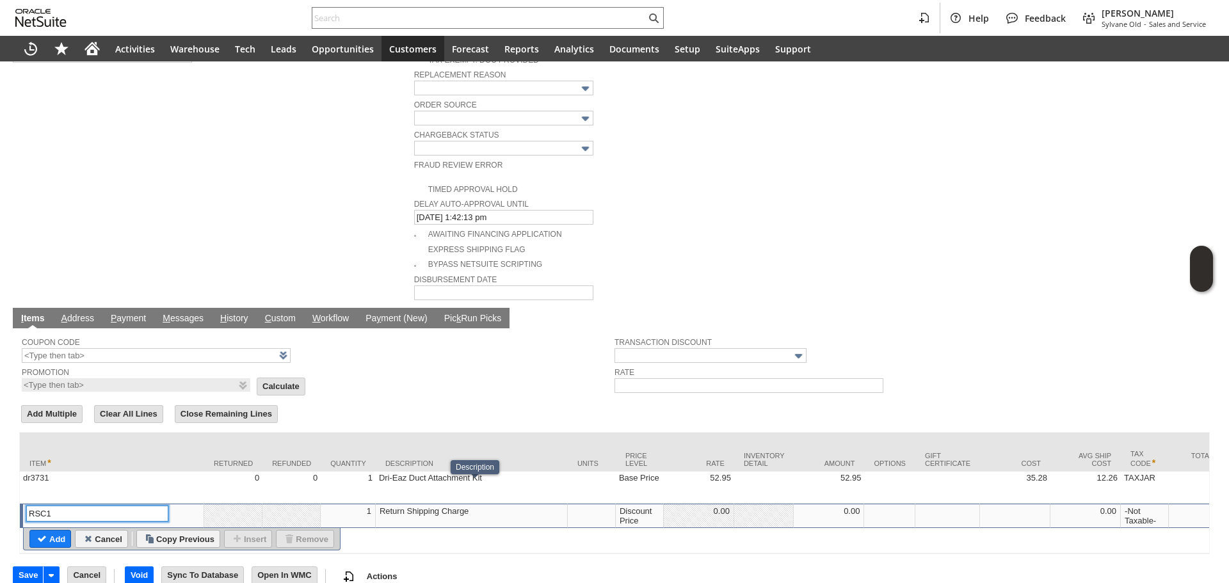
type input "RSC1"
click at [641, 506] on div "Discount Price" at bounding box center [639, 516] width 41 height 20
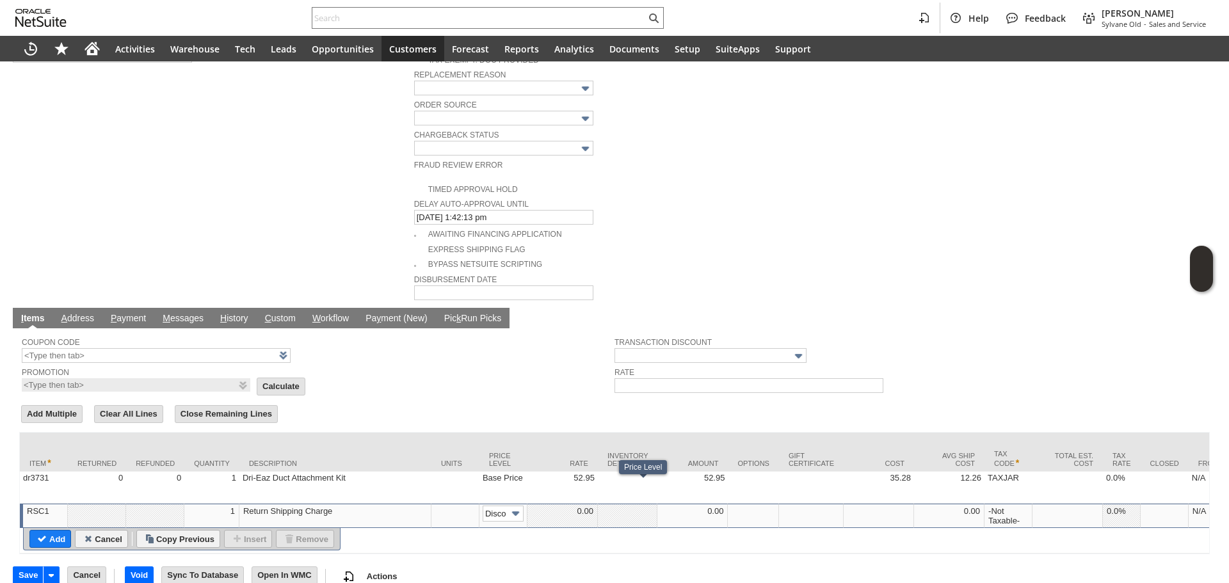
scroll to position [0, 20]
click at [513, 506] on img at bounding box center [515, 513] width 15 height 15
type input "Custom"
click at [572, 504] on td at bounding box center [562, 516] width 70 height 24
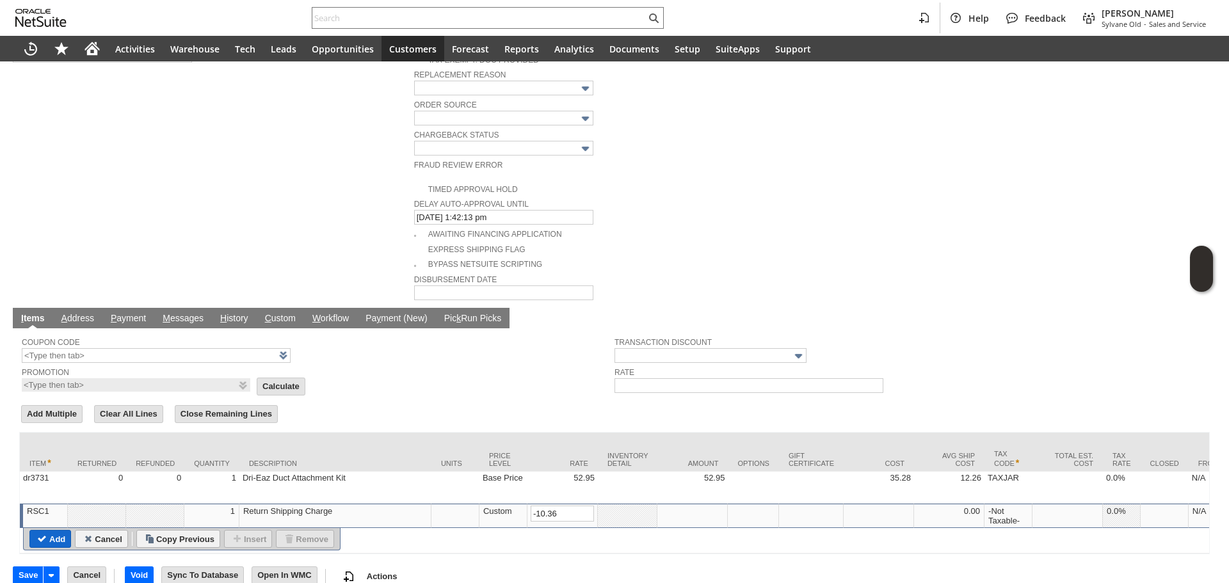
type input "-10.36"
click at [62, 531] on input "Add" at bounding box center [50, 539] width 40 height 17
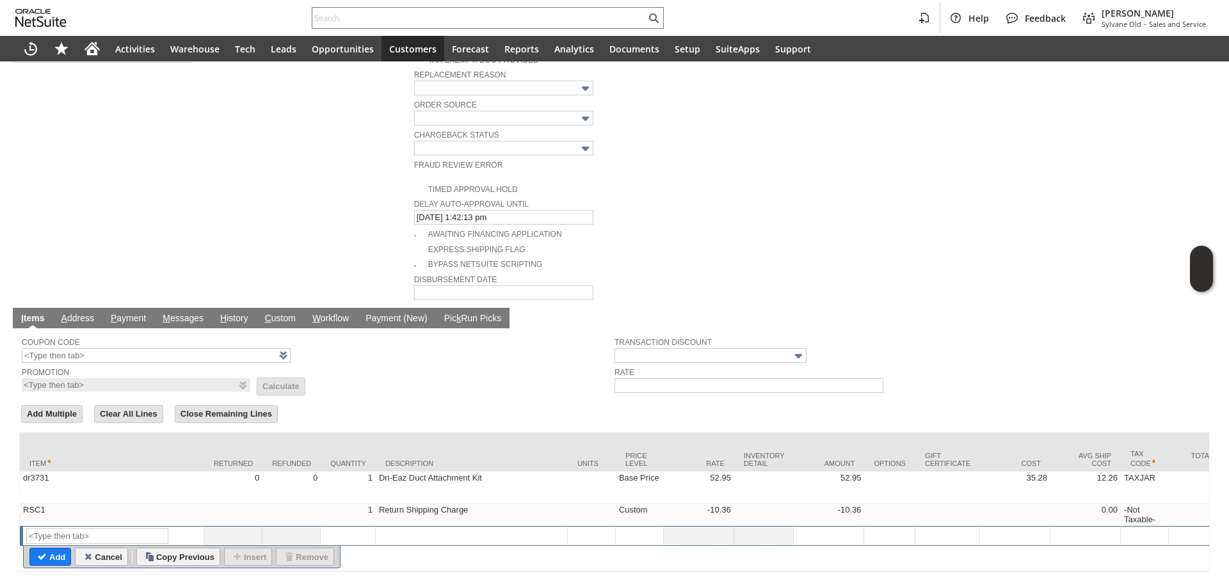
click at [30, 582] on input "Save" at bounding box center [27, 593] width 29 height 17
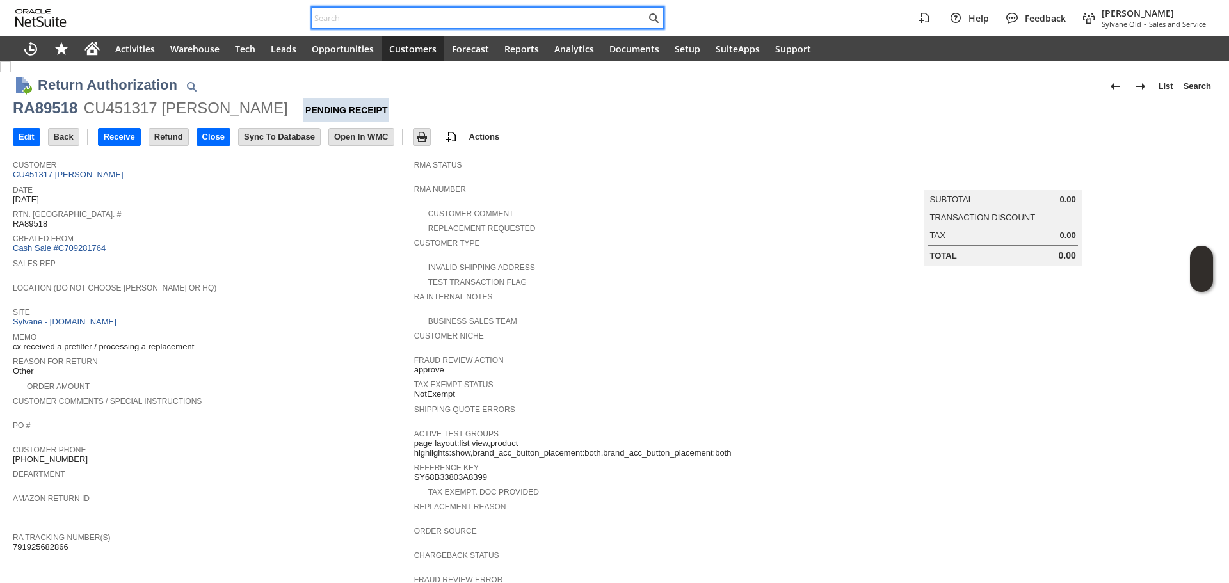
click at [420, 22] on input "text" at bounding box center [478, 17] width 333 height 15
paste input "S1349923"
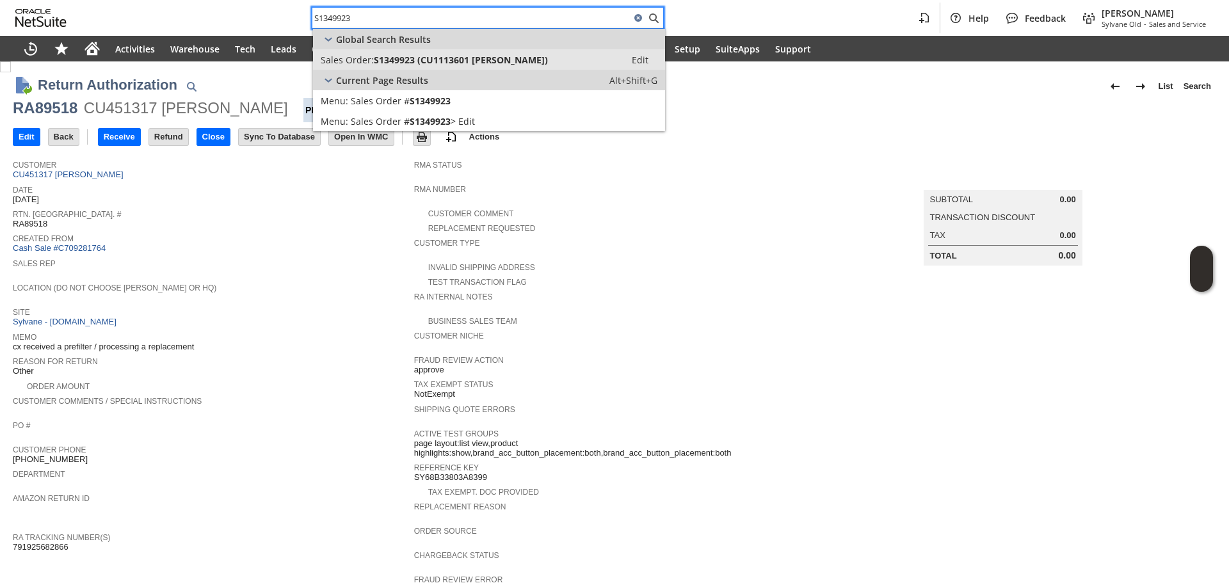
type input "S1349923"
click at [449, 61] on span "S1349923 (CU1113601 jeffery parault)" at bounding box center [461, 60] width 174 height 12
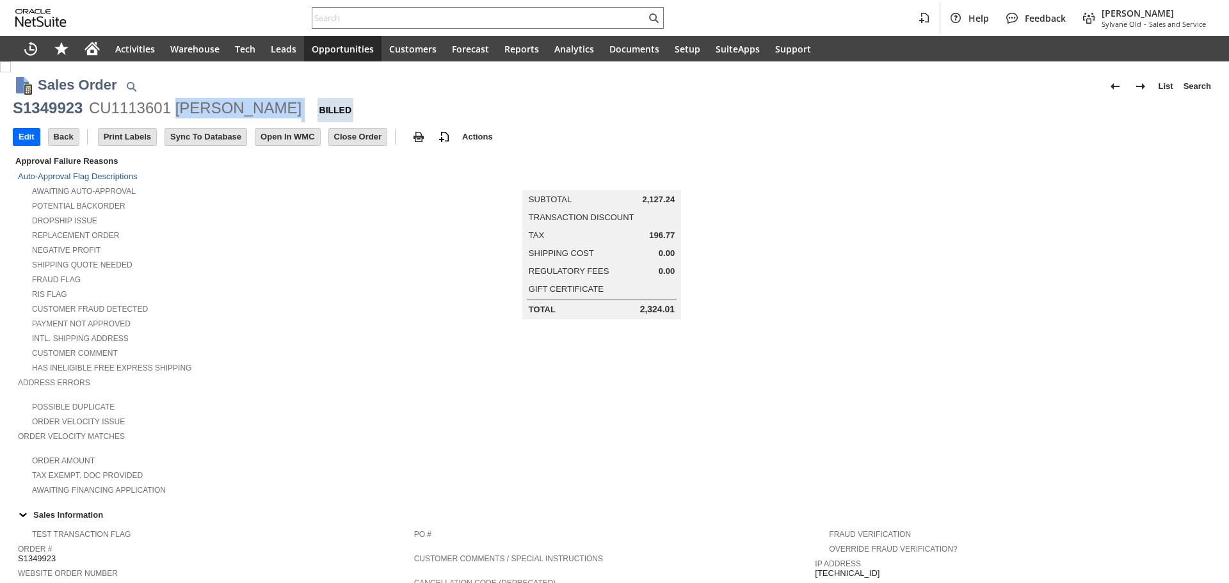
click at [171, 114] on div "S1349923 CU1113601 jeffery parault Billed" at bounding box center [614, 110] width 1203 height 24
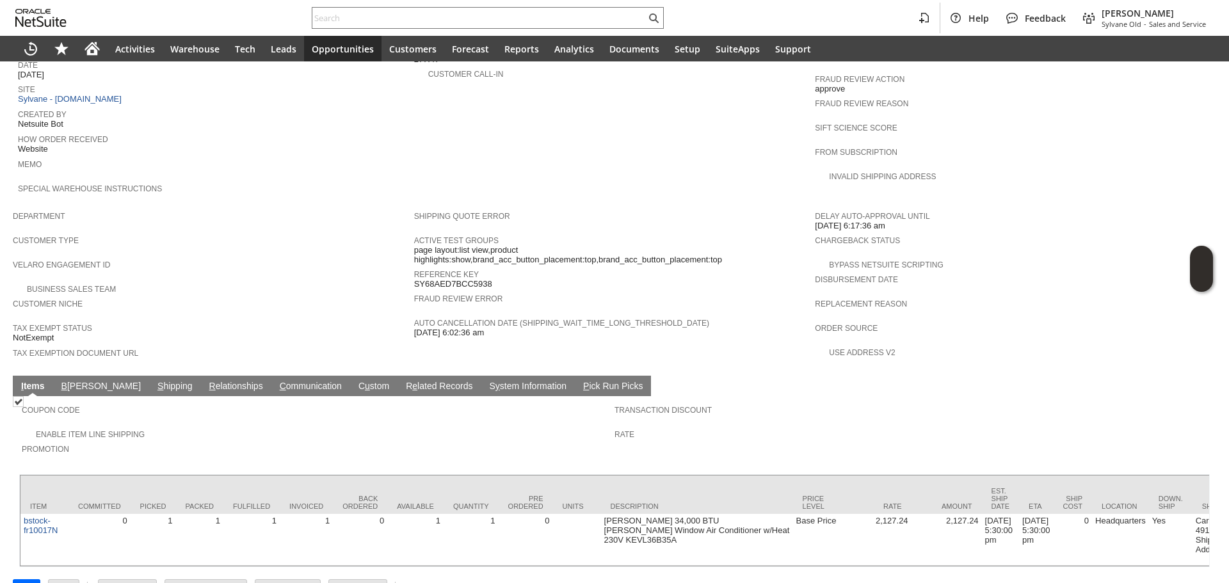
scroll to position [592, 0]
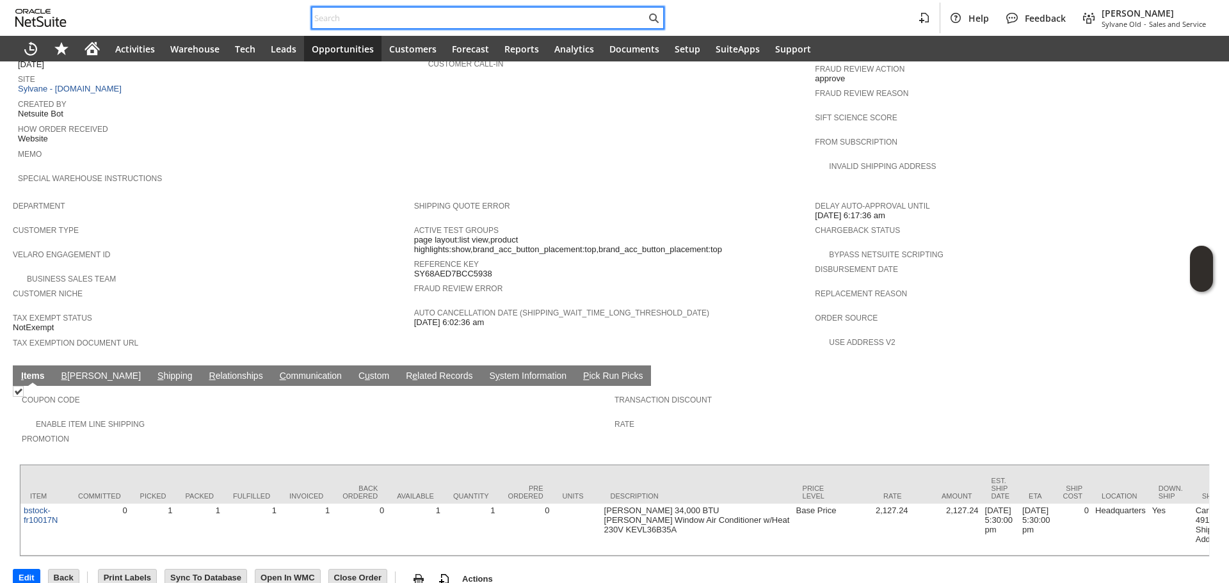
click at [439, 15] on input "text" at bounding box center [478, 17] width 333 height 15
type input "c"
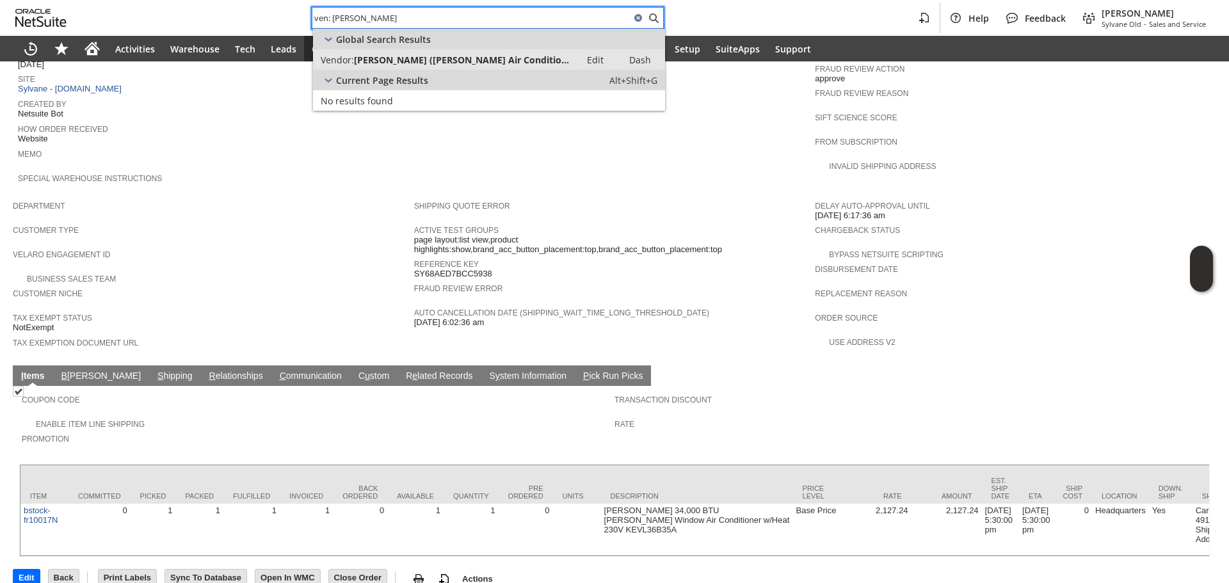
type input "ven: friedrich"
click at [411, 63] on span "Friedrich (Friedrich Air Conditioning Co.)" at bounding box center [463, 60] width 219 height 12
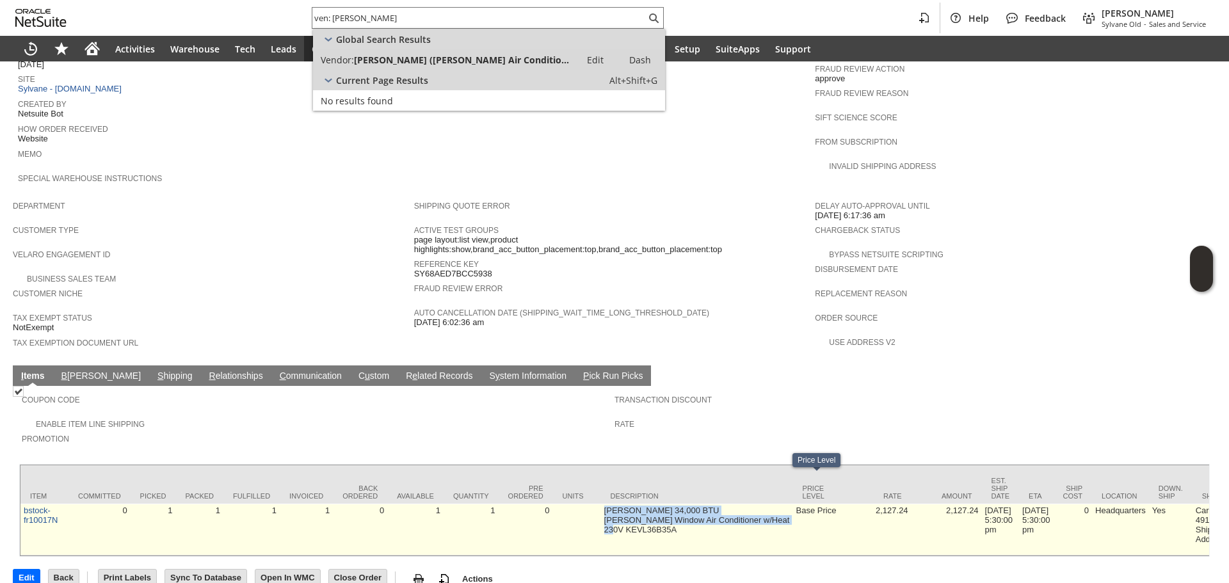
copy td "Friedrich 34,000 BTU Kuhl Window Air Conditioner w/Heat 230V KEVL36B35A"
drag, startPoint x: 602, startPoint y: 474, endPoint x: 762, endPoint y: 491, distance: 160.9
click at [762, 504] on td "Friedrich 34,000 BTU Kuhl Window Air Conditioner w/Heat 230V KEVL36B35A" at bounding box center [697, 530] width 192 height 52
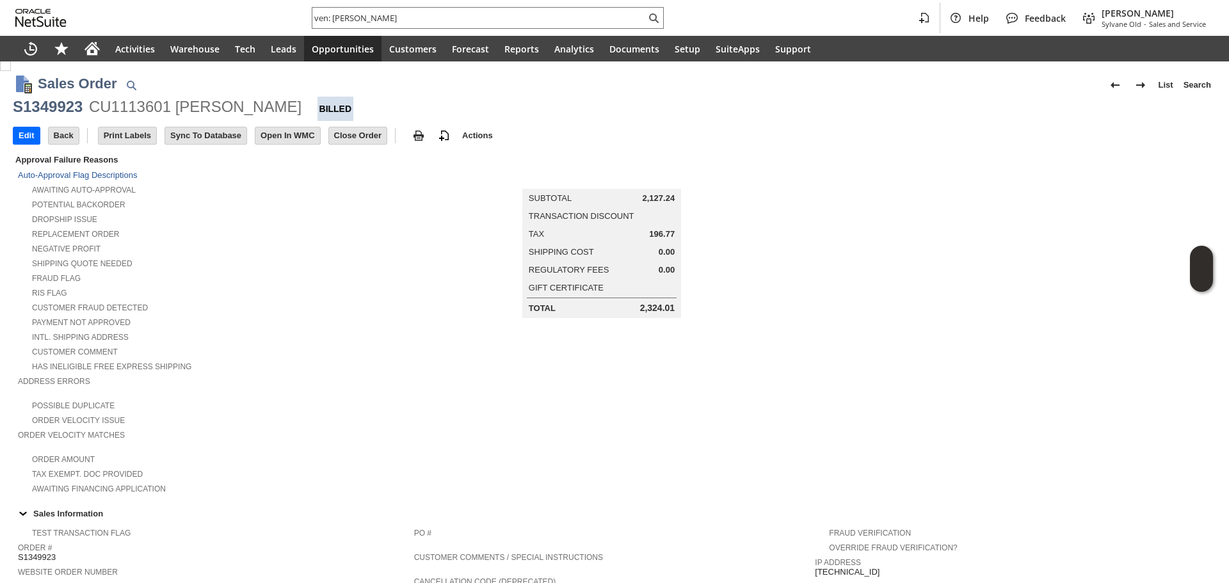
scroll to position [0, 0]
copy div "jeffery parau"
copy div "jeffery paraul"
copy div "jeffery parault"
drag, startPoint x: 172, startPoint y: 106, endPoint x: 264, endPoint y: 107, distance: 92.2
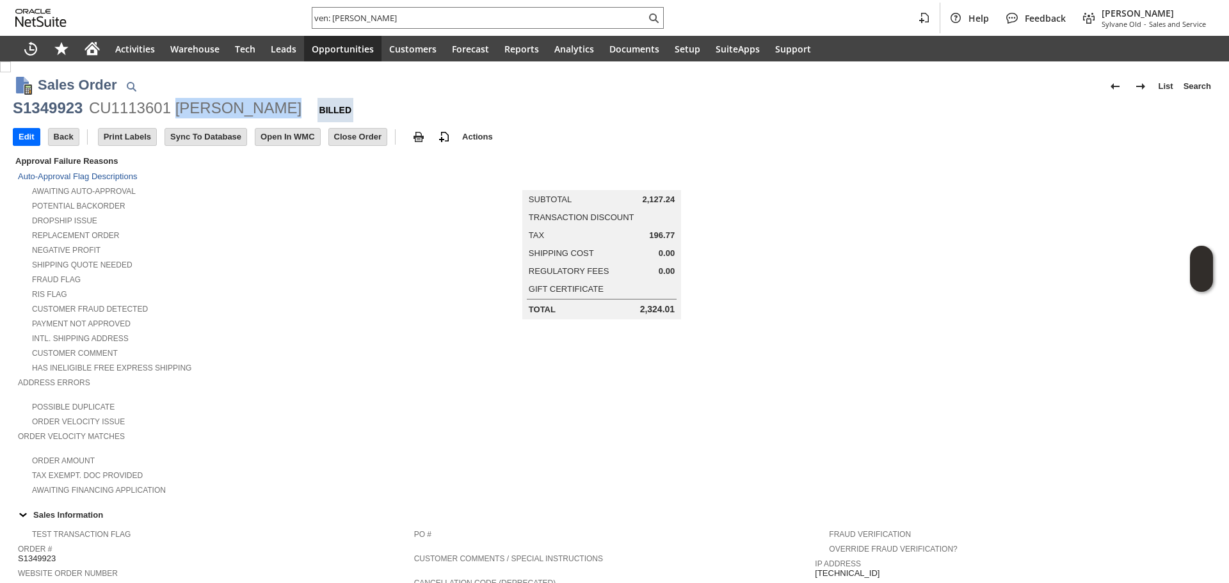
click at [264, 107] on div "CU1113601 jeffery parault" at bounding box center [195, 108] width 212 height 20
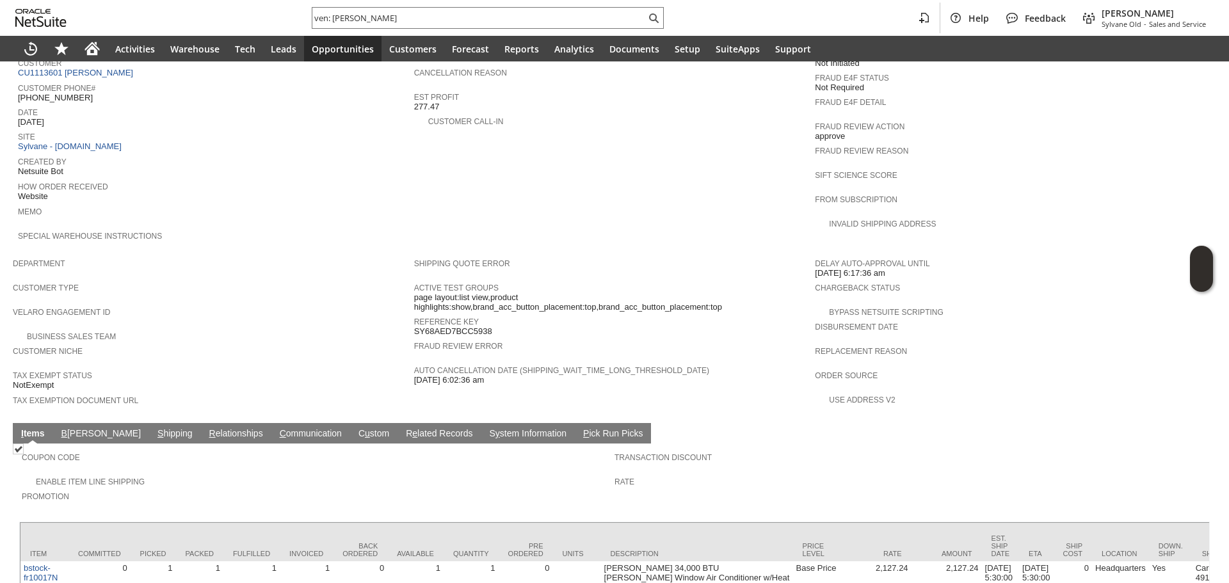
scroll to position [592, 0]
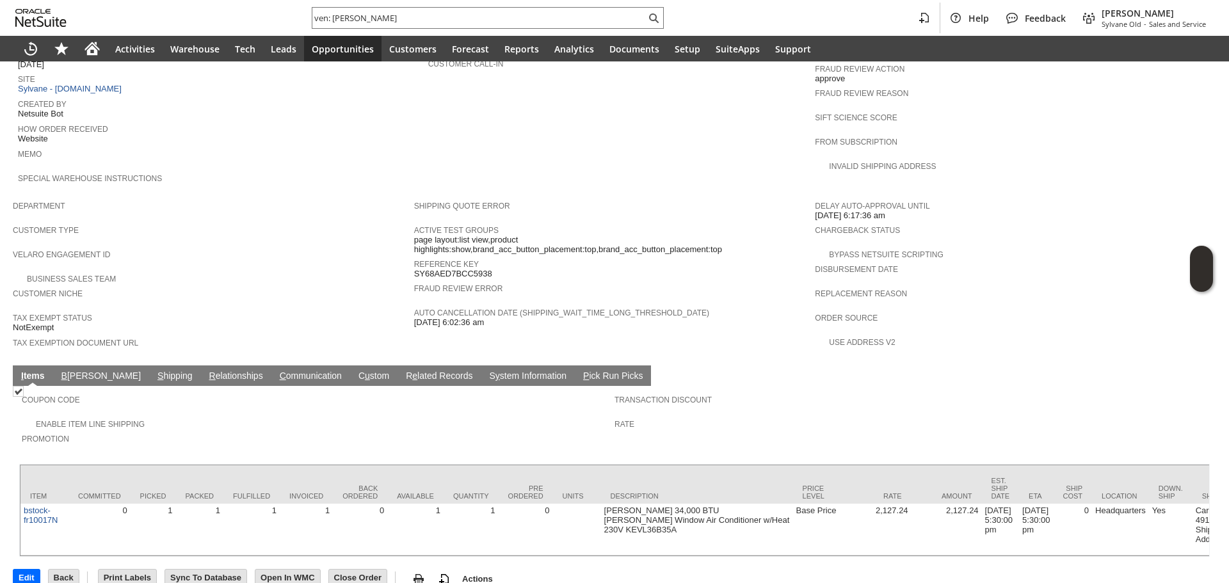
click at [154, 371] on link "S hipping" at bounding box center [175, 377] width 42 height 12
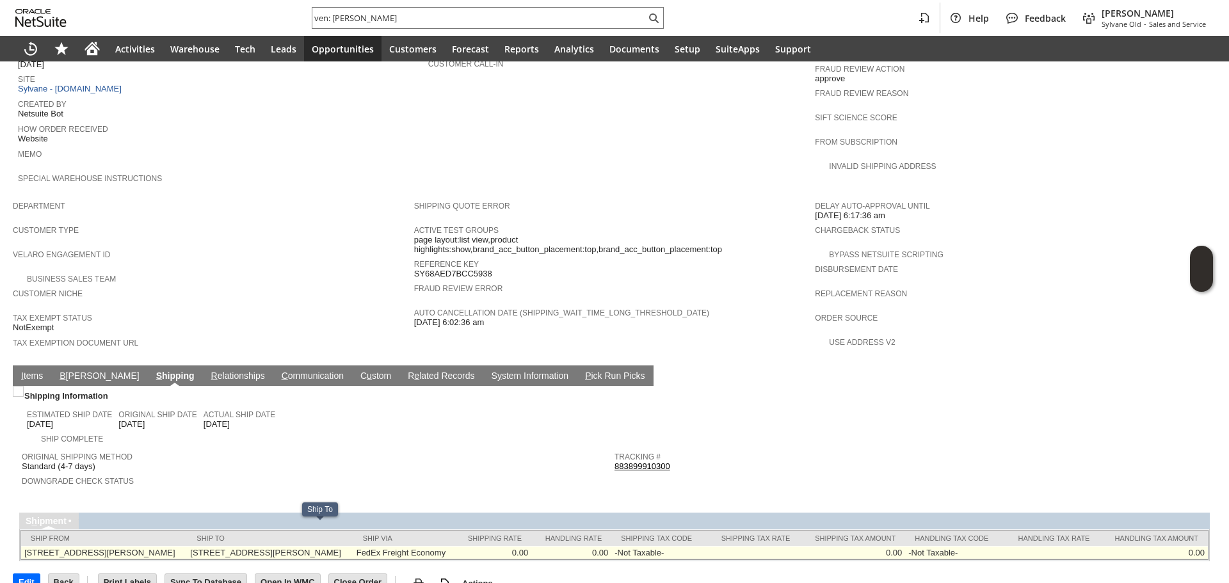
copy td "13845 chenal rd JARREAU LA 70749 United States"
drag, startPoint x: 233, startPoint y: 526, endPoint x: 259, endPoint y: 537, distance: 28.4
click at [259, 546] on td "13845 chenal rd JARREAU LA 70749 United States" at bounding box center [270, 552] width 166 height 13
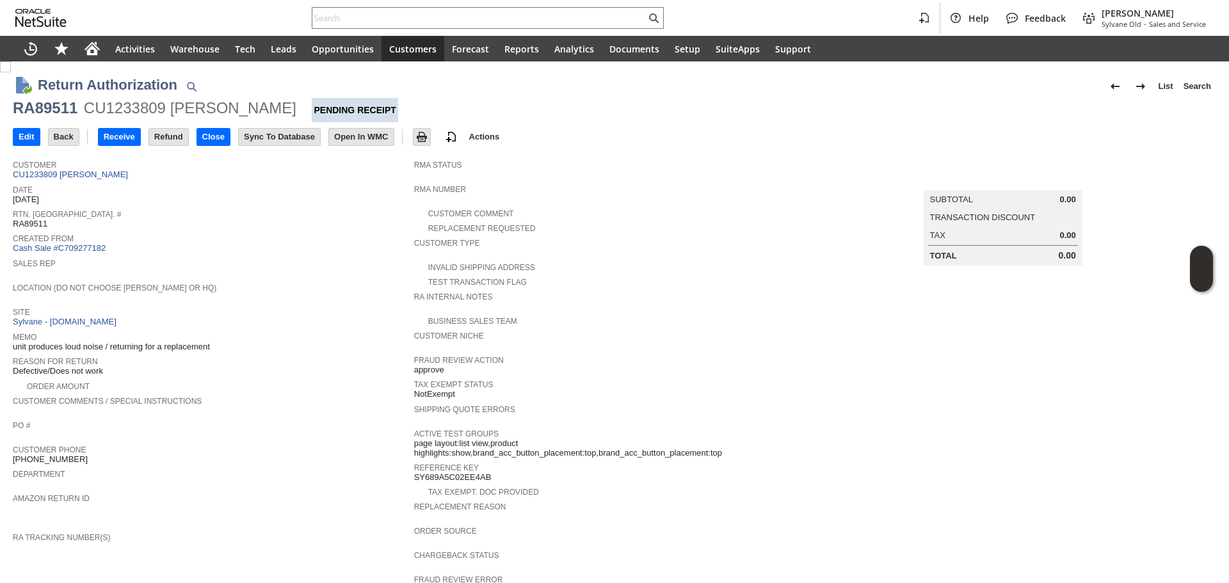
drag, startPoint x: 100, startPoint y: 172, endPoint x: 106, endPoint y: 168, distance: 6.8
click at [100, 172] on link "CU1233809 [PERSON_NAME]" at bounding box center [72, 175] width 118 height 10
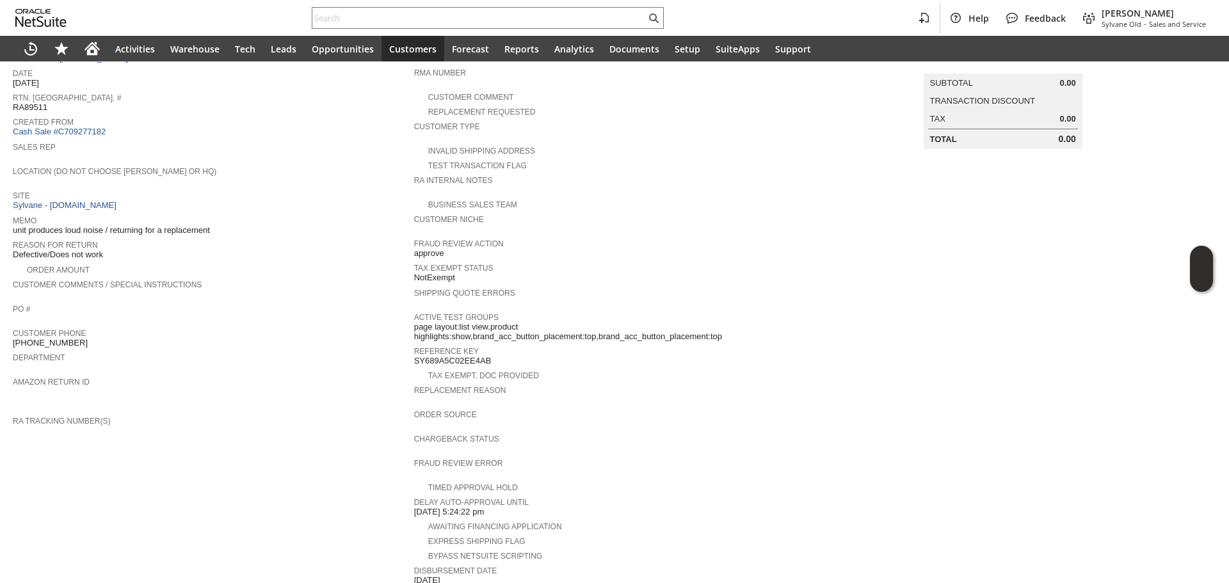
scroll to position [95, 0]
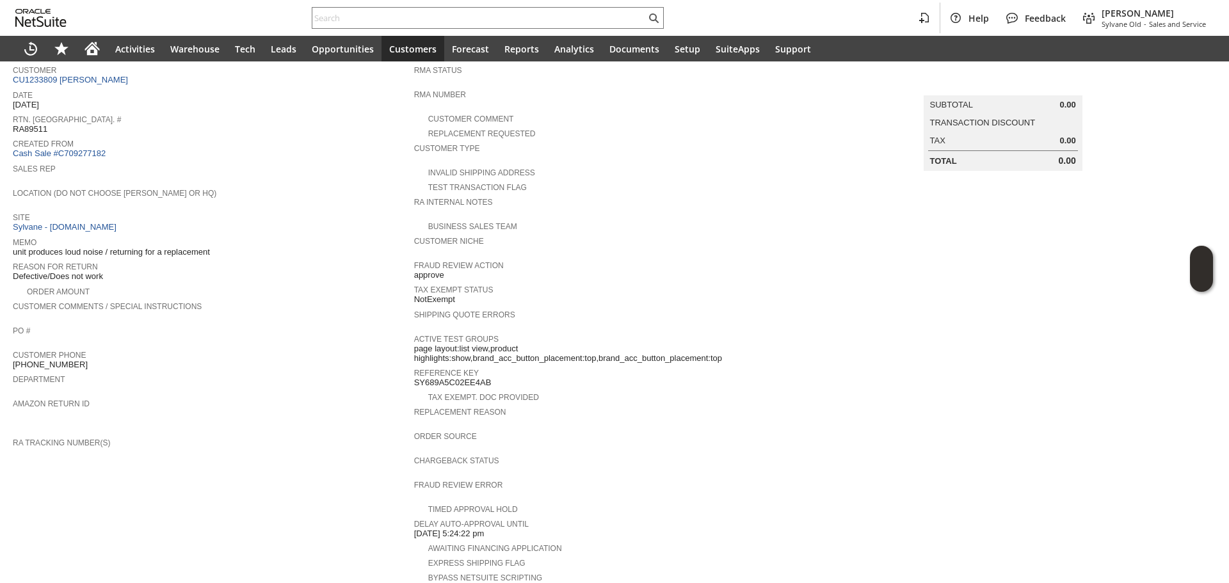
click at [298, 262] on span "Reason For Return" at bounding box center [210, 265] width 395 height 13
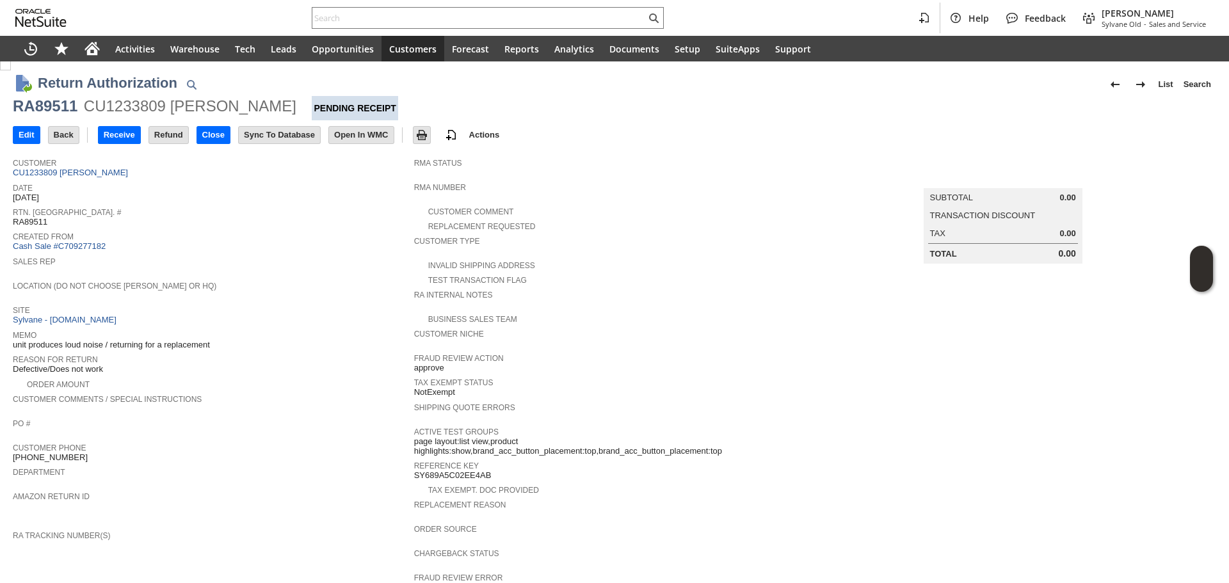
scroll to position [0, 0]
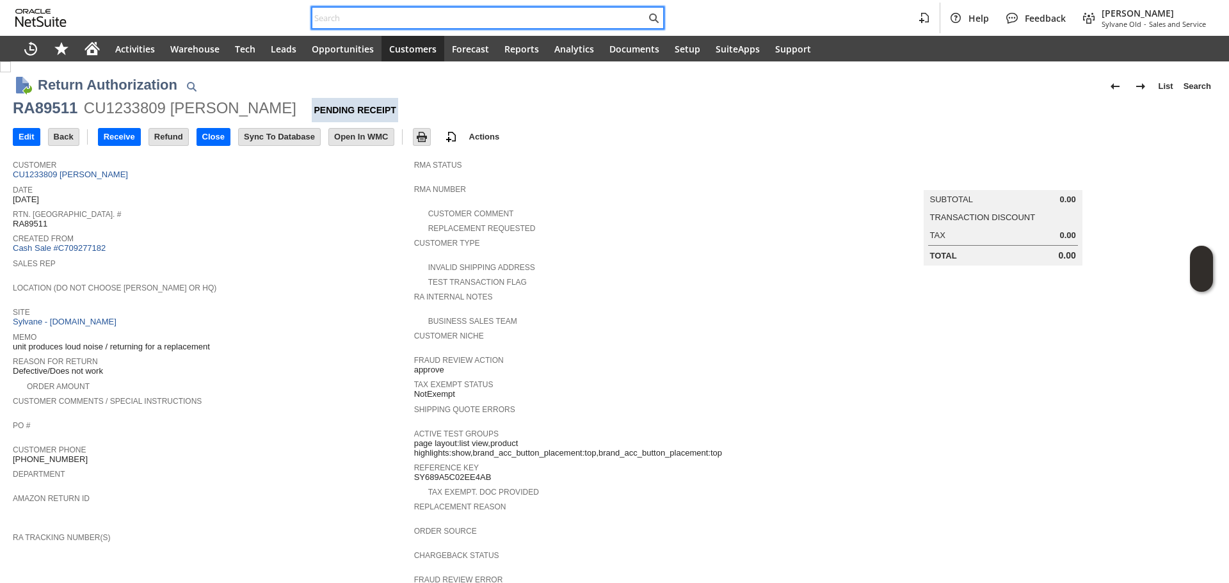
click at [370, 19] on input "text" at bounding box center [478, 17] width 333 height 15
paste input "P218835"
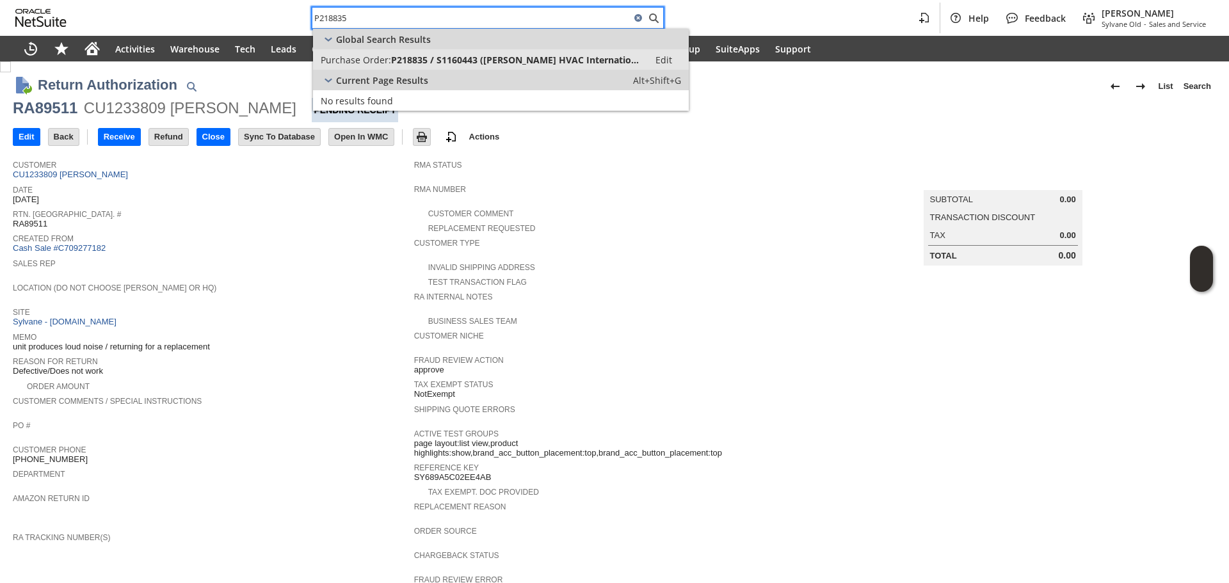
type input "P218835"
click at [433, 68] on link "Purchase Order: P218835 / S1160443 ([PERSON_NAME] HVAC International LLC) Edit" at bounding box center [501, 59] width 376 height 20
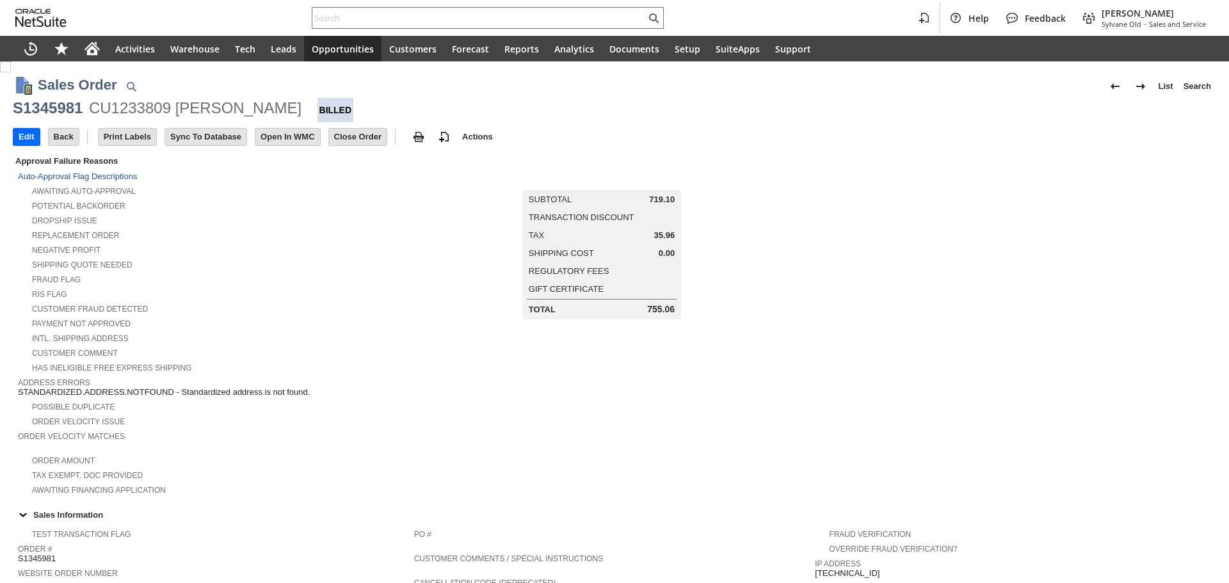
click at [317, 113] on div "S1345981 CU1233809 Katharine R Francis Billed" at bounding box center [614, 110] width 1203 height 24
drag, startPoint x: 317, startPoint y: 113, endPoint x: 180, endPoint y: 107, distance: 137.7
click at [180, 107] on div "S1345981 CU1233809 Katharine R Francis Billed" at bounding box center [614, 110] width 1203 height 24
copy div "Katharine R Francis"
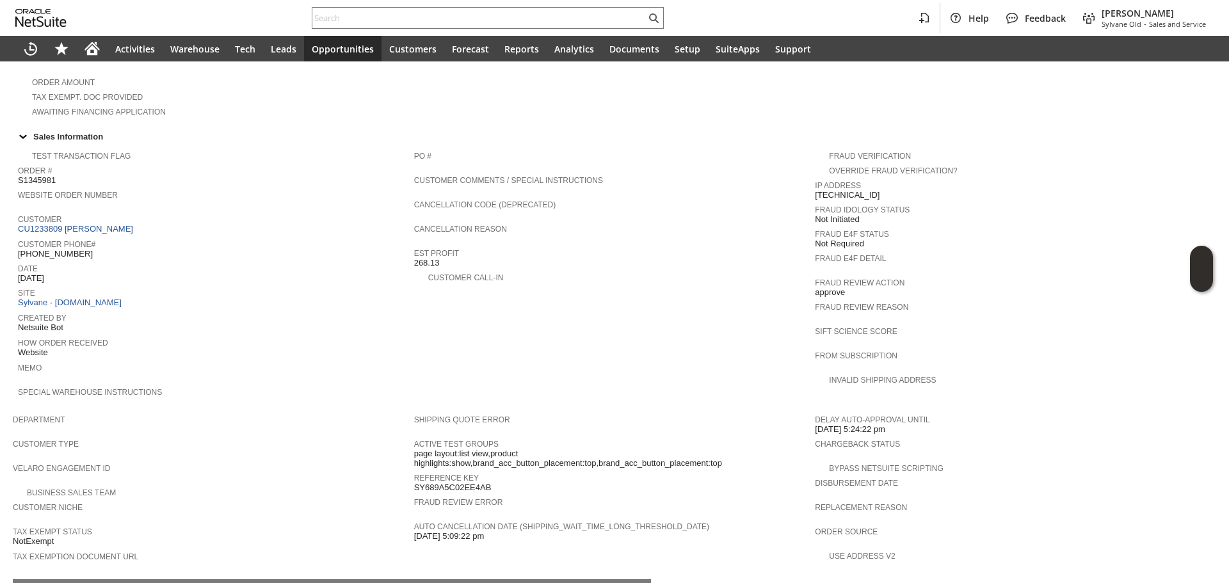
scroll to position [384, 0]
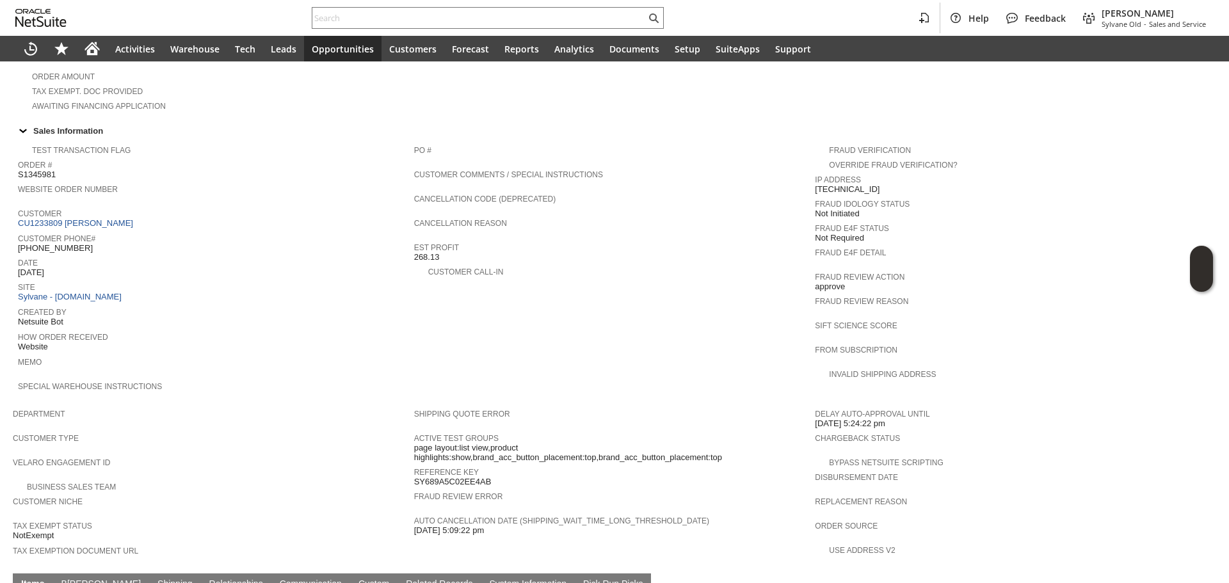
click at [68, 243] on span "(309) 696-0203" at bounding box center [55, 248] width 75 height 10
copy tbody "(309) 696-0203"
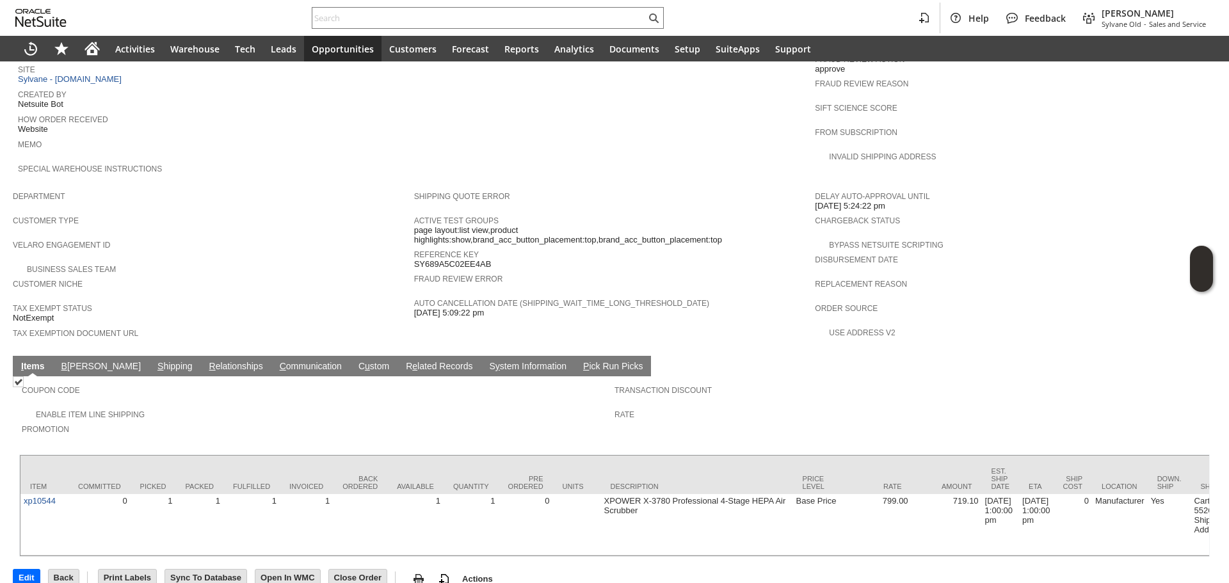
click at [154, 361] on link "S hipping" at bounding box center [175, 367] width 42 height 12
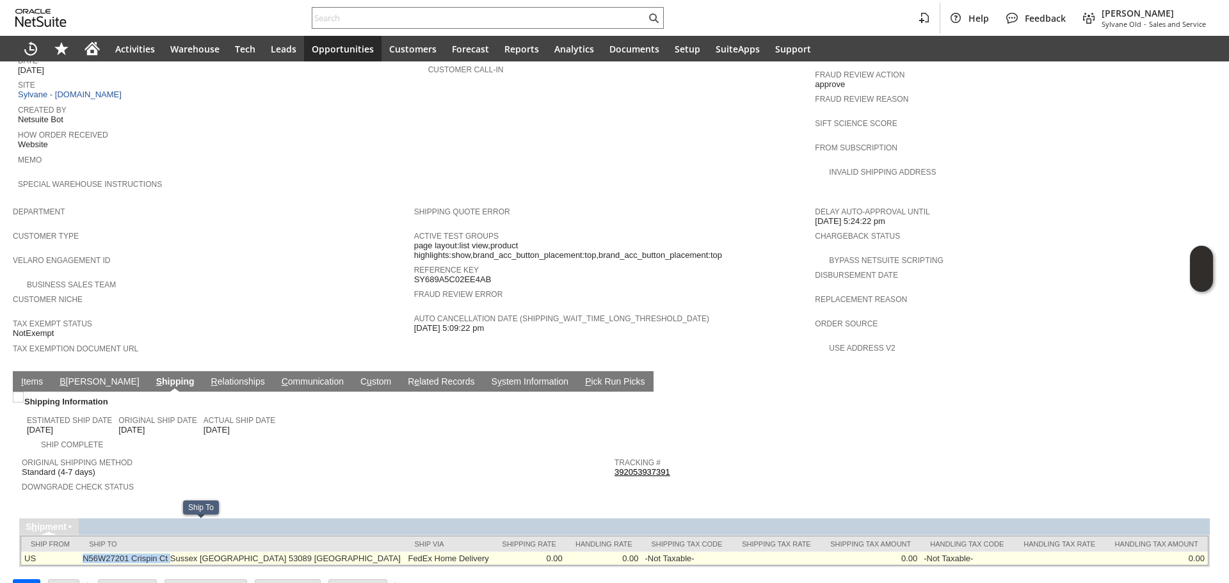
copy td "N56W27201 Crispin Ct"
drag, startPoint x: 88, startPoint y: 527, endPoint x: 175, endPoint y: 529, distance: 87.1
click at [175, 552] on td "N56W27201 Crispin Ct Sussex WI 53089 United States" at bounding box center [241, 558] width 325 height 13
click at [225, 552] on td "N56W27201 Crispin Ct Sussex WI 53089 United States" at bounding box center [241, 558] width 325 height 13
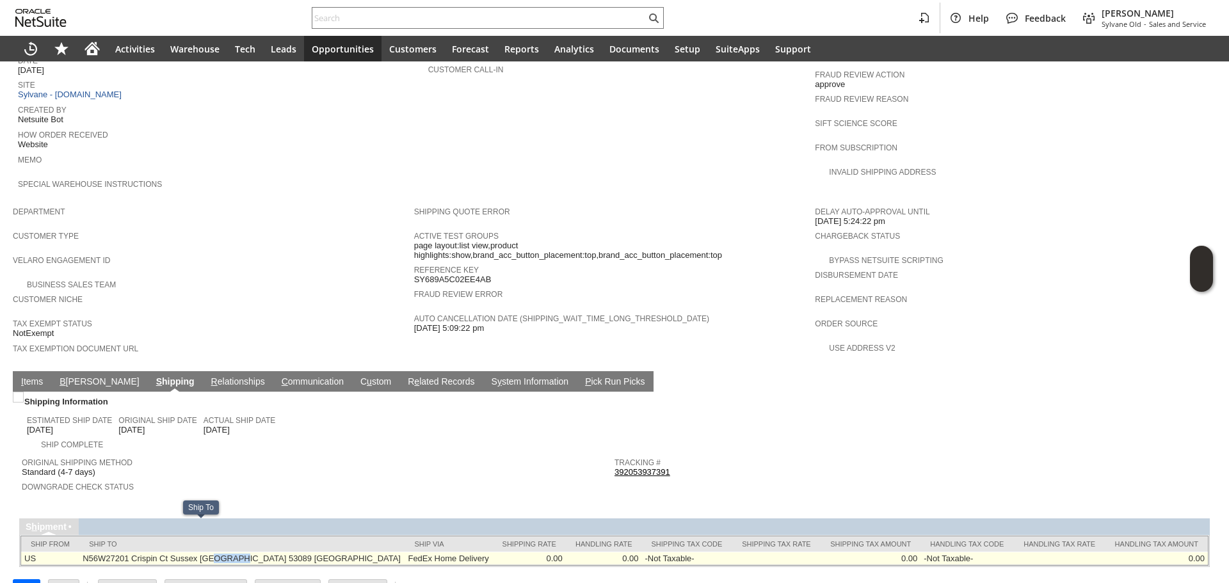
copy td "53089"
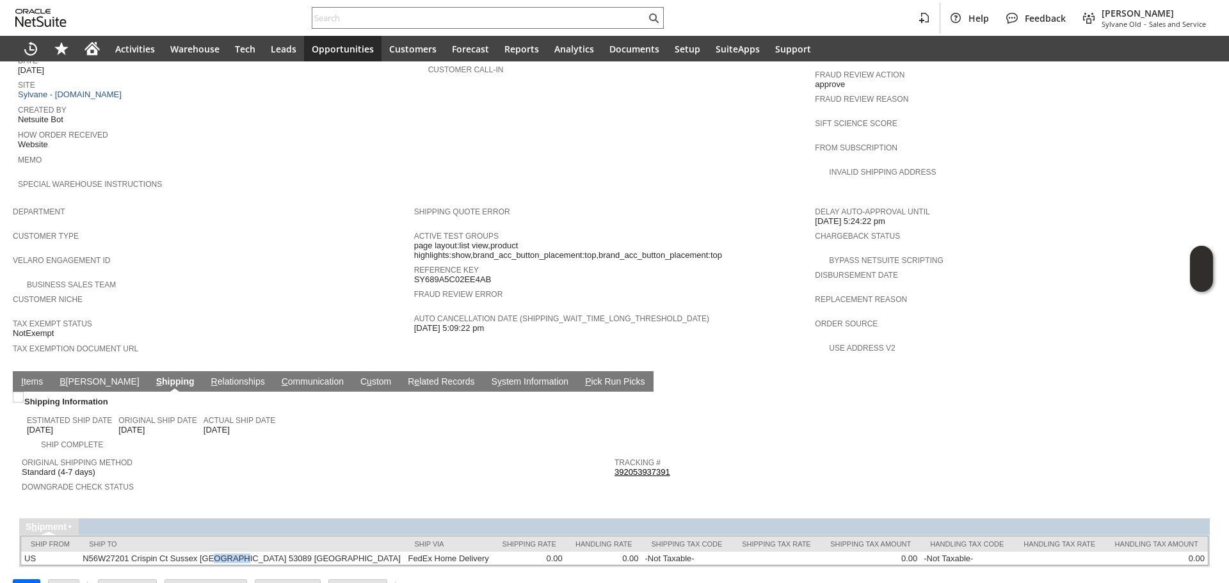
click at [38, 376] on link "I tems" at bounding box center [32, 382] width 28 height 12
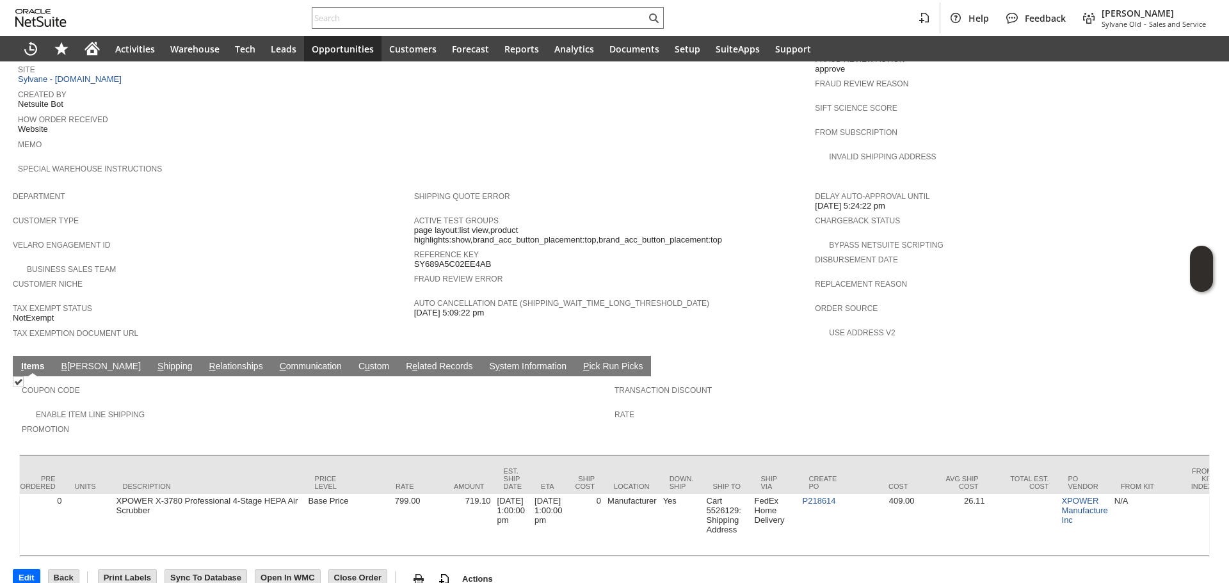
scroll to position [0, 506]
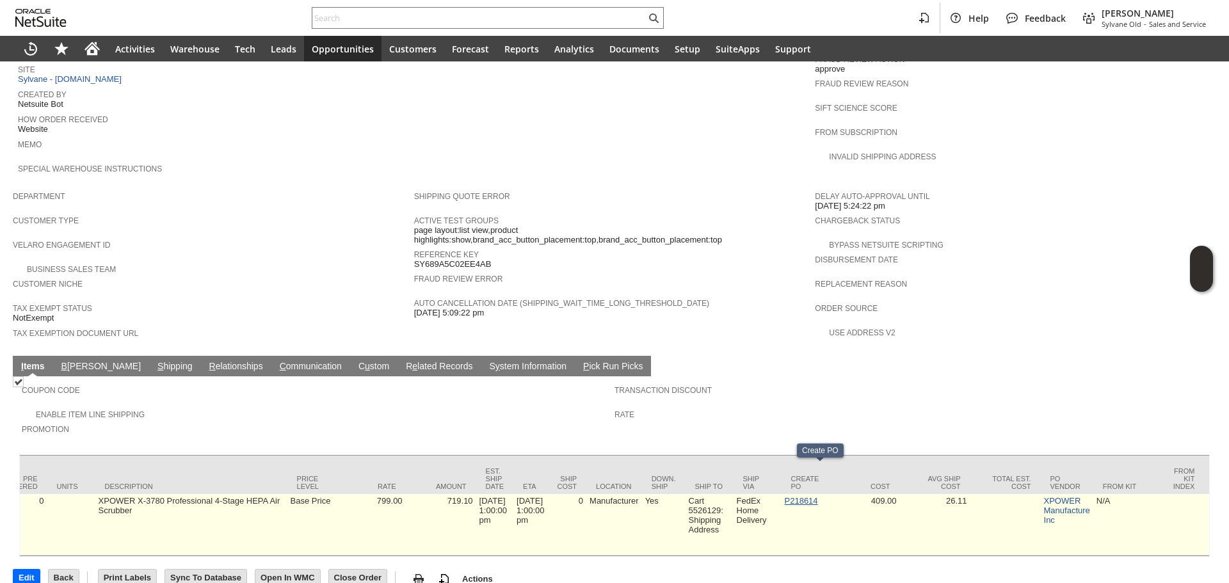
click at [818, 496] on link "P218614" at bounding box center [801, 501] width 33 height 10
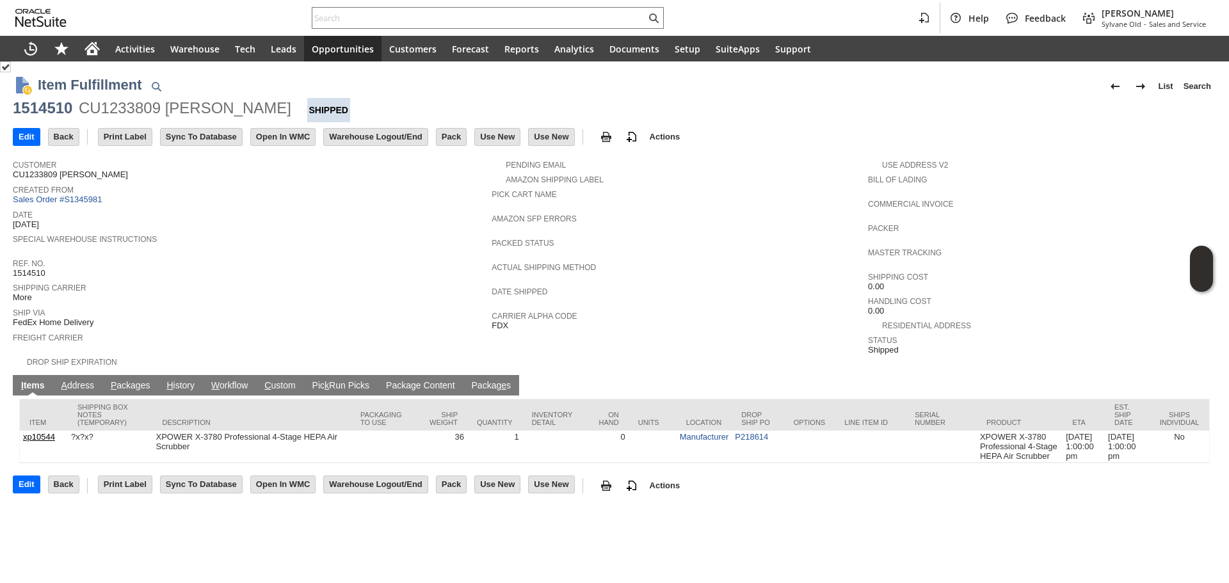
click at [177, 375] on td "H istory" at bounding box center [180, 385] width 45 height 20
click at [129, 380] on link "P ackages" at bounding box center [131, 386] width 46 height 12
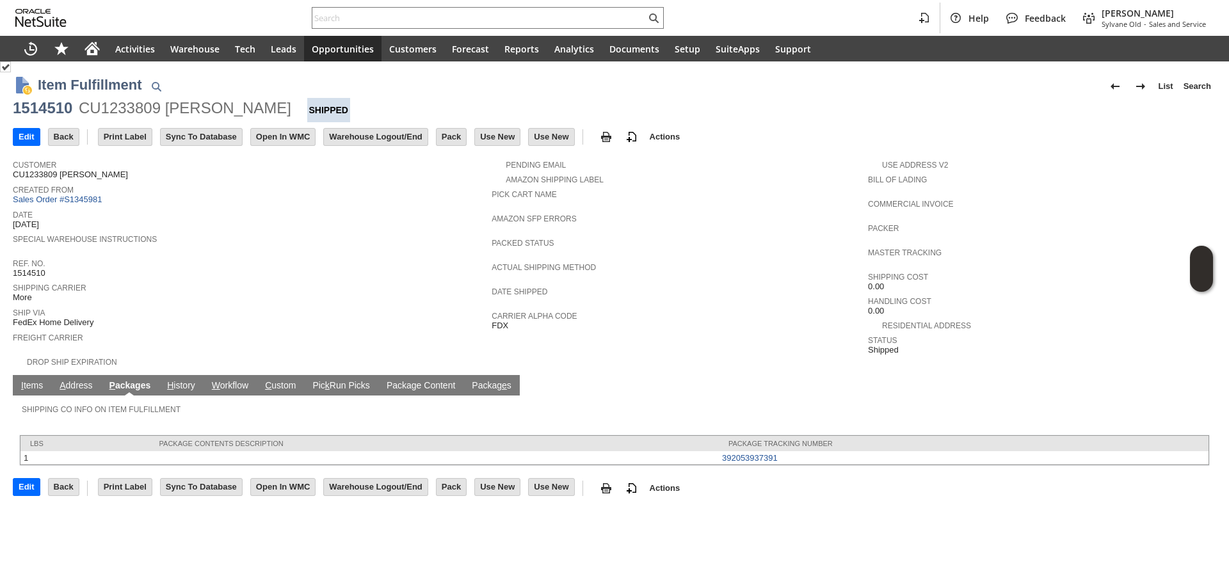
click at [27, 382] on link "I tems" at bounding box center [32, 386] width 28 height 12
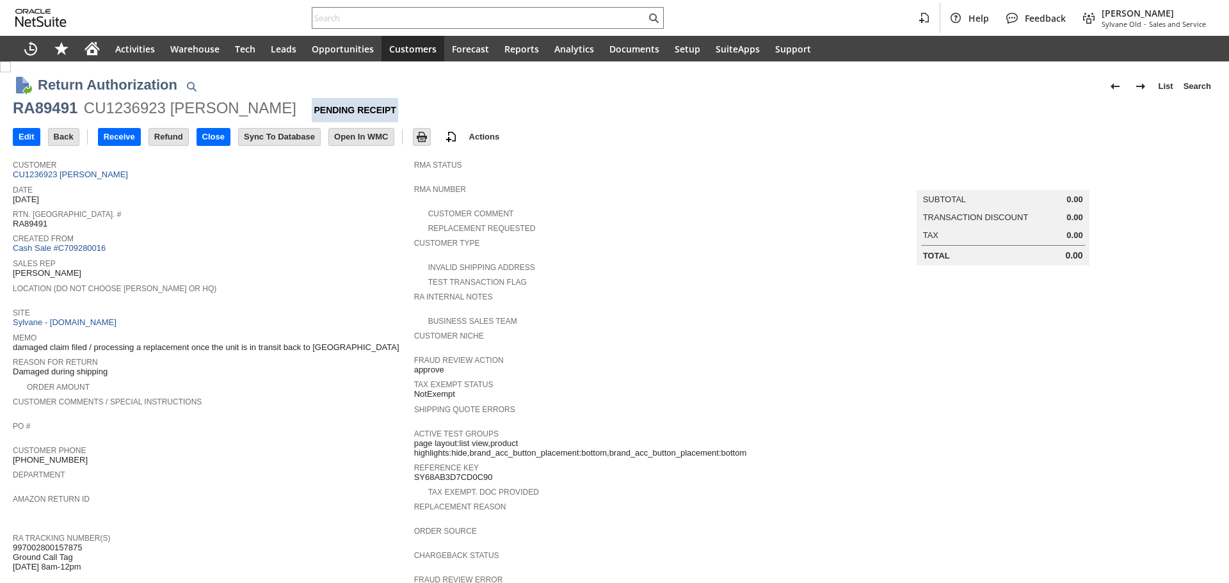
scroll to position [128, 0]
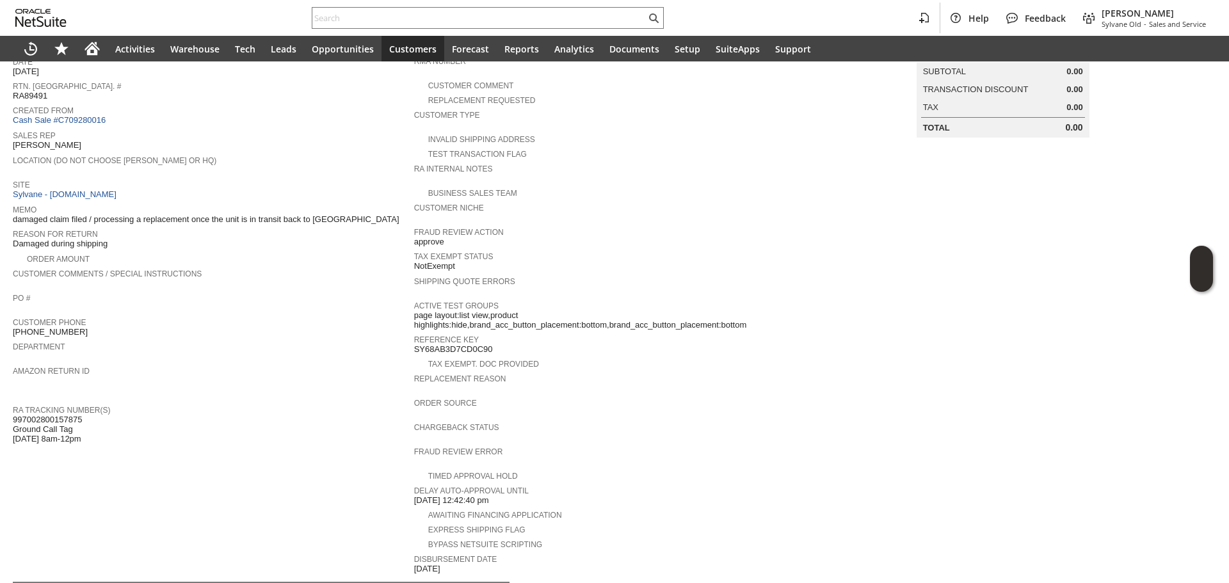
click at [67, 415] on span "997002800157875 Ground Call Tag [DATE] 8am-12pm" at bounding box center [47, 429] width 69 height 29
copy span "997002800157875"
paste input "RA89490"
click at [363, 14] on input "RA89490" at bounding box center [478, 17] width 333 height 15
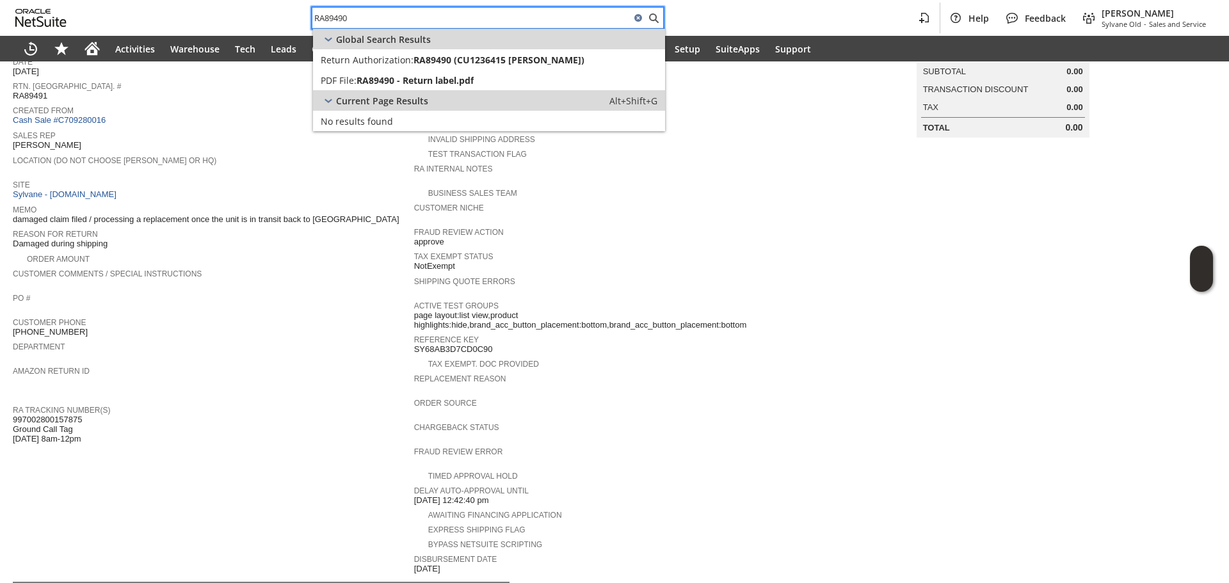
type input "RA89490"
click at [372, 63] on span "Return Authorization:" at bounding box center [367, 60] width 93 height 12
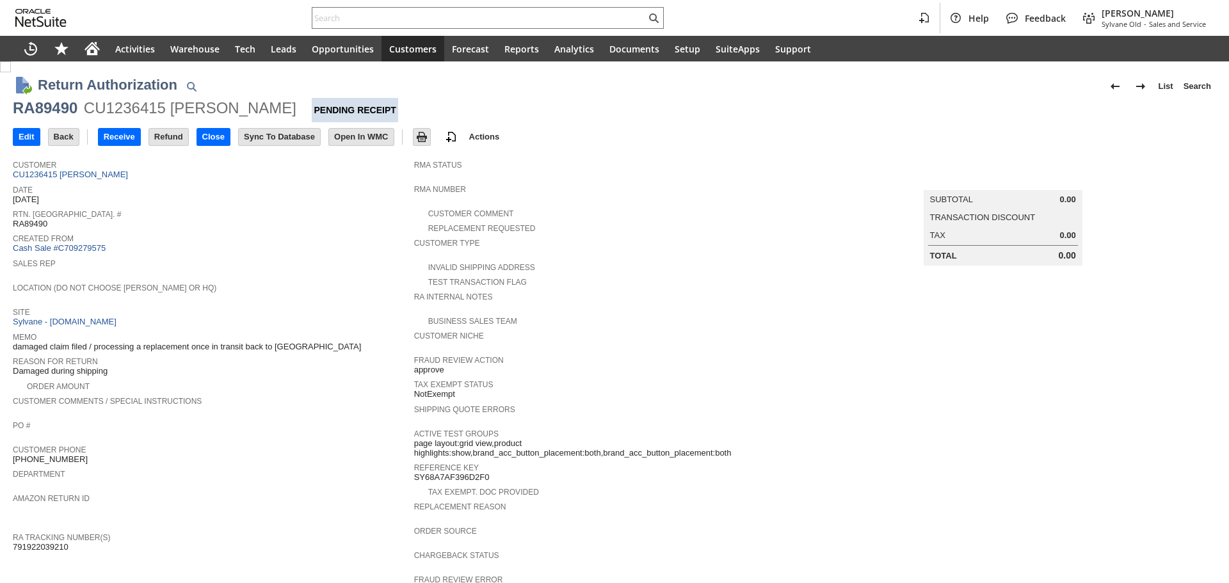
click at [49, 542] on span "791922039210" at bounding box center [41, 547] width 56 height 10
copy span "791922039210"
click at [445, 20] on input "text" at bounding box center [478, 17] width 333 height 15
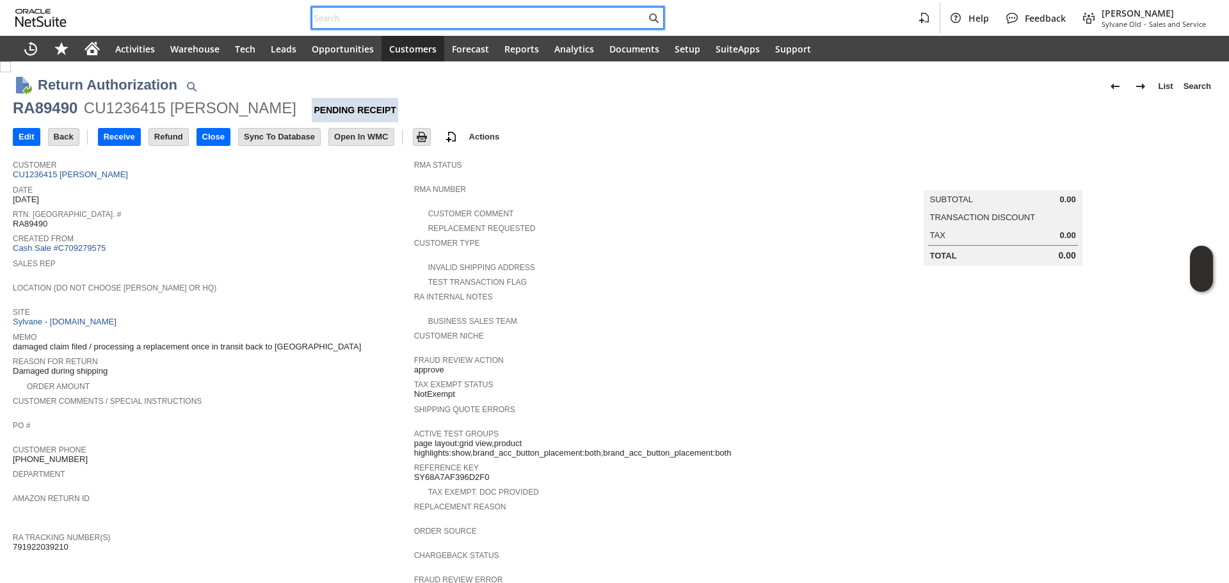
paste input "P218470"
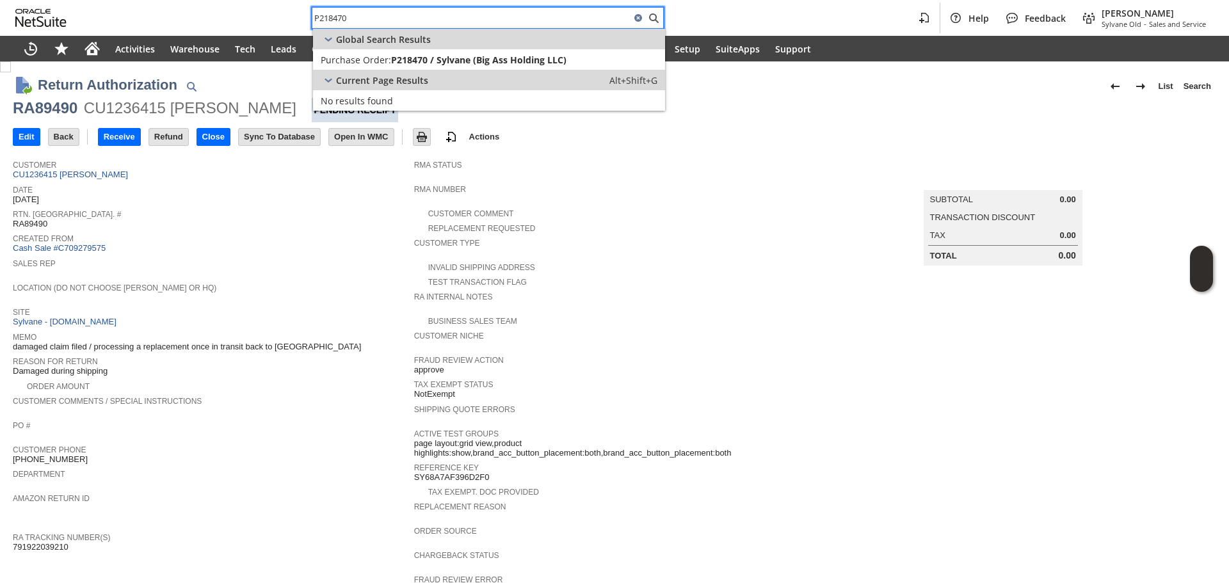
type input "P218470"
click at [453, 59] on span "P218470 / Sylvane (Big Ass Holding LLC)" at bounding box center [478, 60] width 175 height 12
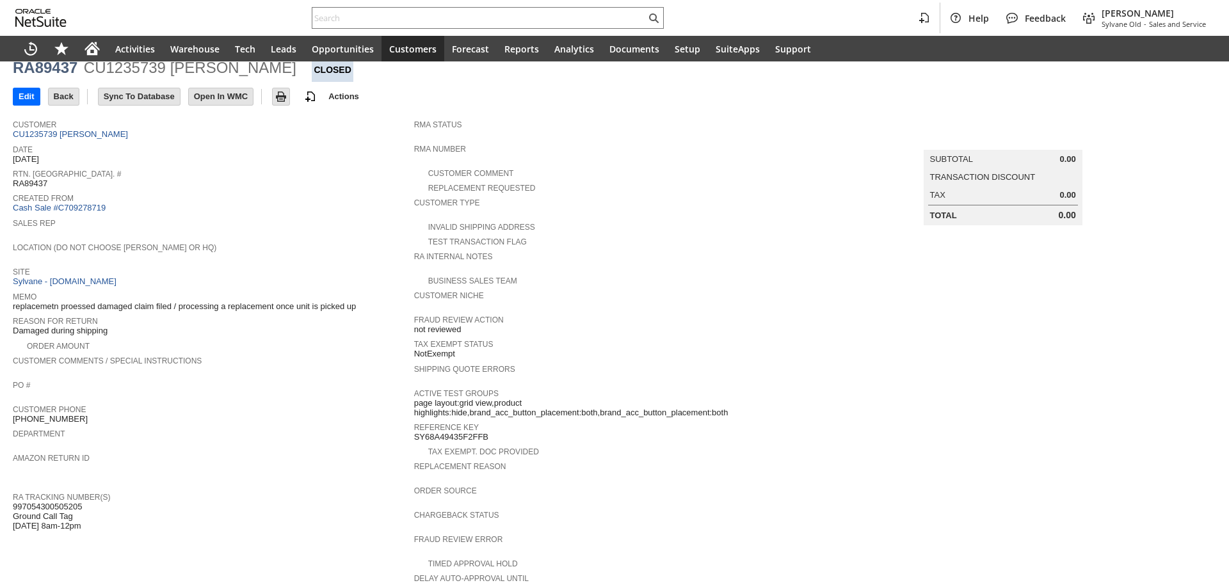
scroll to position [192, 0]
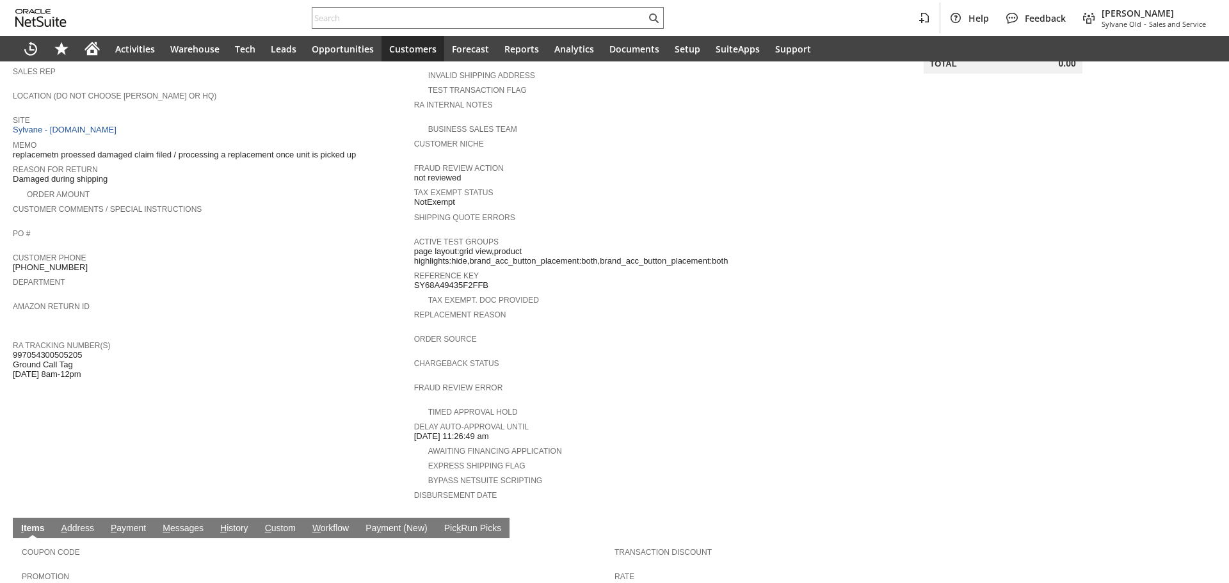
click at [68, 350] on span "997054300505205 Ground Call Tag 9/2 8am-12pm" at bounding box center [47, 364] width 69 height 29
copy span "997054300505205"
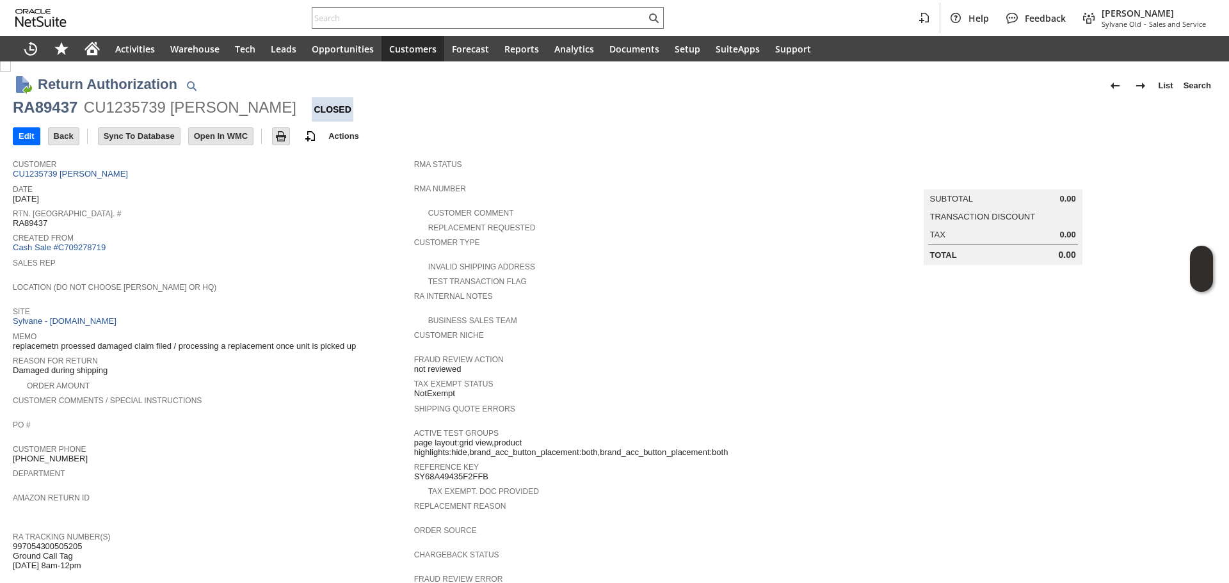
scroll to position [0, 0]
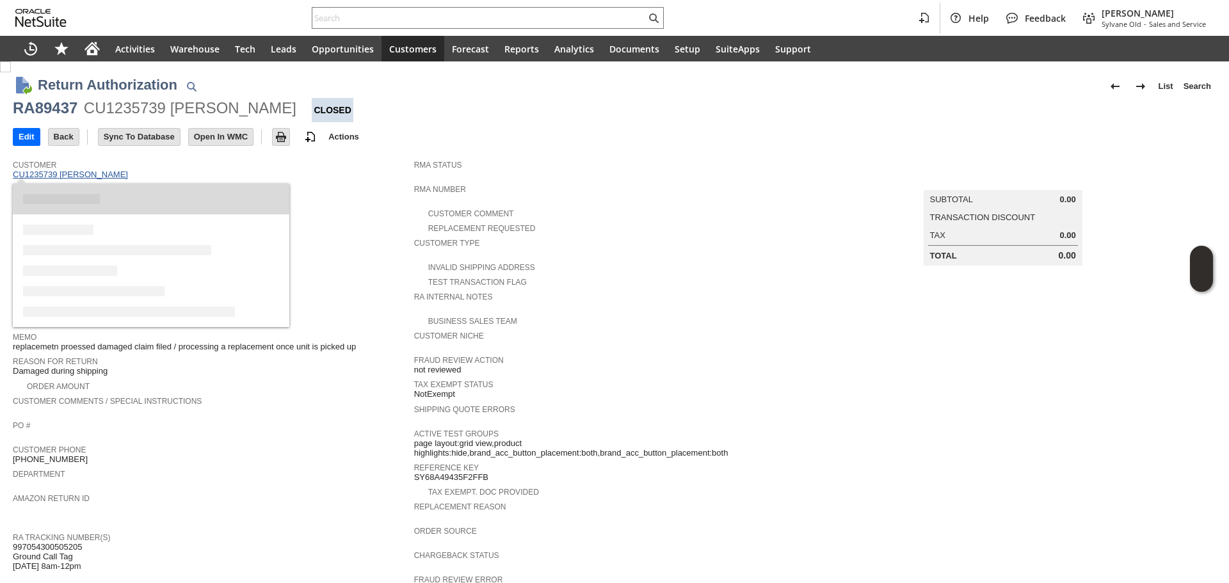
click at [90, 173] on link "CU1235739 Adam Cherry" at bounding box center [72, 175] width 118 height 10
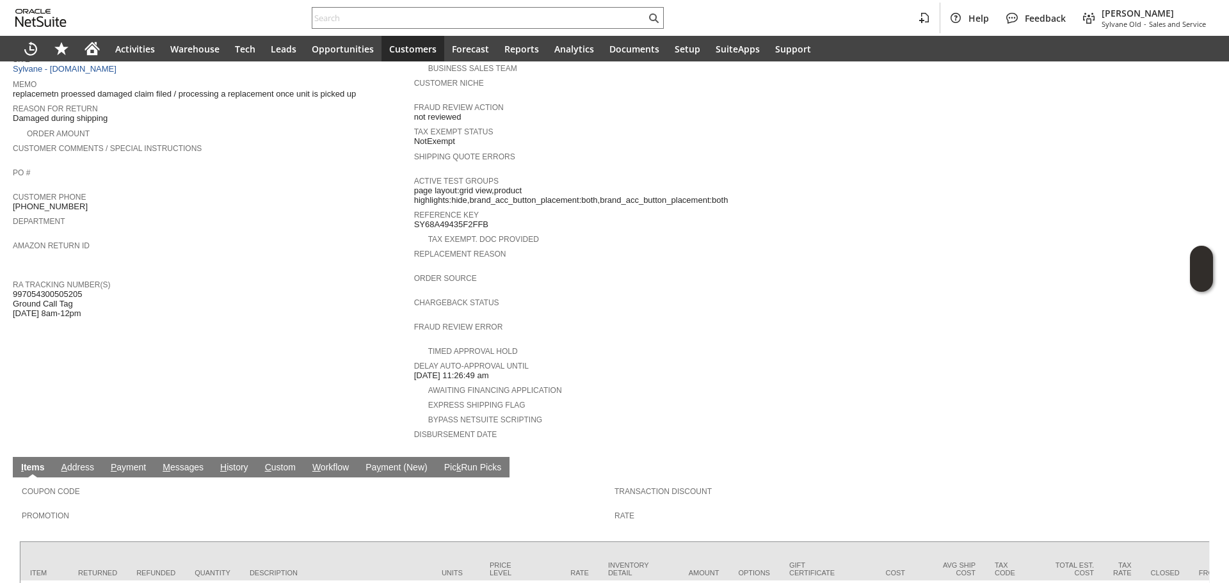
scroll to position [256, 0]
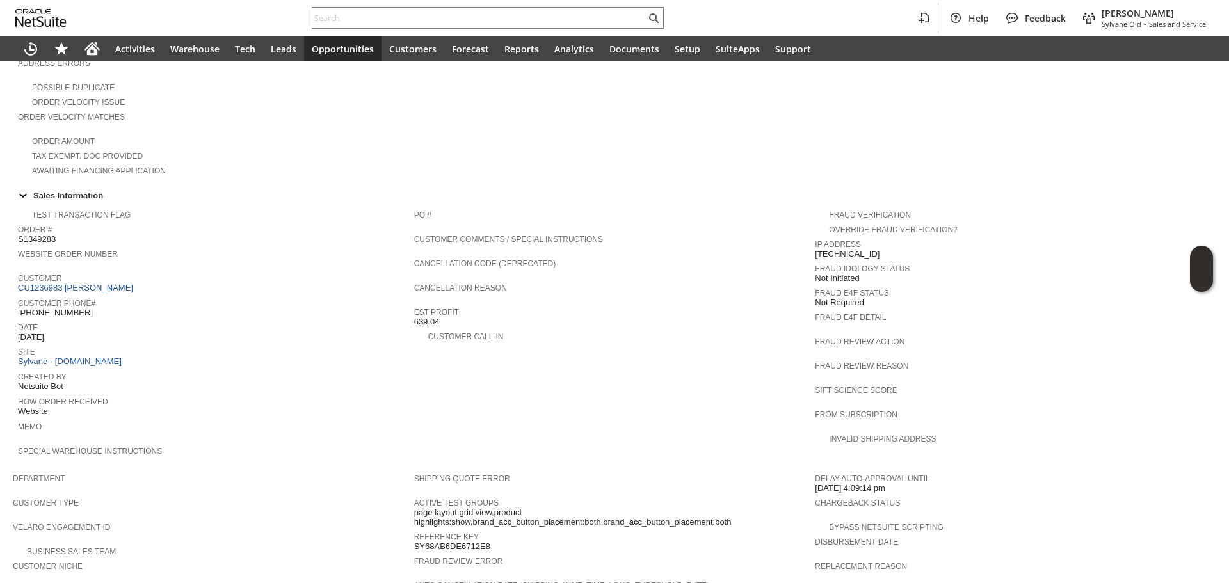
scroll to position [320, 0]
click at [102, 282] on link "CU1236983 [PERSON_NAME]" at bounding box center [77, 287] width 118 height 10
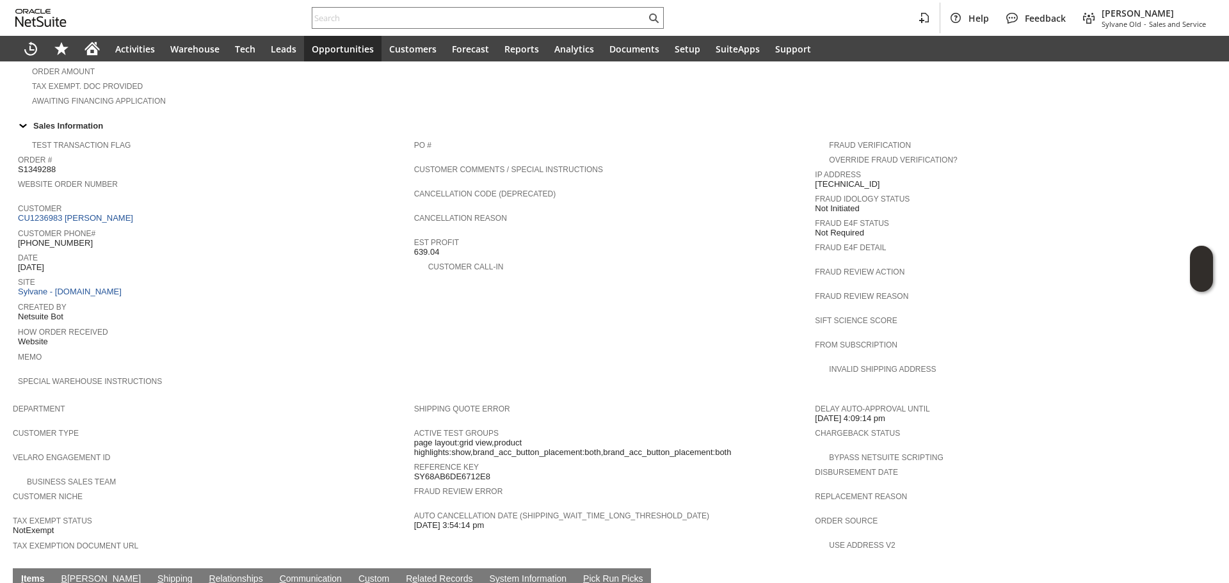
scroll to position [573, 0]
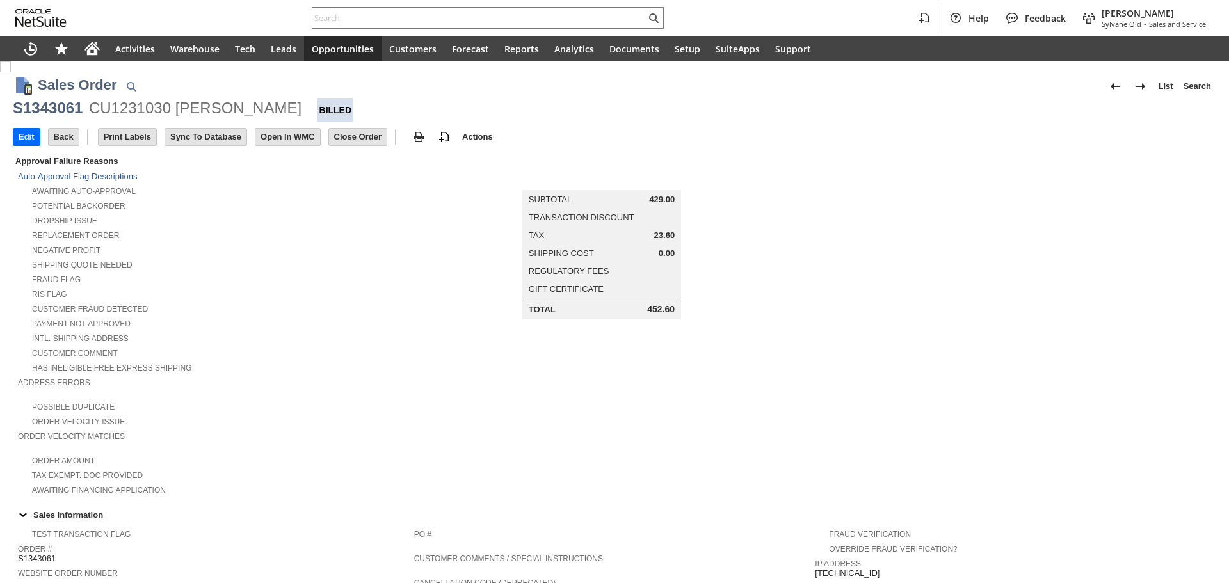
scroll to position [448, 0]
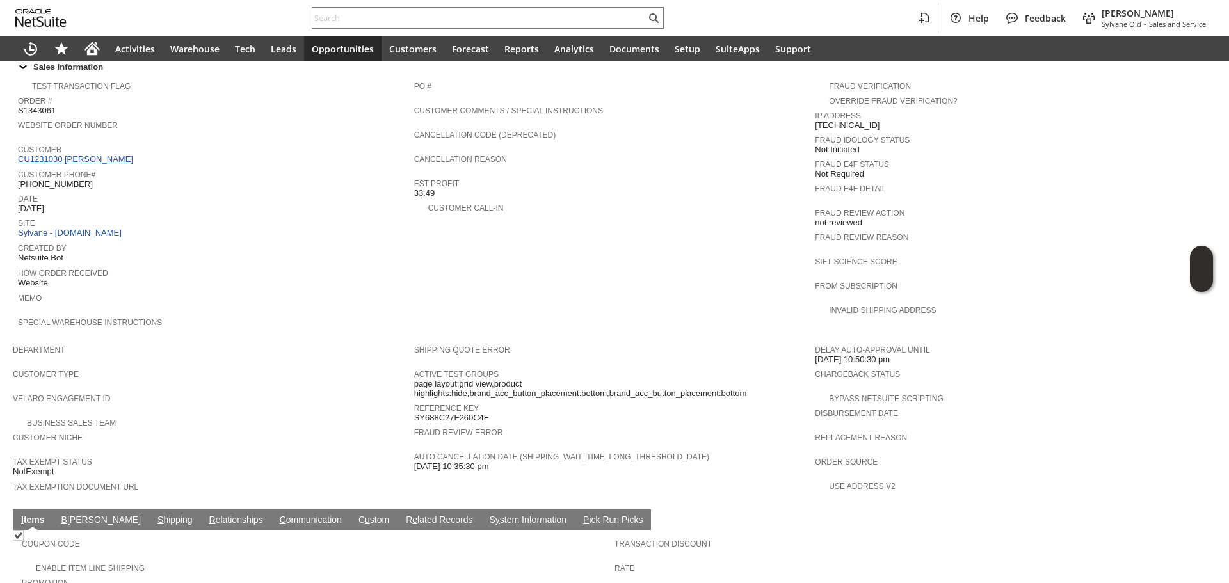
click at [91, 154] on link "CU1231030 Mike Parisi" at bounding box center [77, 159] width 118 height 10
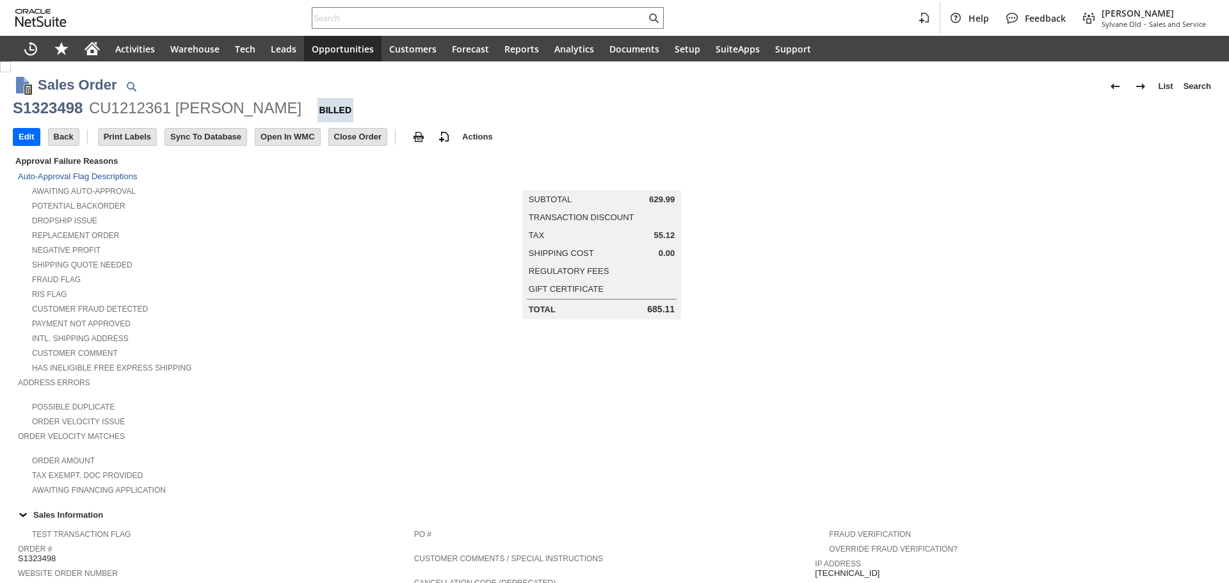
scroll to position [256, 0]
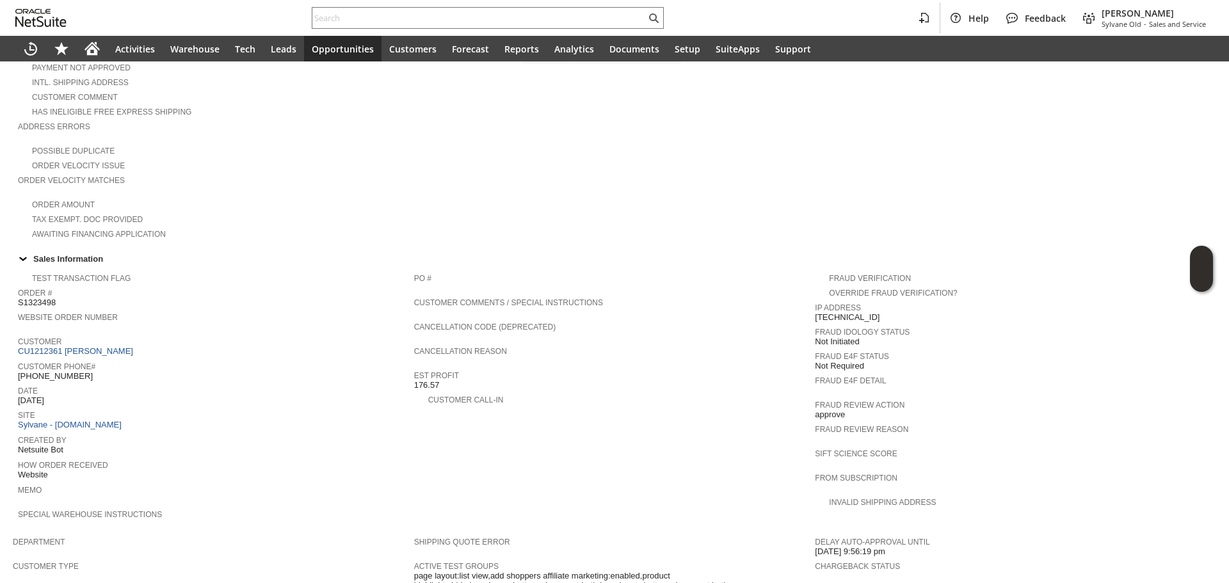
click at [114, 358] on span "Customer Phone#" at bounding box center [213, 364] width 390 height 13
click at [124, 346] on link "CU1212361 [PERSON_NAME]" at bounding box center [77, 351] width 118 height 10
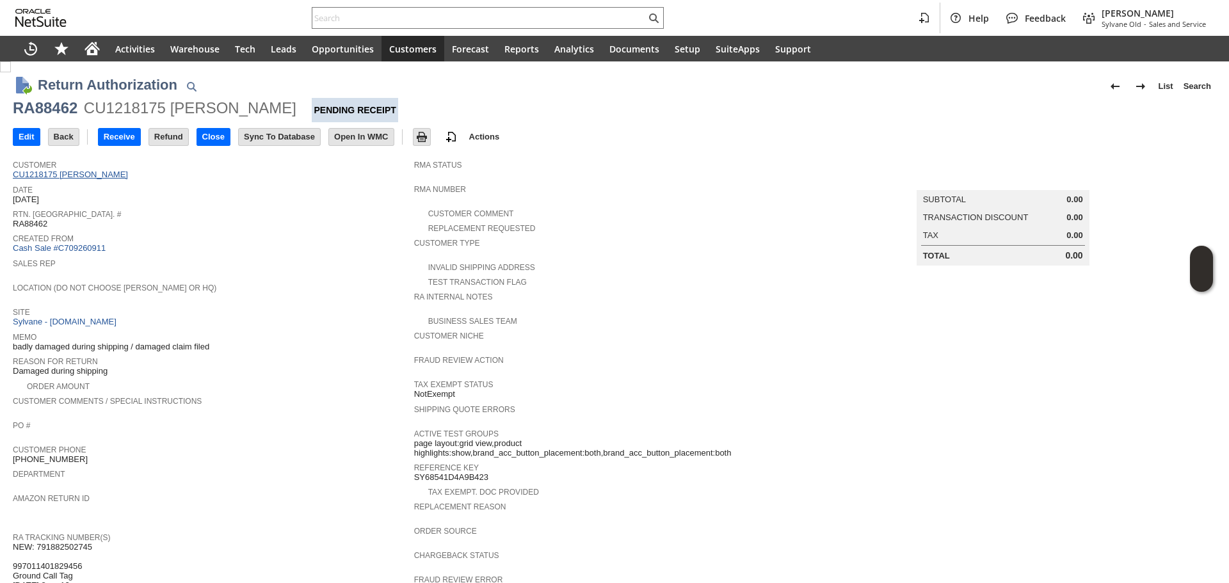
click at [92, 170] on link "CU1218175 [PERSON_NAME]" at bounding box center [72, 175] width 118 height 10
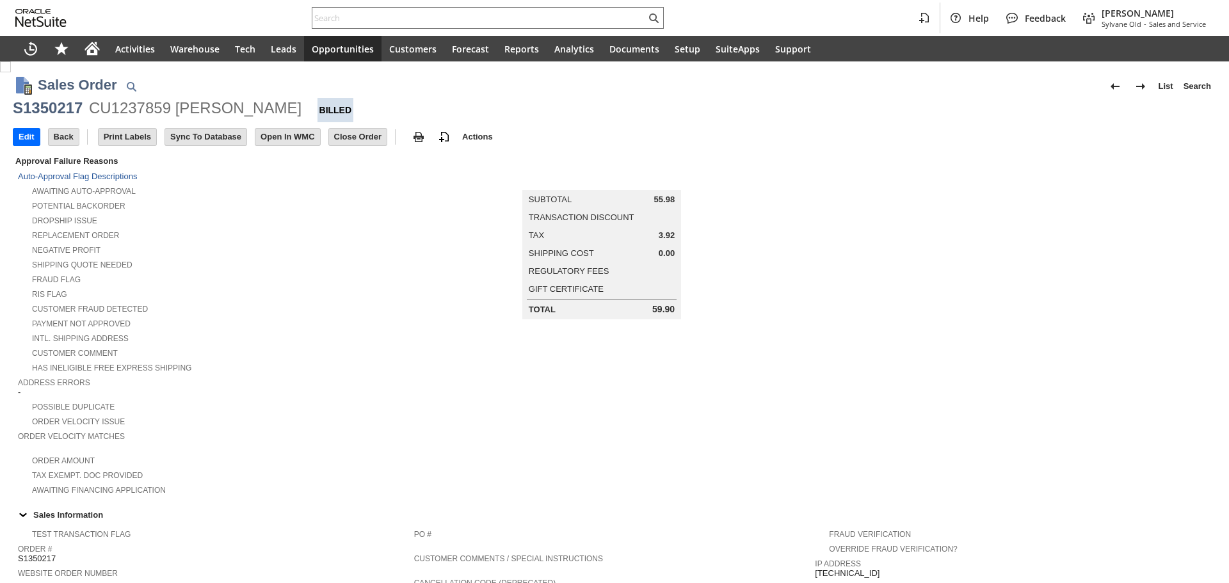
scroll to position [597, 0]
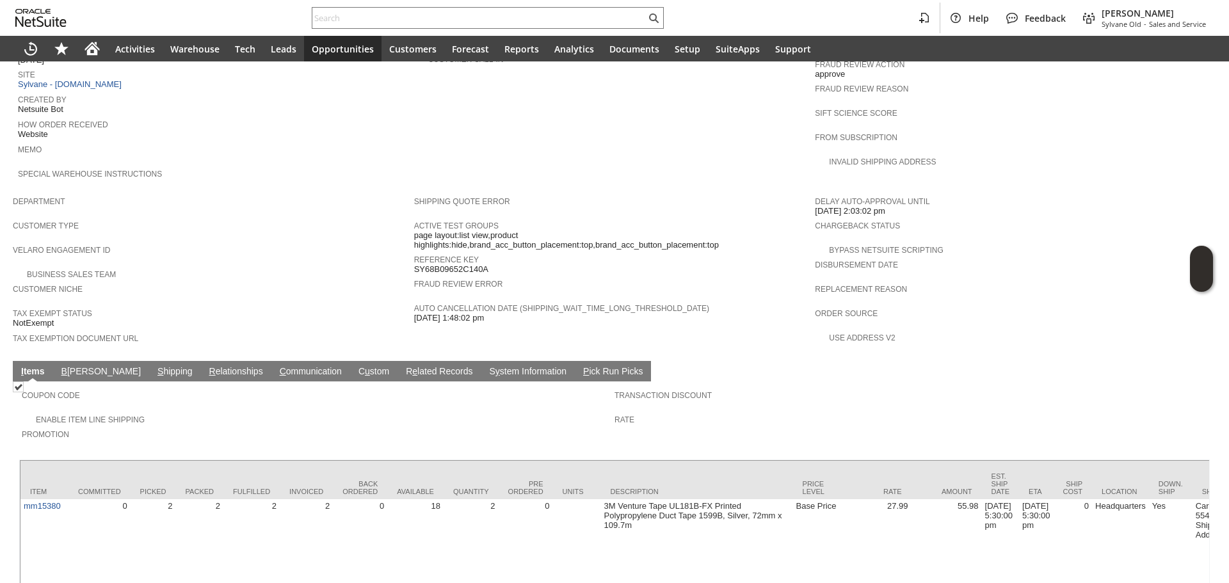
click at [154, 366] on link "S hipping" at bounding box center [175, 372] width 42 height 12
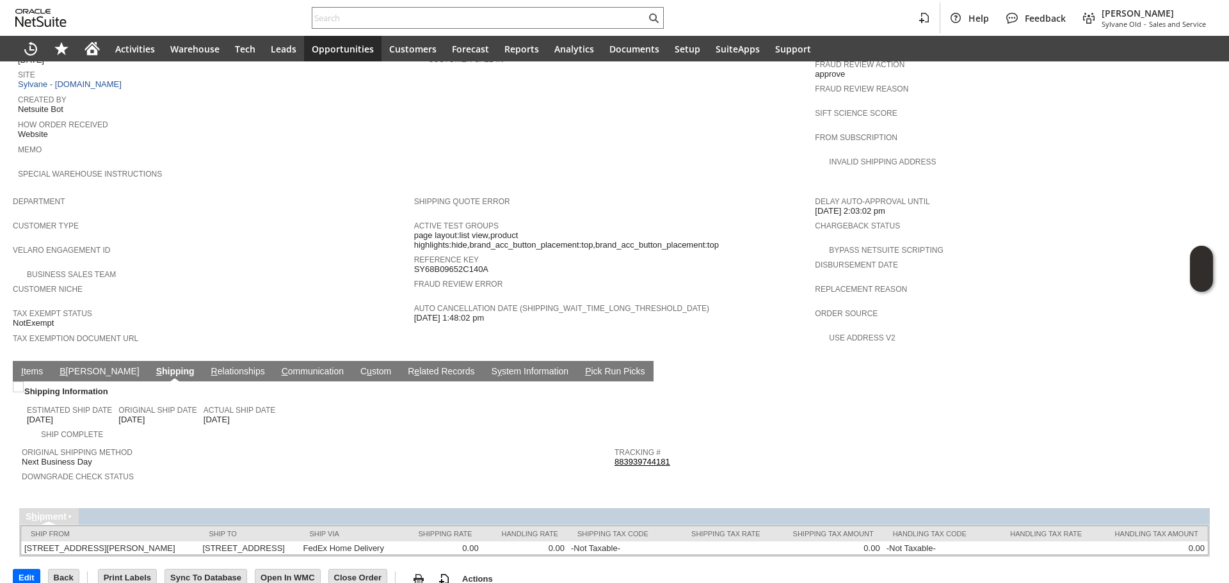
click at [619, 457] on link "883939744181" at bounding box center [642, 462] width 56 height 10
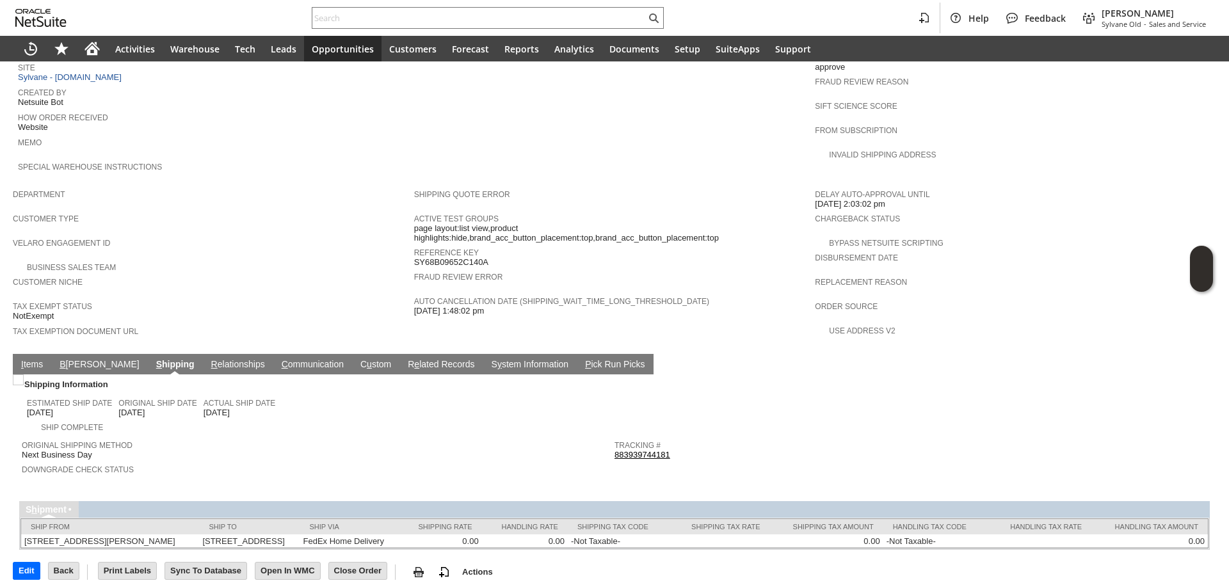
click at [24, 359] on link "I tems" at bounding box center [32, 365] width 28 height 12
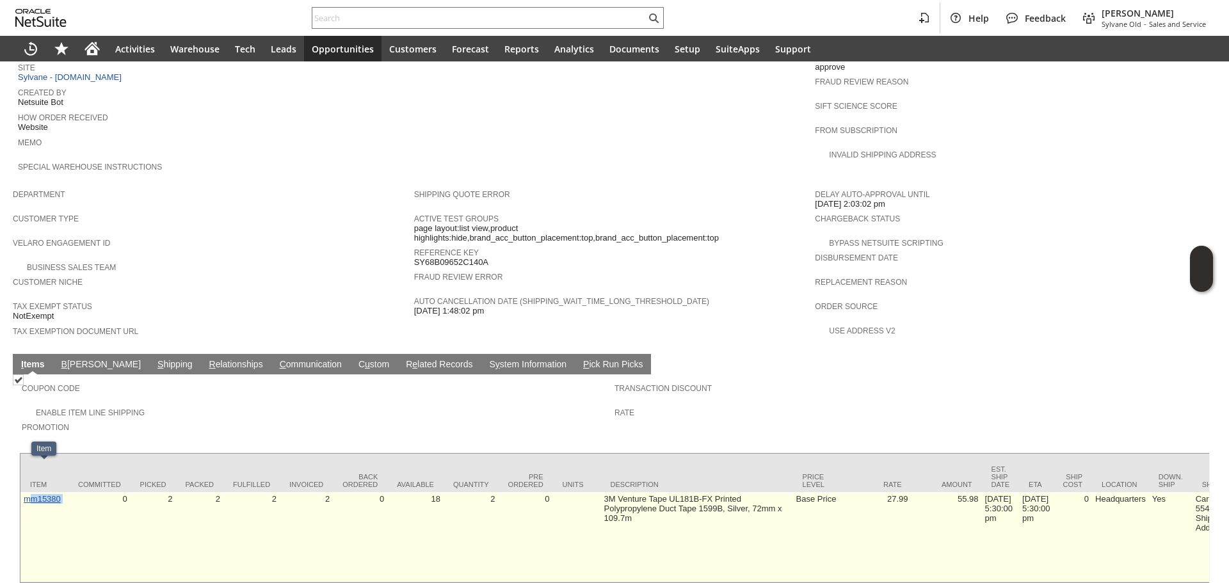
copy tr "m15380"
copy tr "mm15380"
drag, startPoint x: 68, startPoint y: 472, endPoint x: 24, endPoint y: 472, distance: 43.5
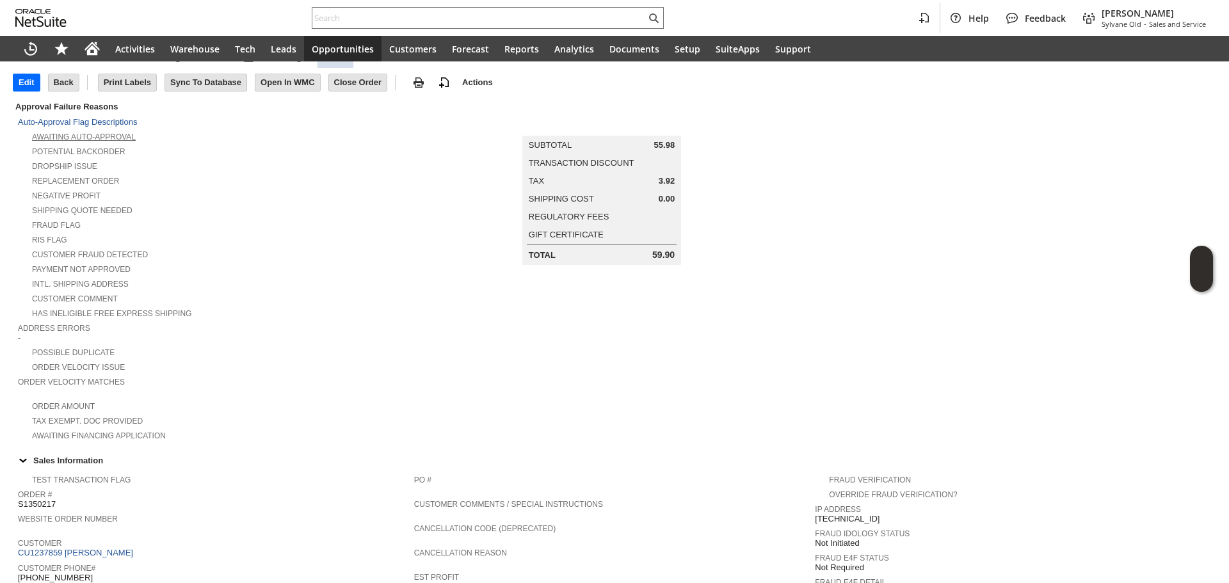
scroll to position [0, 0]
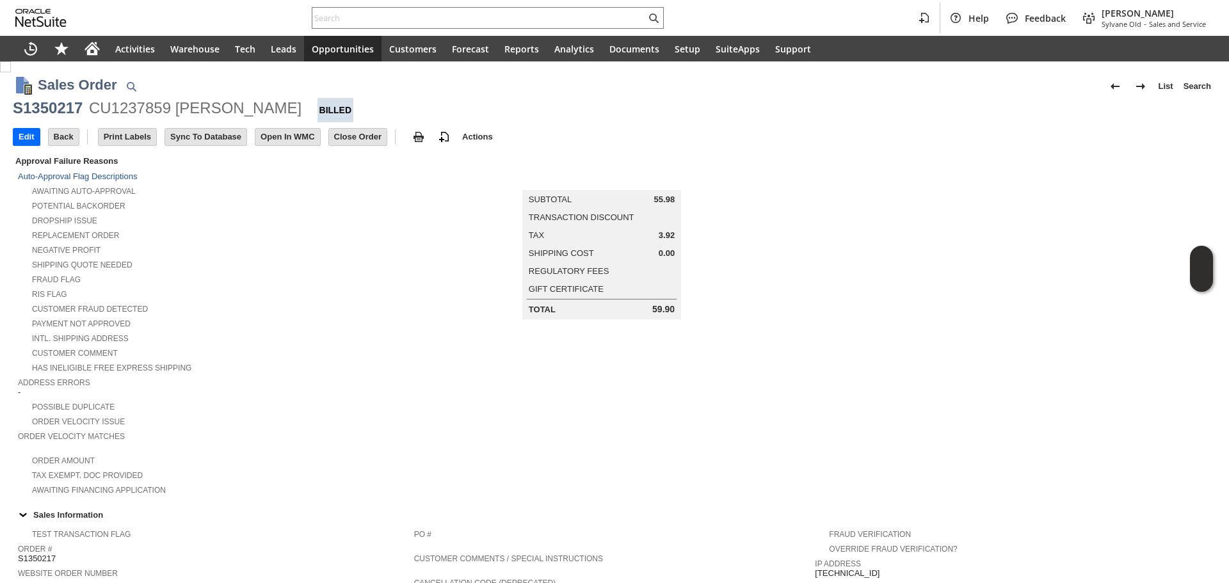
click at [72, 106] on div "S1350217" at bounding box center [48, 108] width 70 height 20
copy div "S1350217"
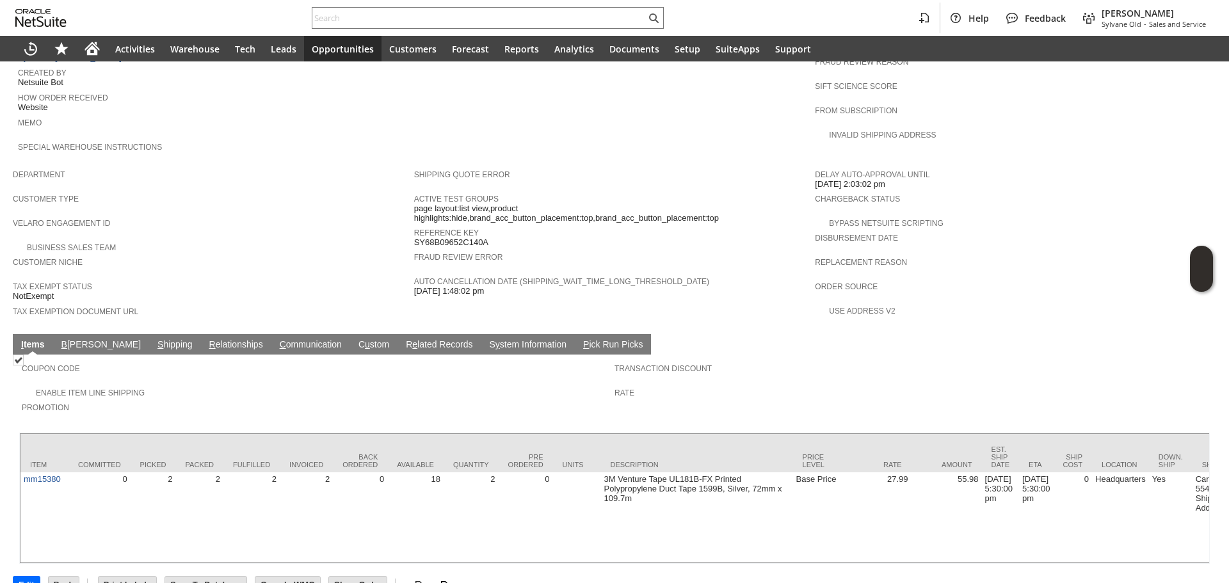
scroll to position [630, 0]
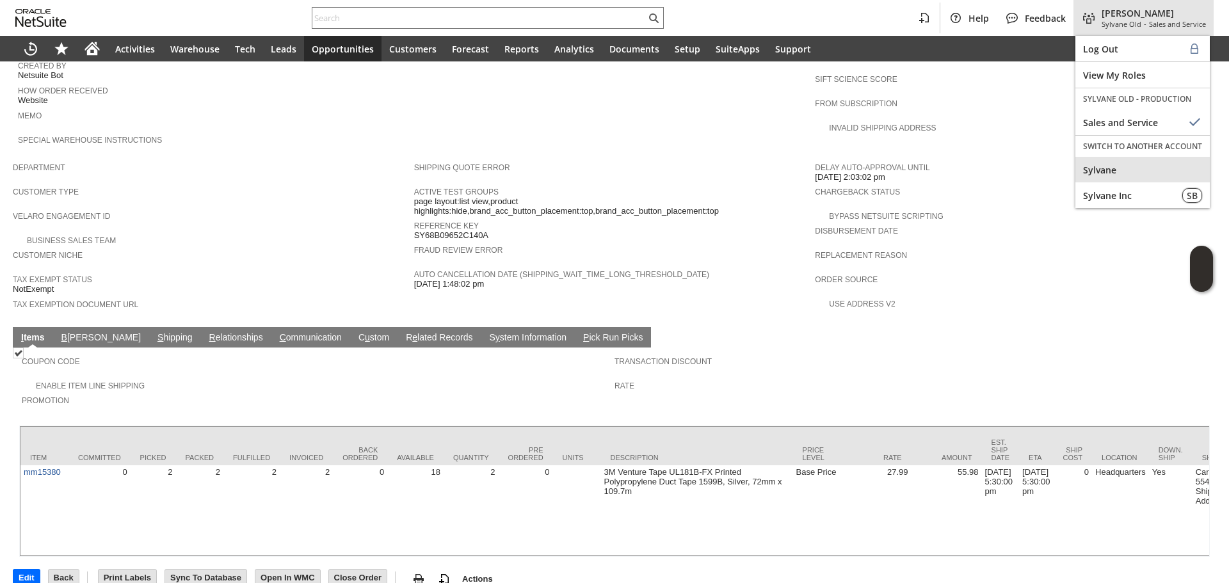
click at [1117, 174] on span "Sylvane" at bounding box center [1142, 170] width 119 height 12
